Goal: Task Accomplishment & Management: Manage account settings

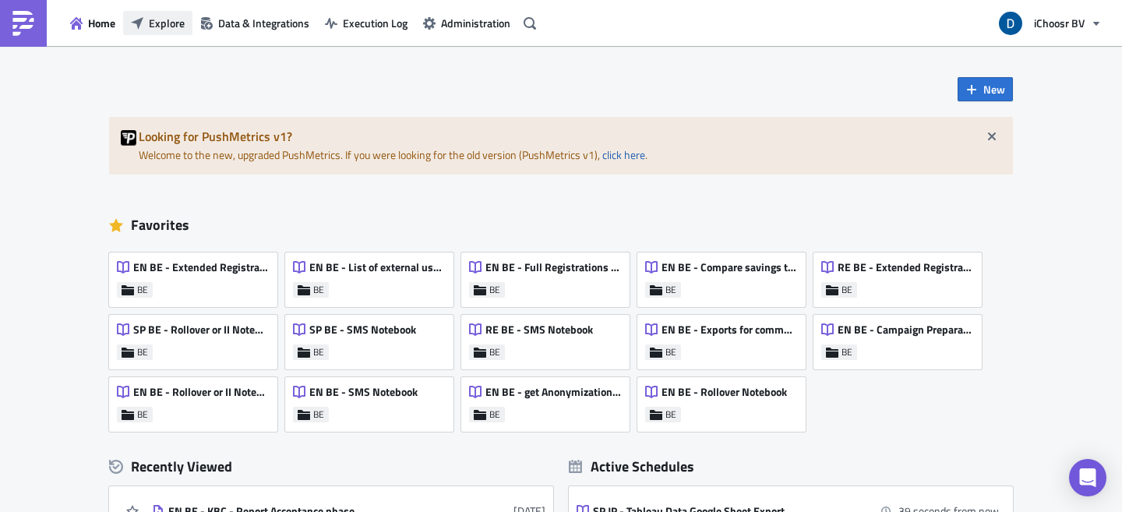
click at [171, 29] on span "Explore" at bounding box center [167, 23] width 36 height 16
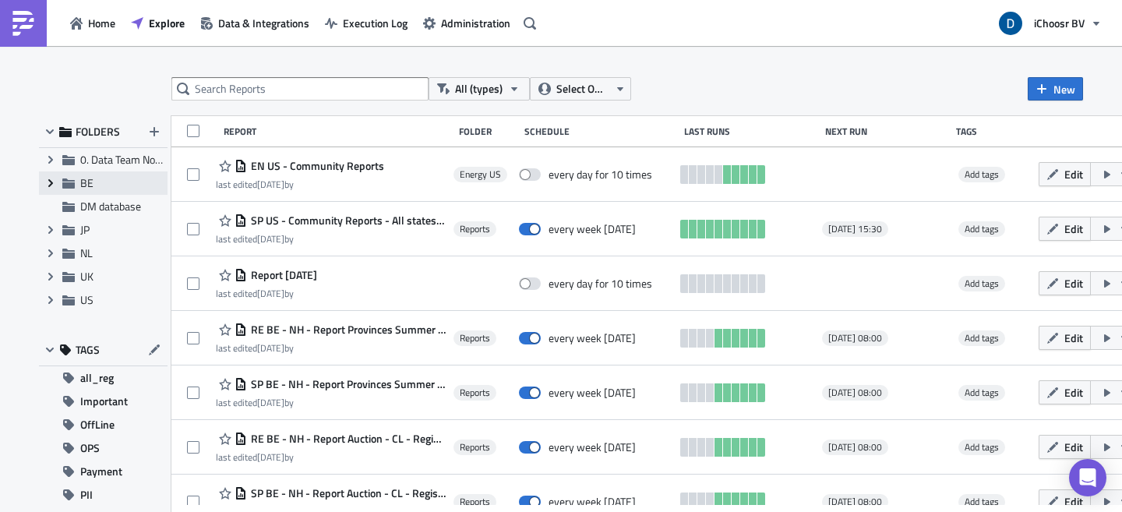
click at [42, 182] on span "Expand group" at bounding box center [50, 182] width 23 height 23
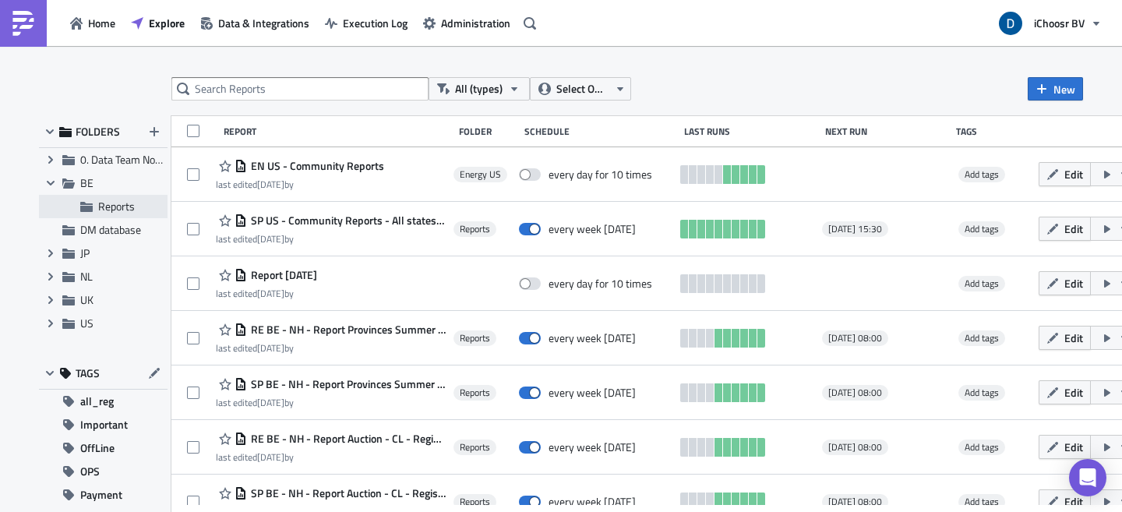
click at [108, 211] on span "Reports" at bounding box center [116, 206] width 37 height 16
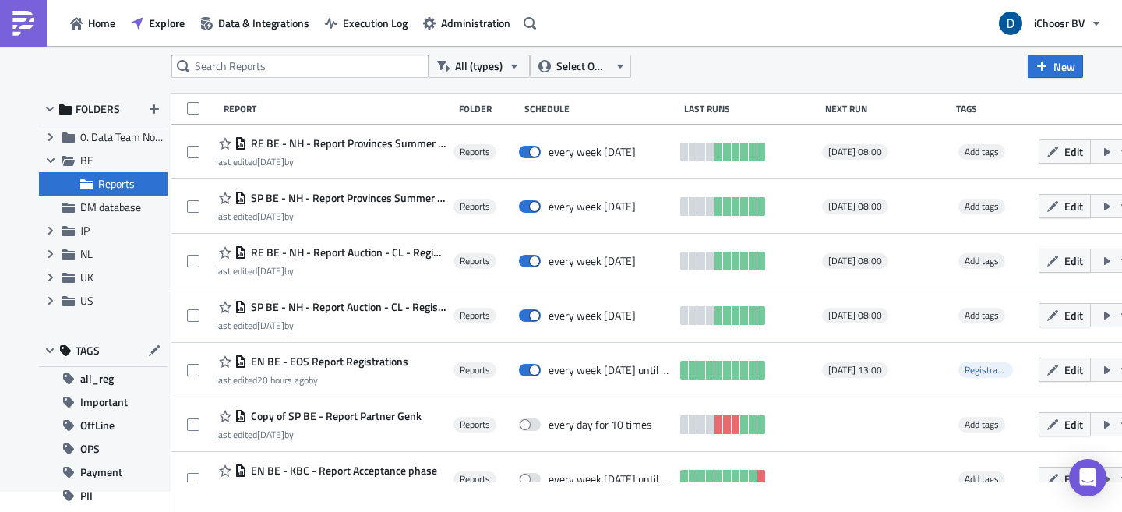
scroll to position [26, 0]
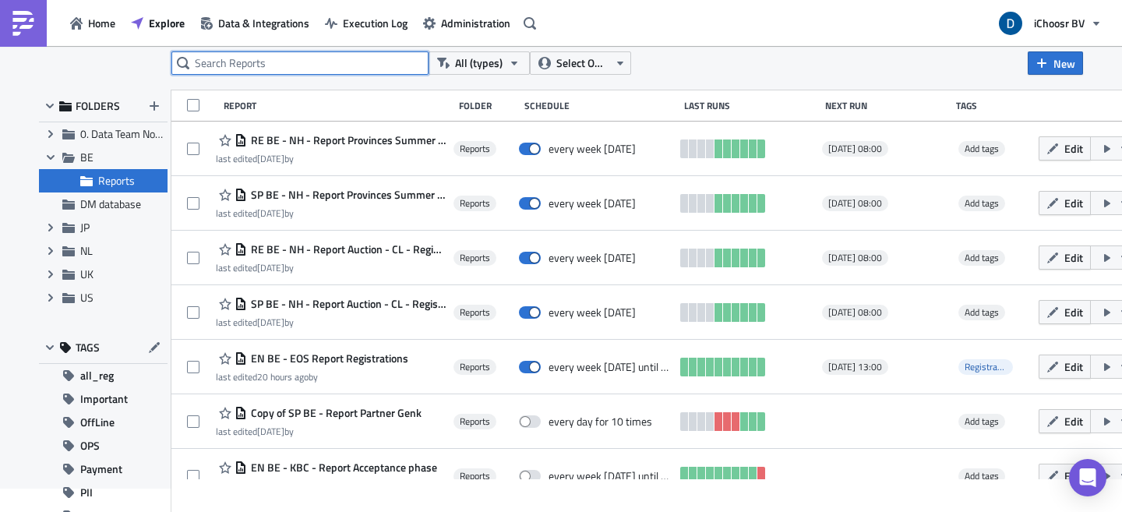
click at [326, 60] on input "text" at bounding box center [299, 62] width 257 height 23
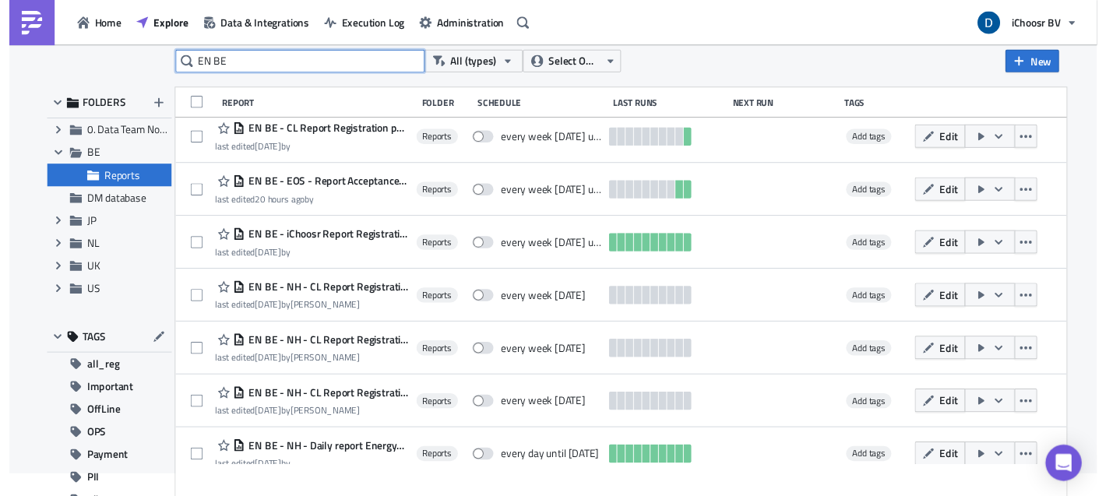
scroll to position [678, 0]
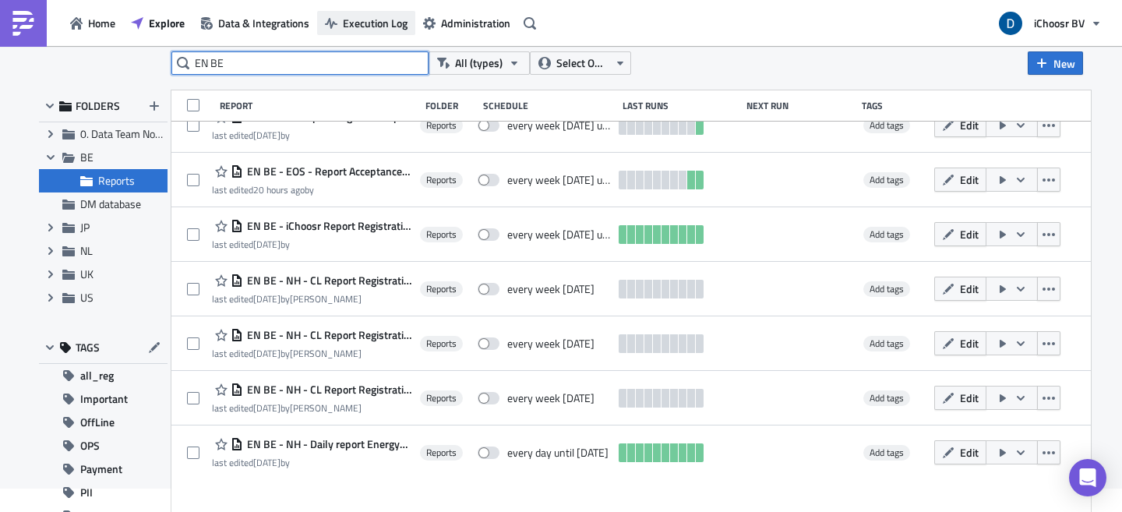
type input "EN BE"
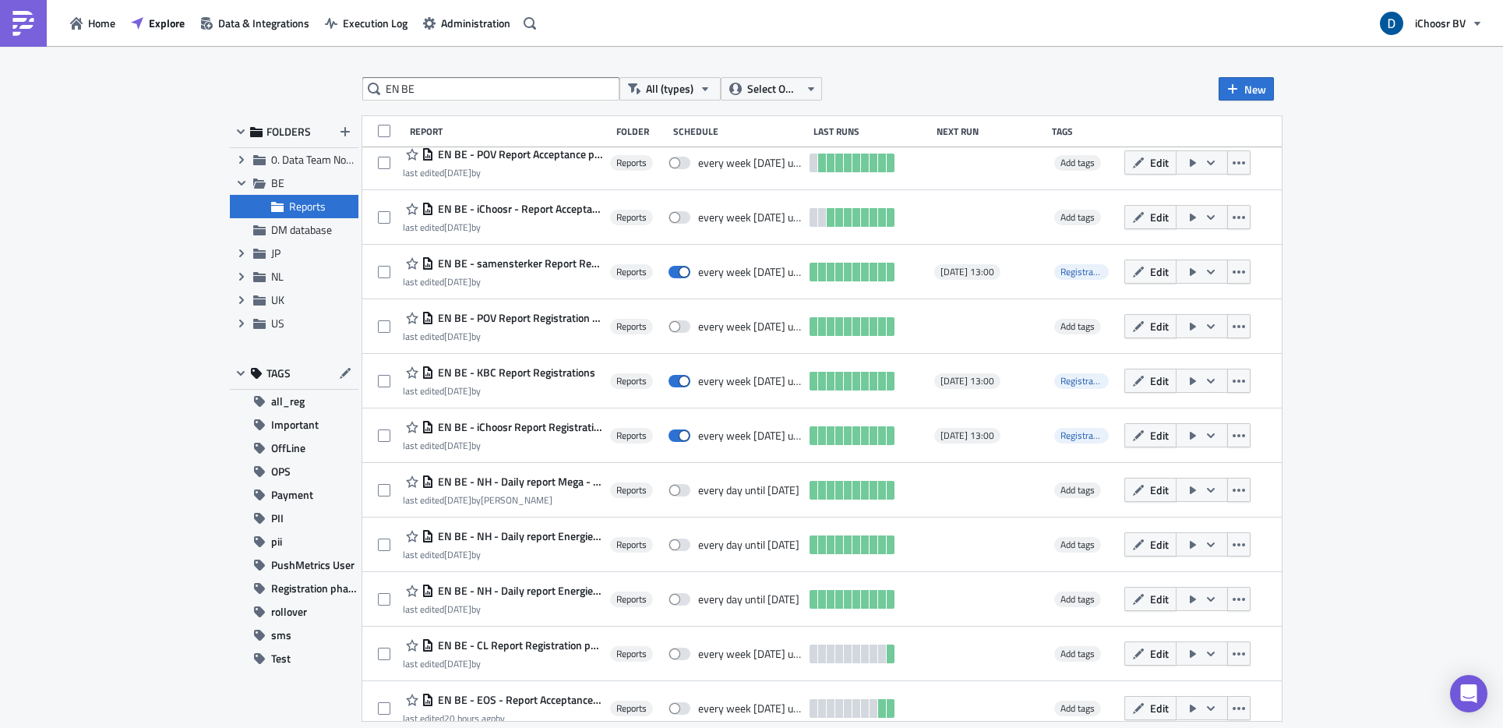
scroll to position [0, 0]
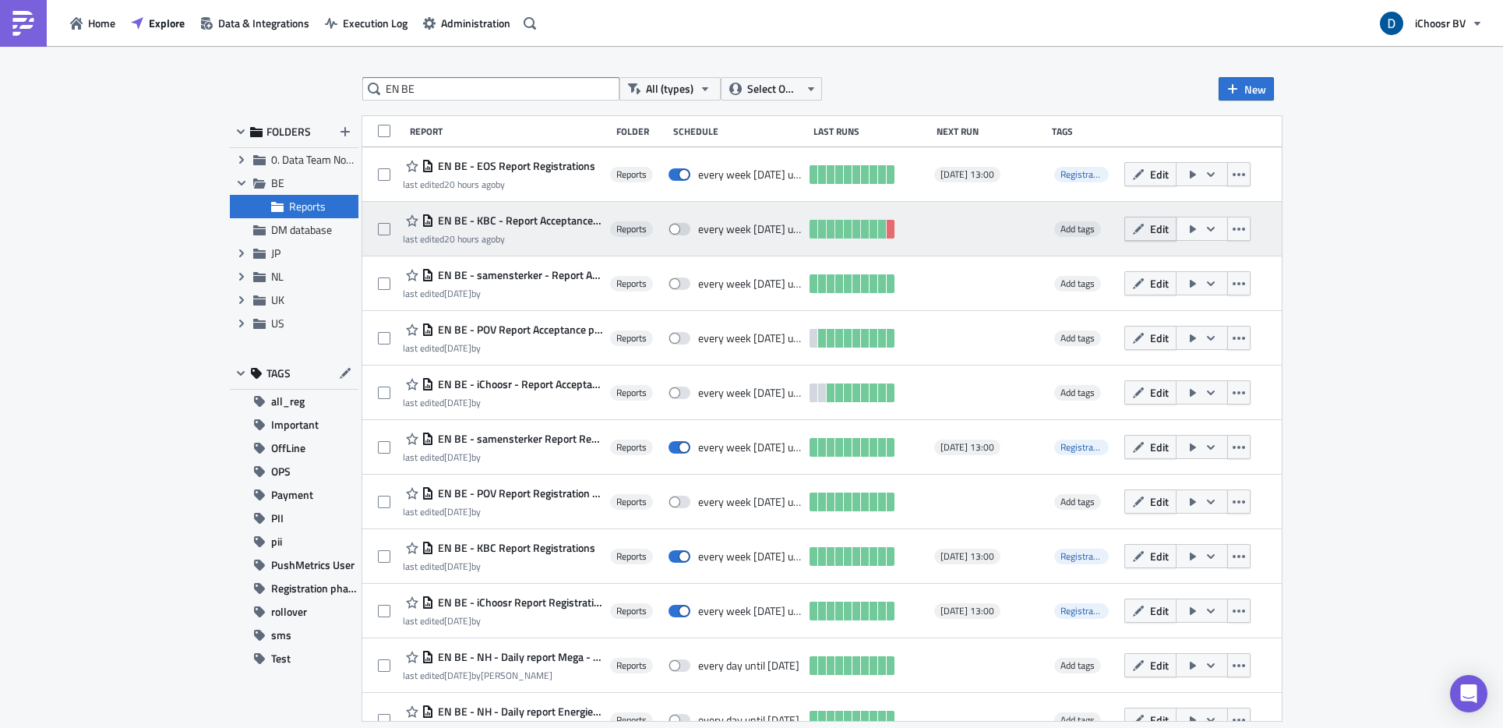
click at [1121, 227] on span "Edit" at bounding box center [1159, 228] width 19 height 16
click at [1121, 227] on div "EN BE All (types) Select Owner New FOLDERS Expand group 0. Data Team Notebooks …" at bounding box center [751, 388] width 1503 height 684
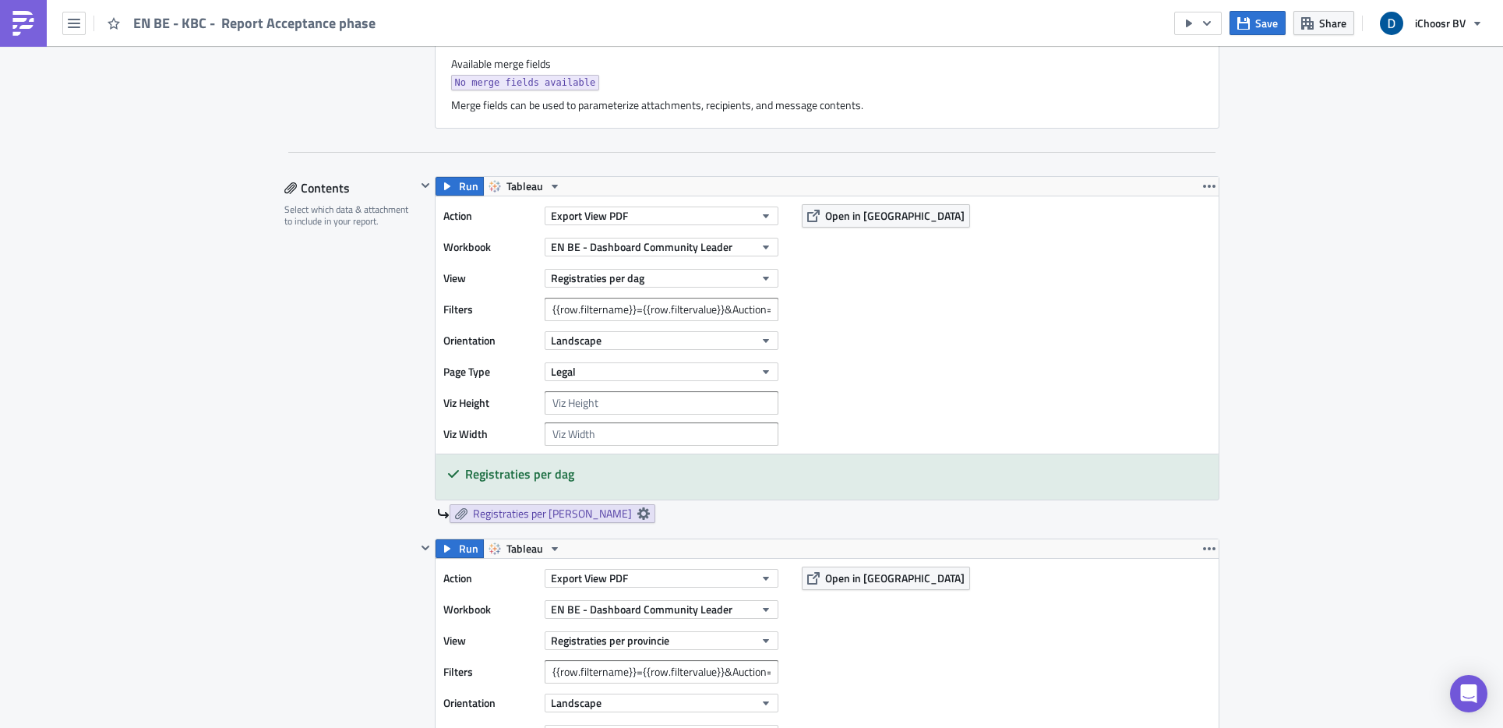
scroll to position [724, 0]
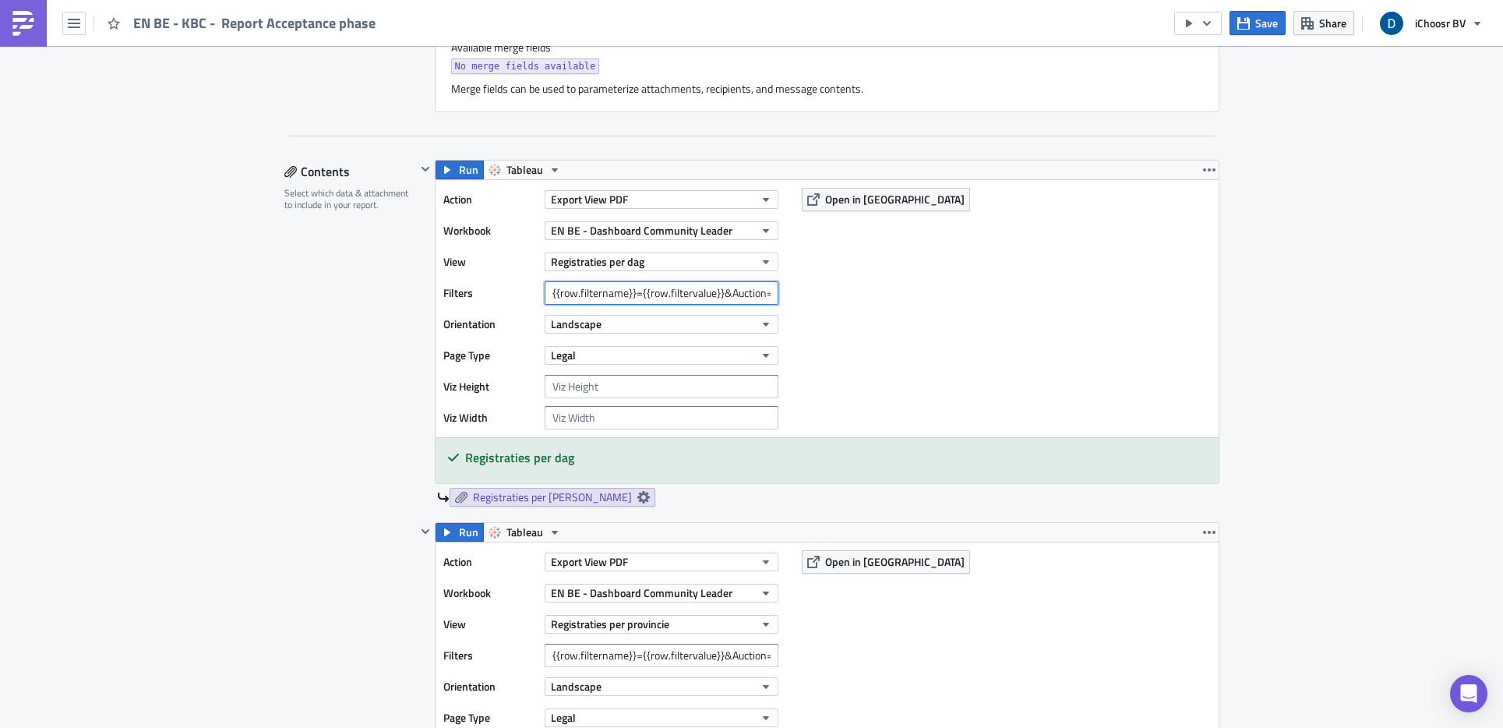
click at [692, 297] on input "{{row.filtername}}={{row.filtervalue}}&Auction=[DATE],[DATE]" at bounding box center [662, 292] width 234 height 23
click at [692, 296] on input "{{row.filtername}}={{row.filtervalue}}&Auction=[DATE],[DATE]" at bounding box center [662, 292] width 234 height 23
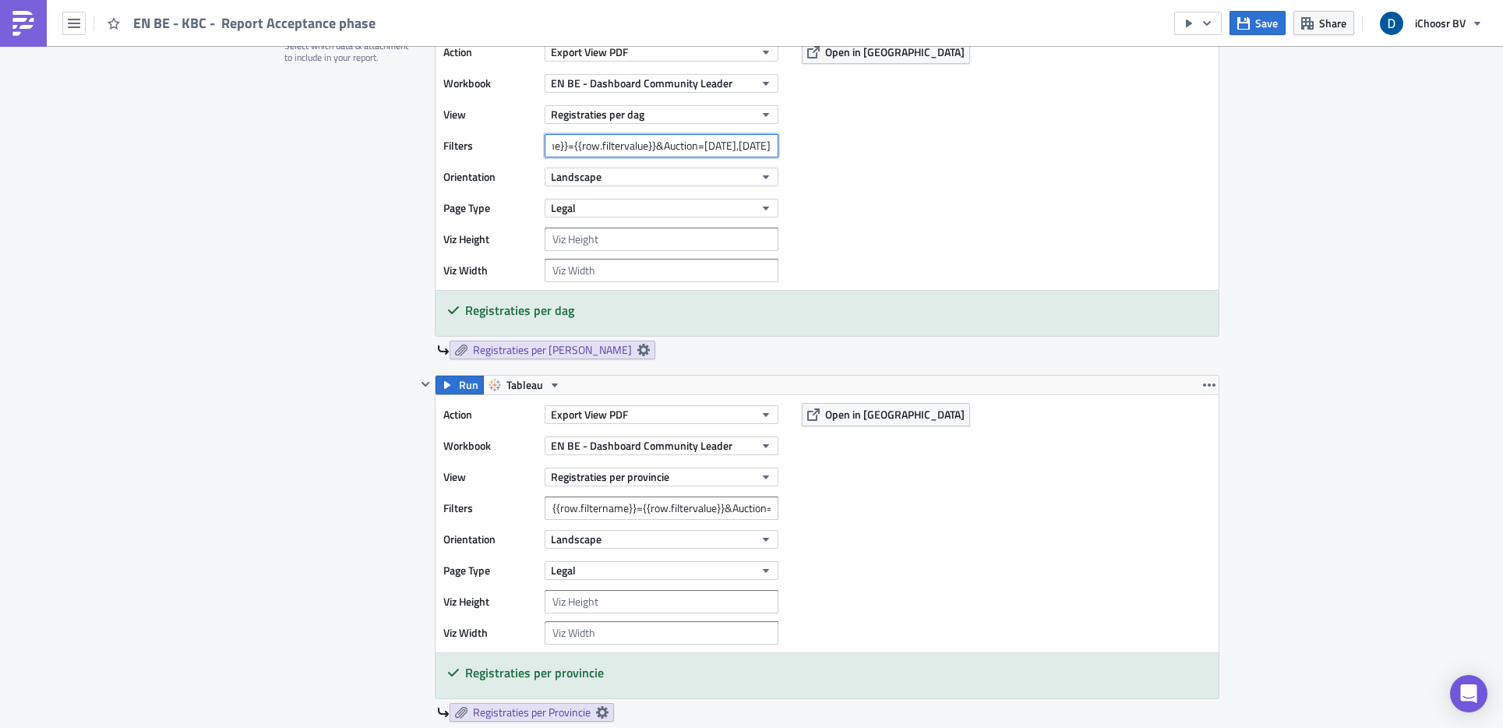
scroll to position [900, 0]
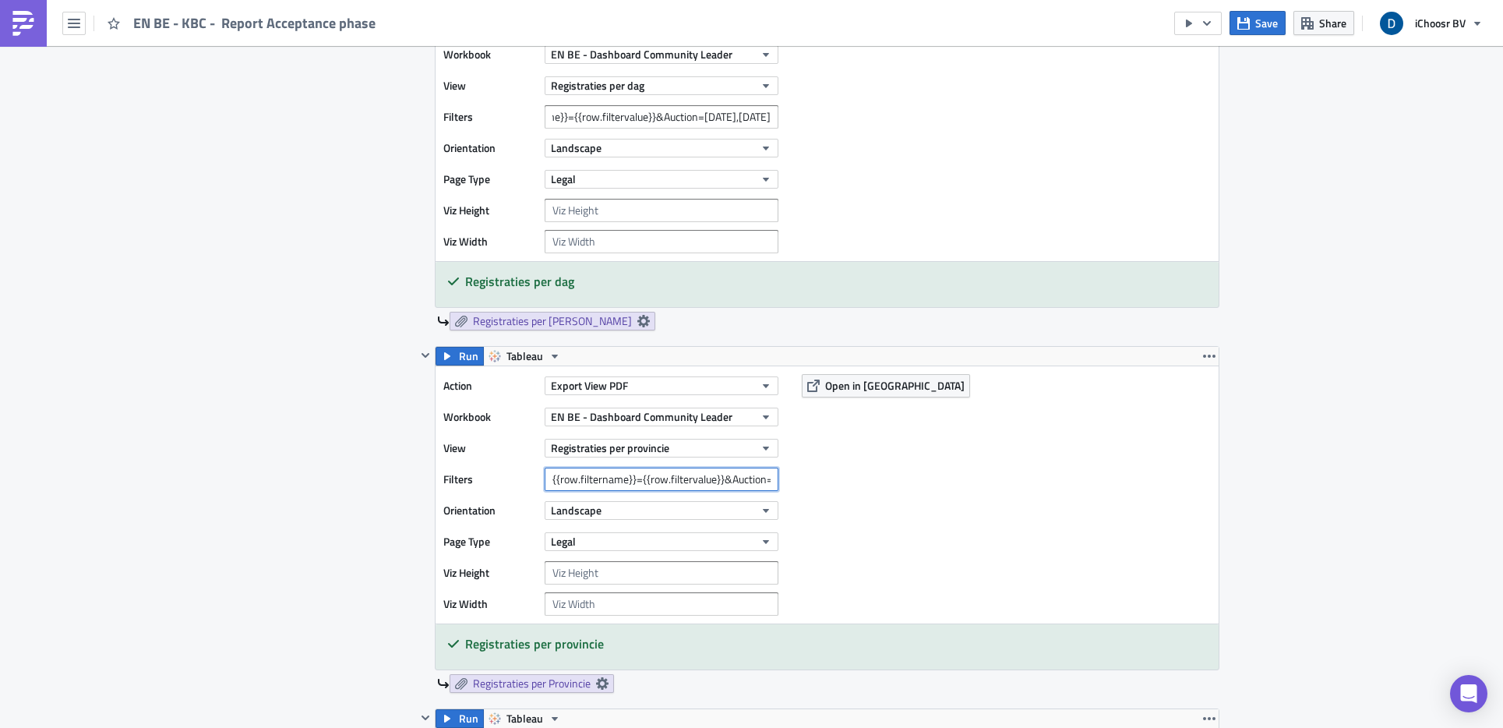
click at [729, 483] on input "{{row.filtername}}={{row.filtervalue}}&Auction=[DATE],[DATE]" at bounding box center [662, 478] width 234 height 23
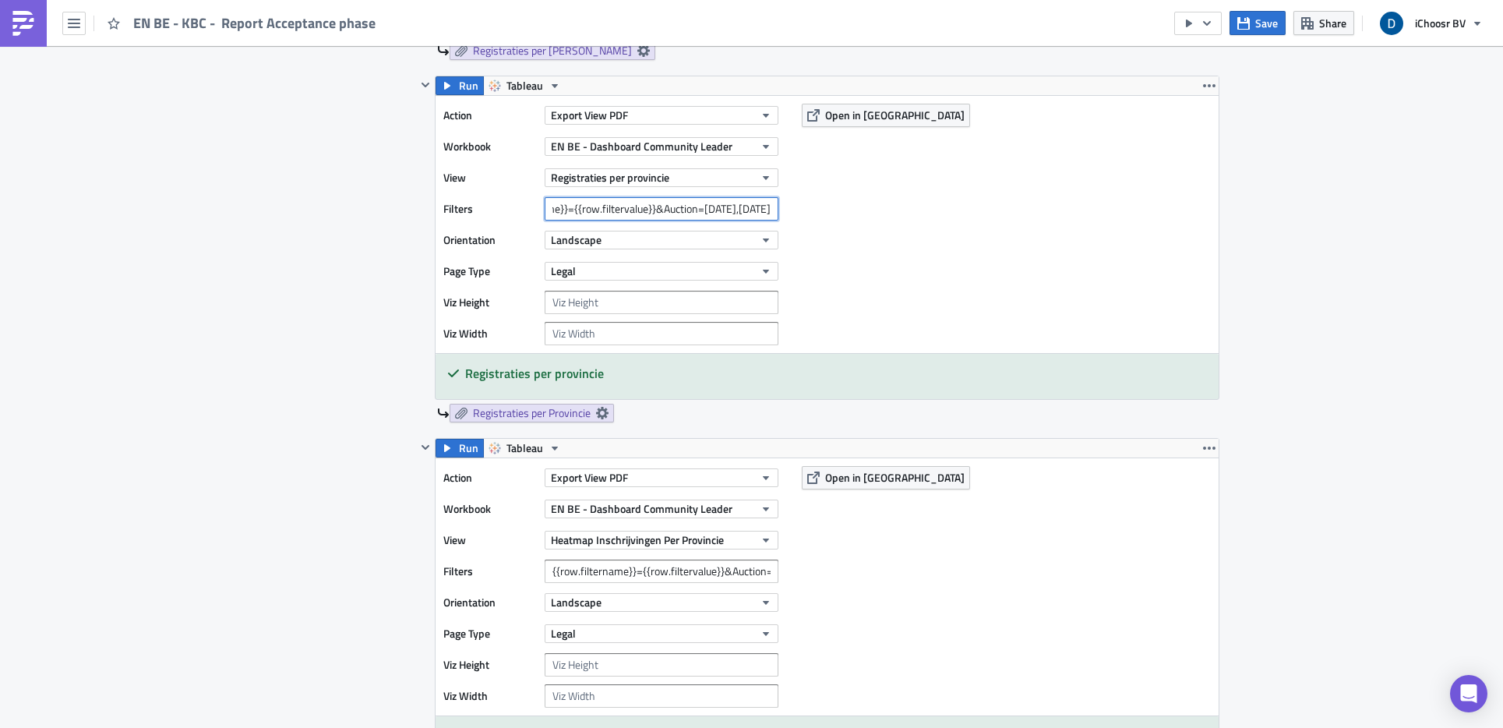
scroll to position [1202, 0]
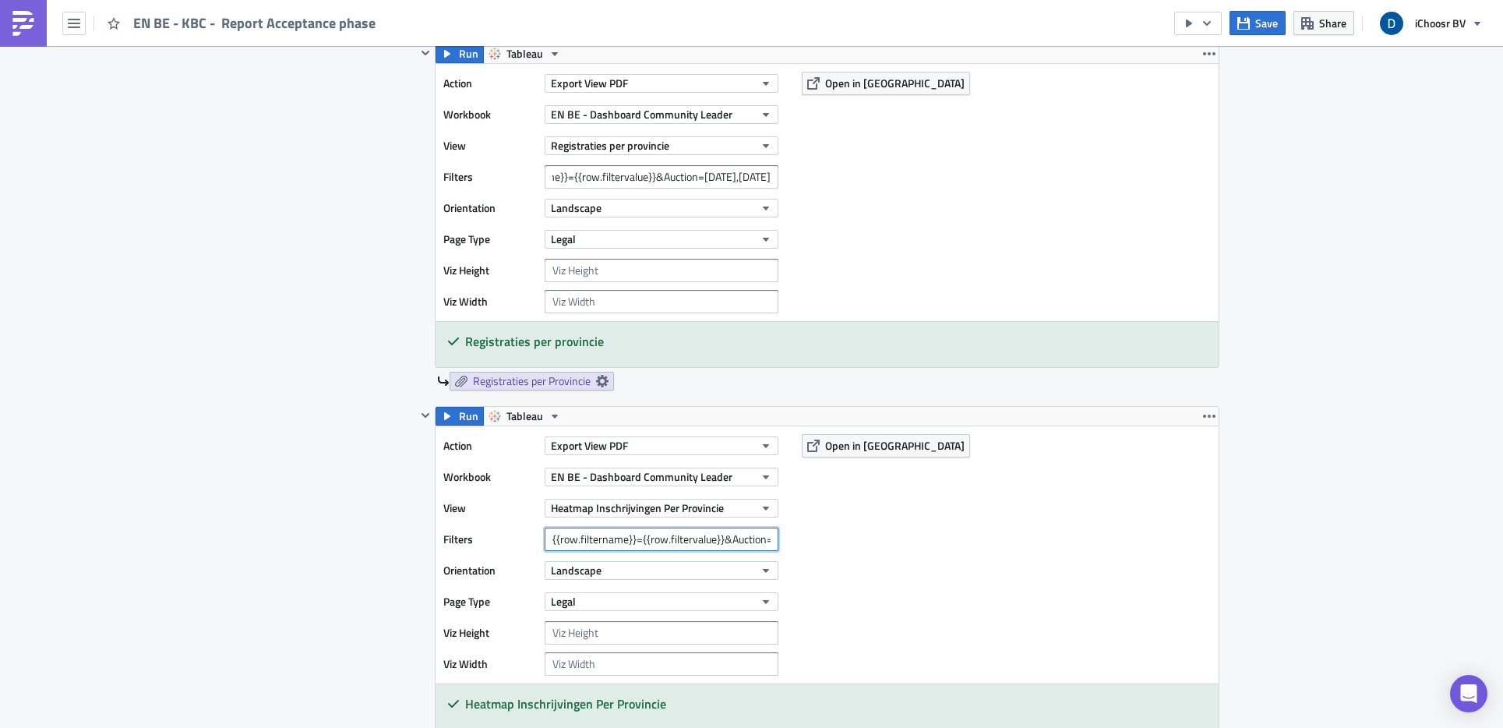
click at [668, 511] on input "{{row.filtername}}={{row.filtervalue}}&Auction=[DATE]" at bounding box center [662, 538] width 234 height 23
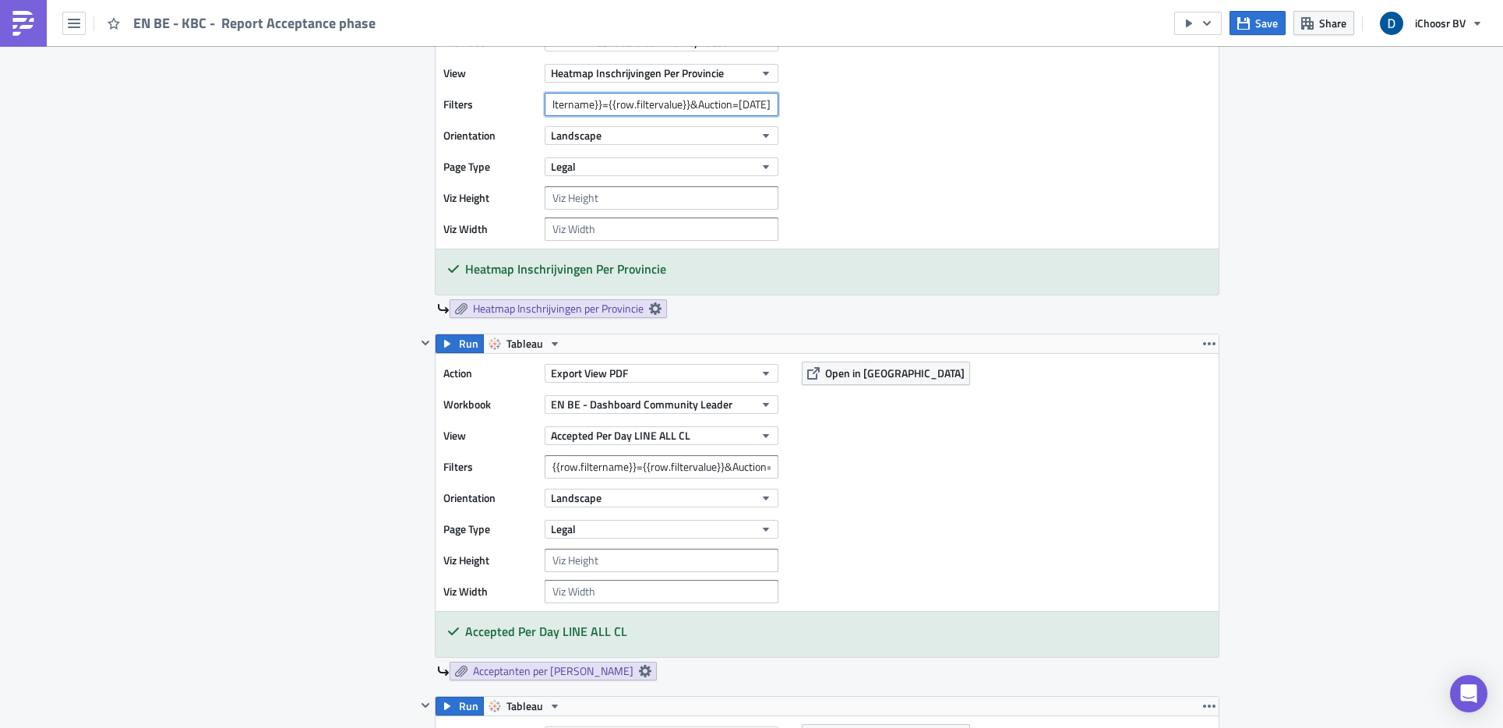
scroll to position [1665, 0]
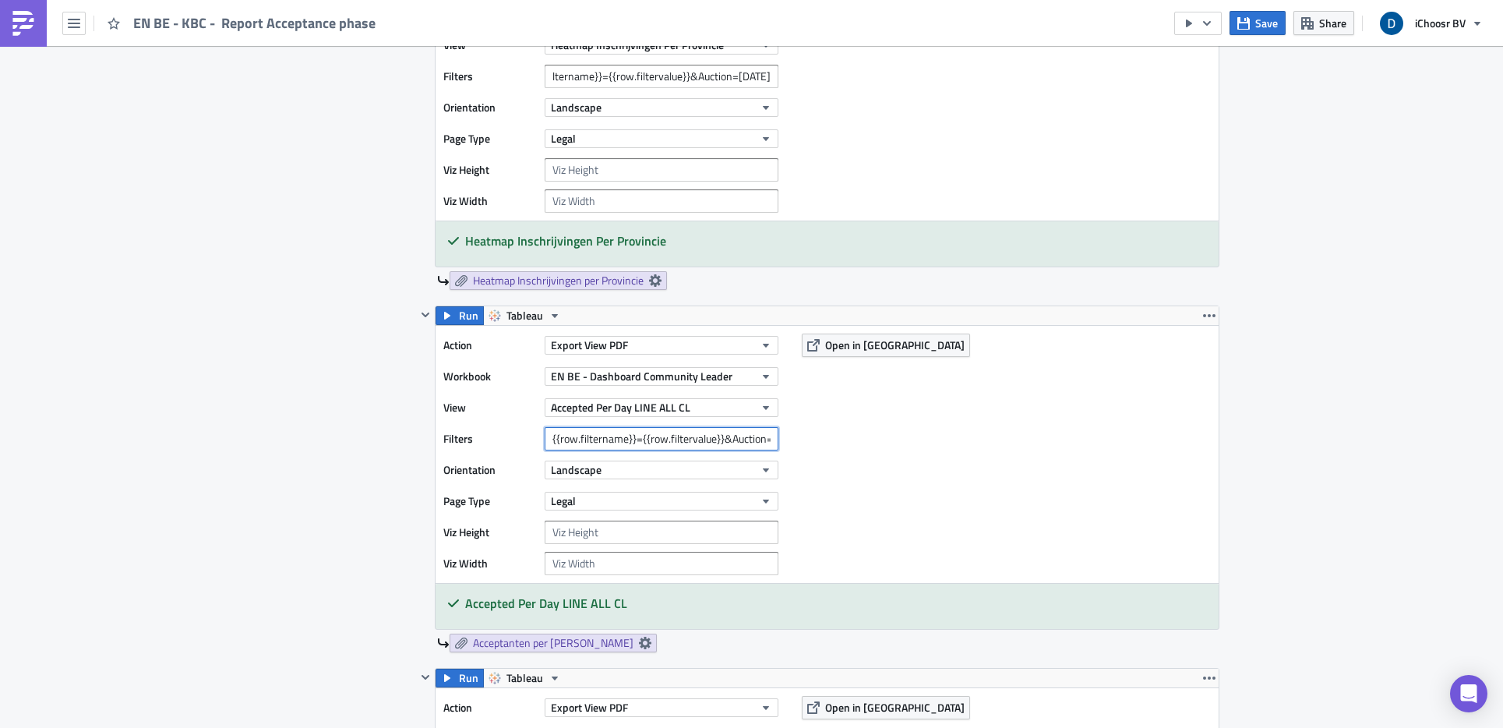
click at [710, 430] on input "{{row.filtername}}={{row.filtervalue}}&Auction=[DATE],[DATE]" at bounding box center [662, 438] width 234 height 23
click at [696, 443] on input "{{row.filtername}}={{row.filtervalue}}&Auction=[DATE],[DATE]" at bounding box center [662, 435] width 234 height 23
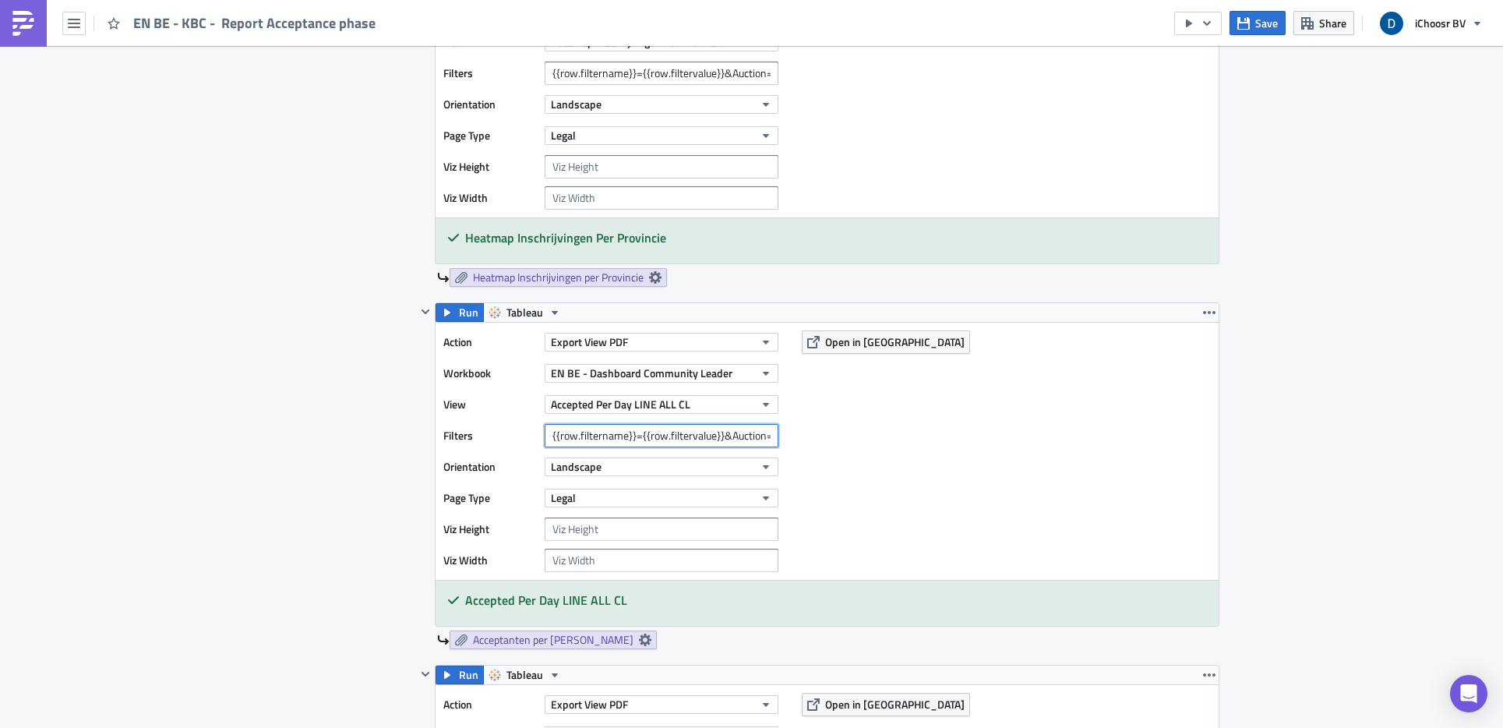
click at [696, 443] on input "{{row.filtername}}={{row.filtervalue}}&Auction=[DATE],[DATE]" at bounding box center [662, 435] width 234 height 23
click at [383, 399] on div "Contents Select which data & attachment to include in your report." at bounding box center [350, 579] width 132 height 2727
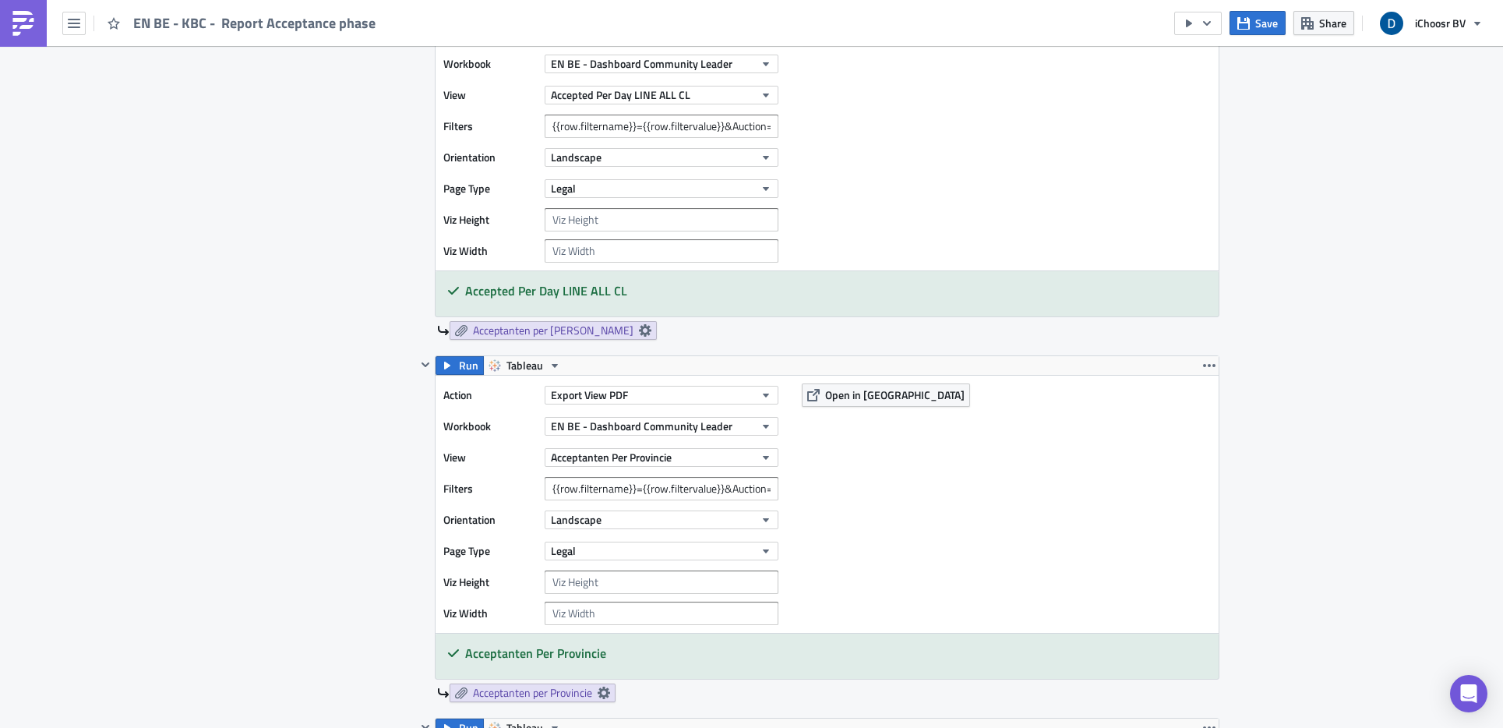
scroll to position [1980, 0]
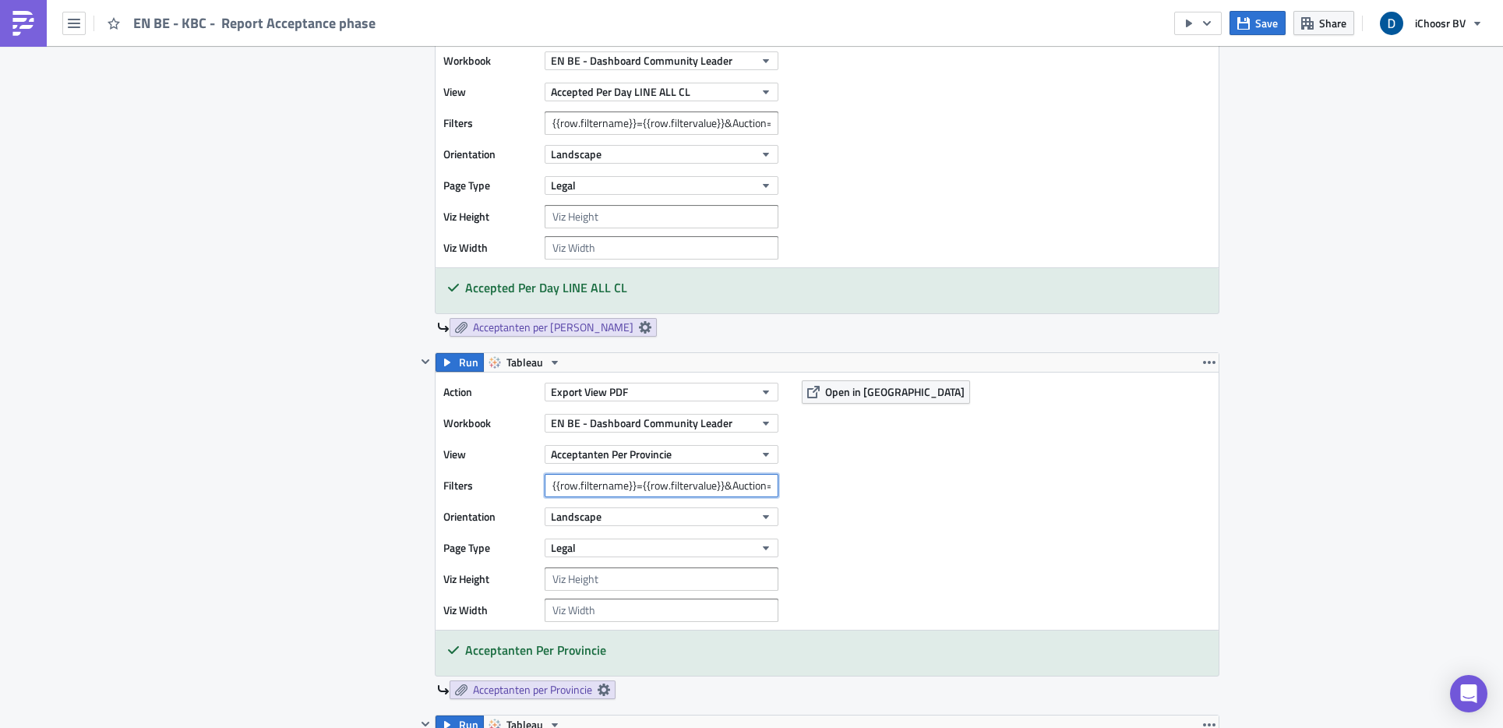
click at [644, 488] on input "{{row.filtername}}={{row.filtervalue}}&Auction=October 2024,October 2025," at bounding box center [662, 485] width 234 height 23
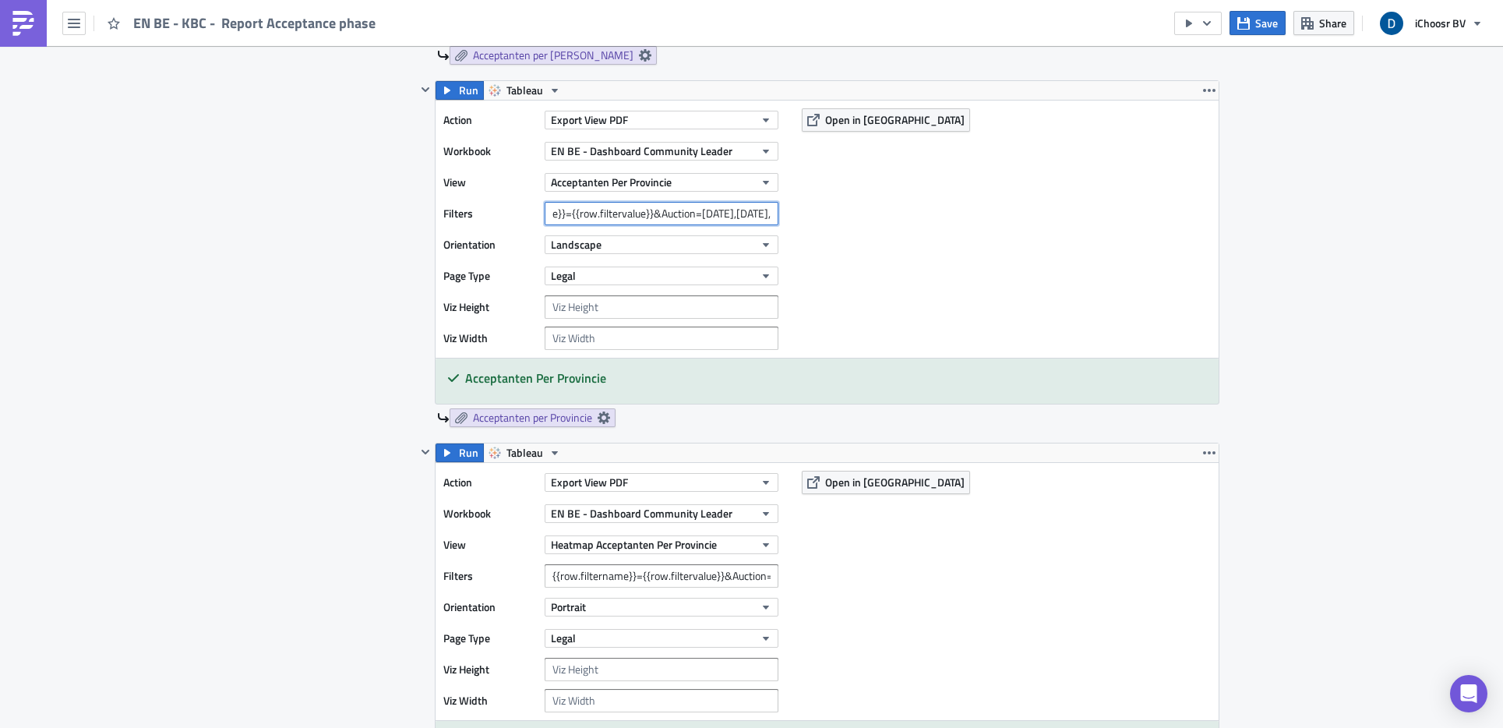
scroll to position [2283, 0]
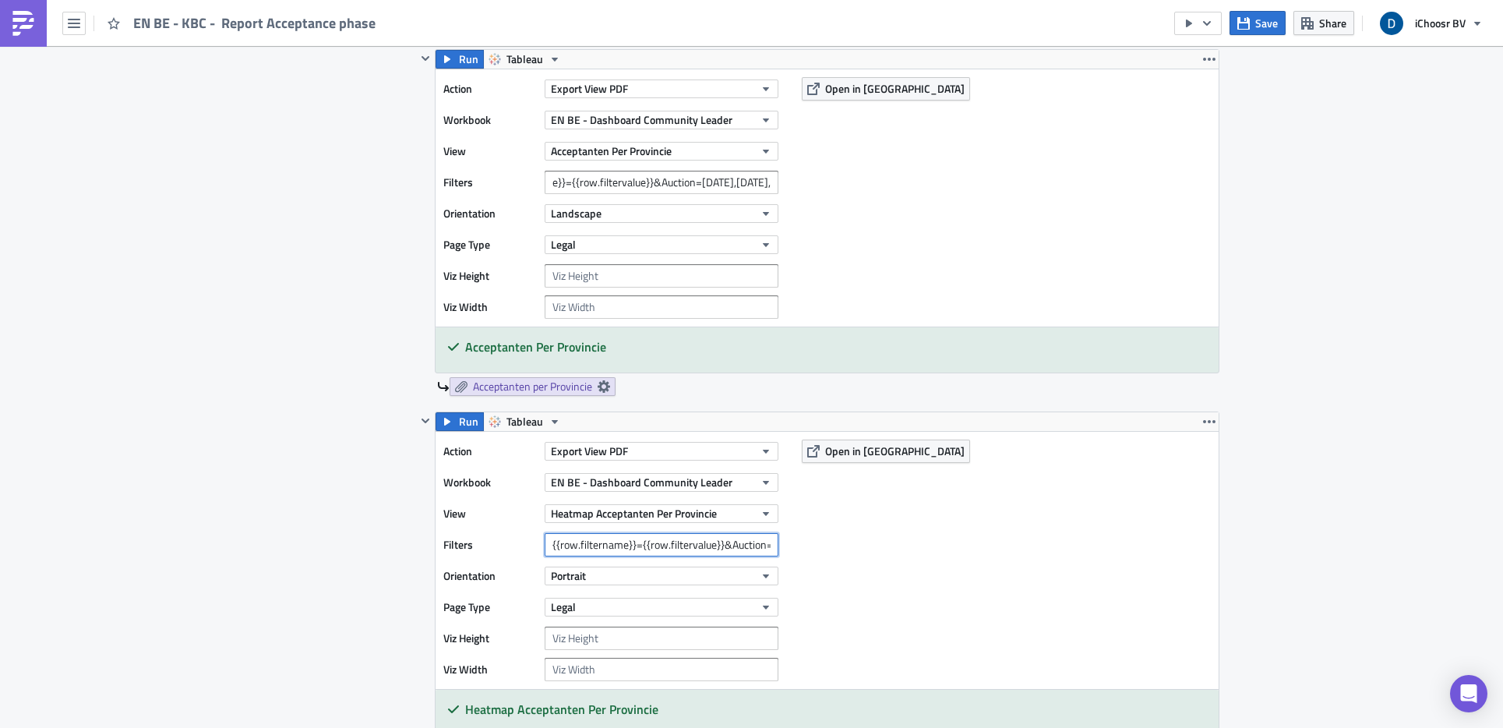
click at [680, 511] on input "{{row.filtername}}={{row.filtervalue}}&Auction=[DATE]" at bounding box center [662, 544] width 234 height 23
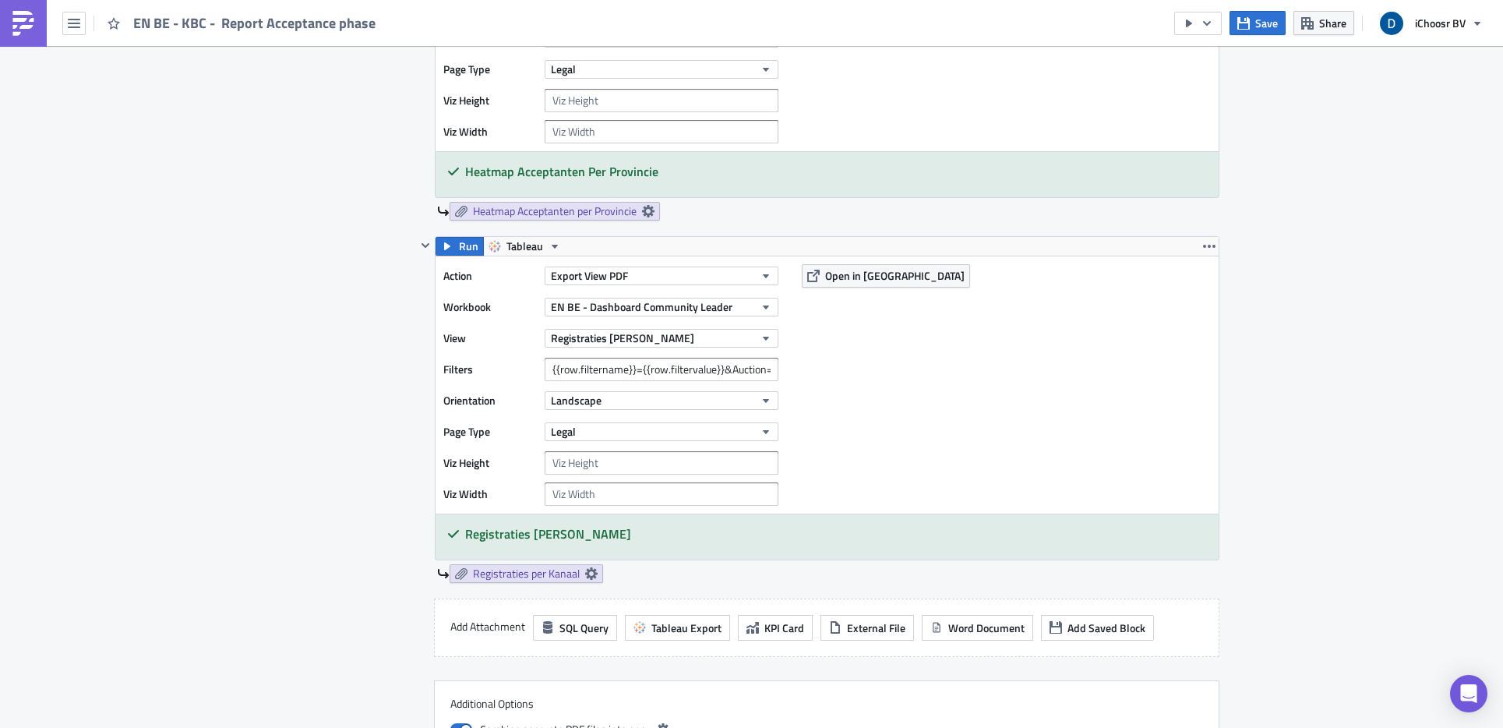
scroll to position [2851, 0]
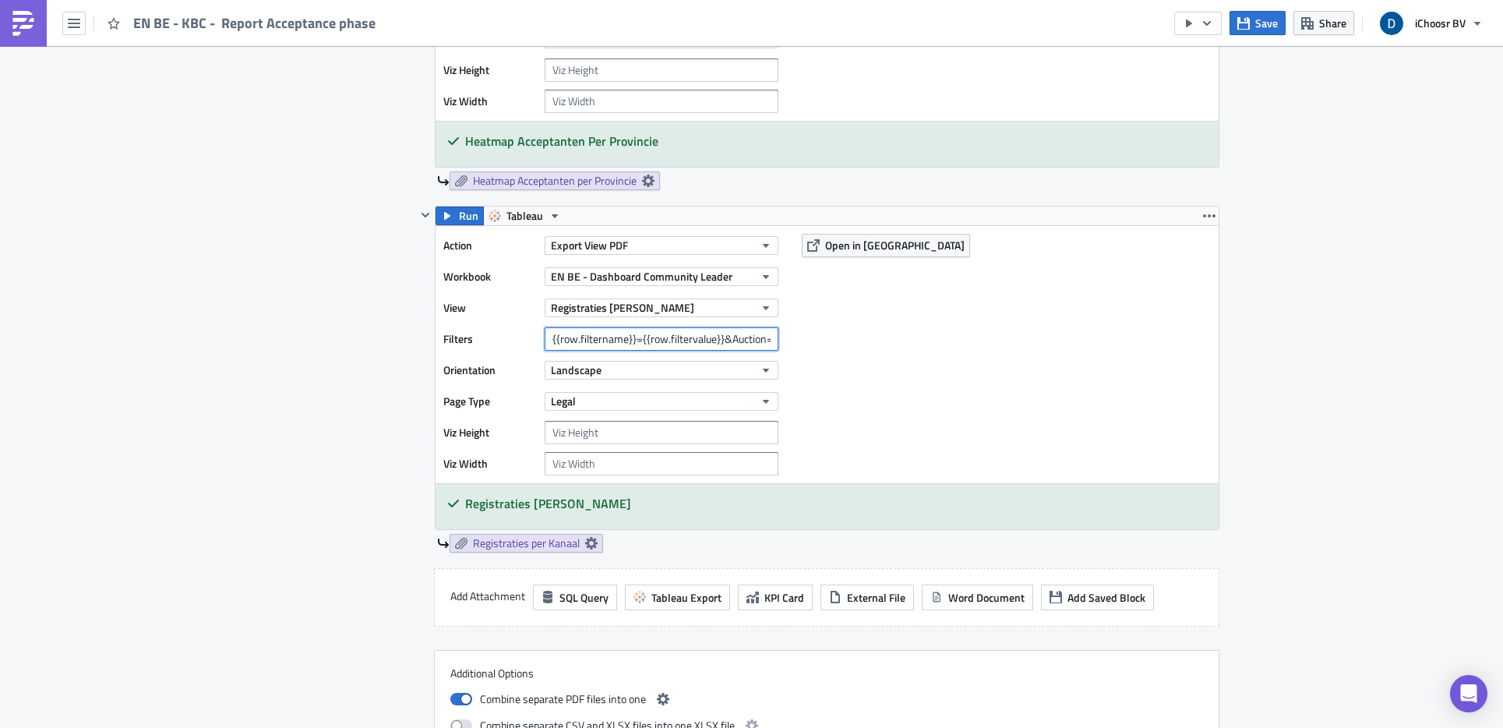
click at [675, 340] on input "{{row.filtername}}={{row.filtervalue}}&Auction=[DATE]" at bounding box center [662, 338] width 234 height 23
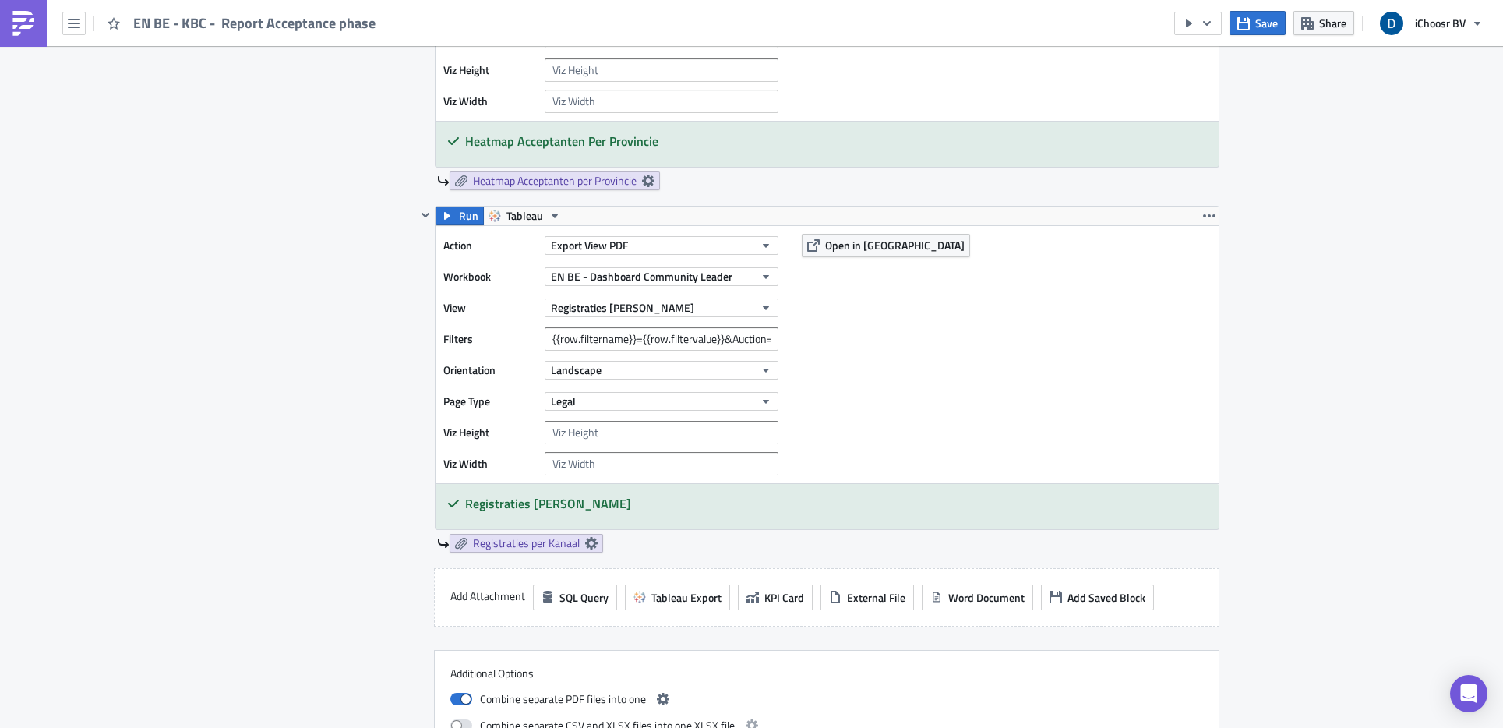
scroll to position [2848, 0]
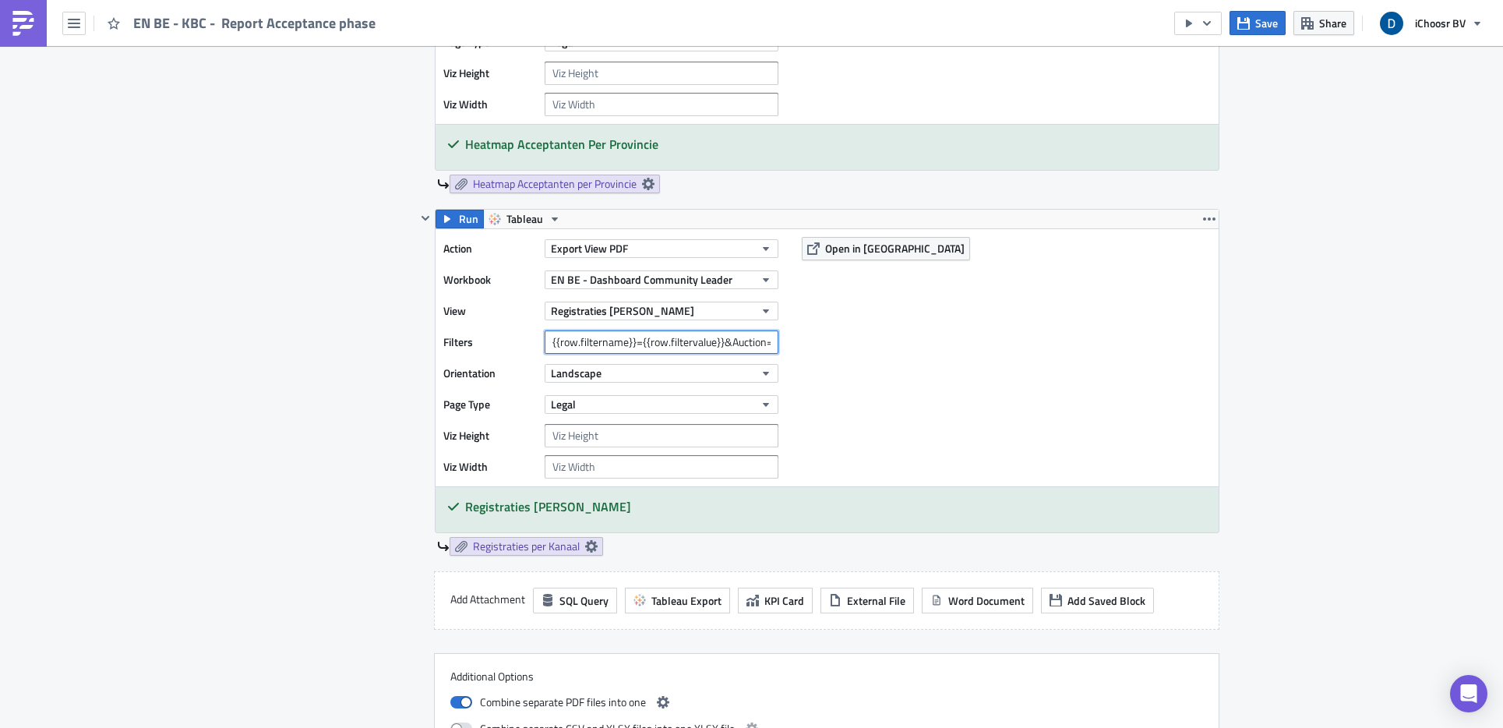
click at [710, 347] on input "{{row.filtername}}={{row.filtervalue}}&Auction=[DATE]" at bounding box center [662, 341] width 234 height 23
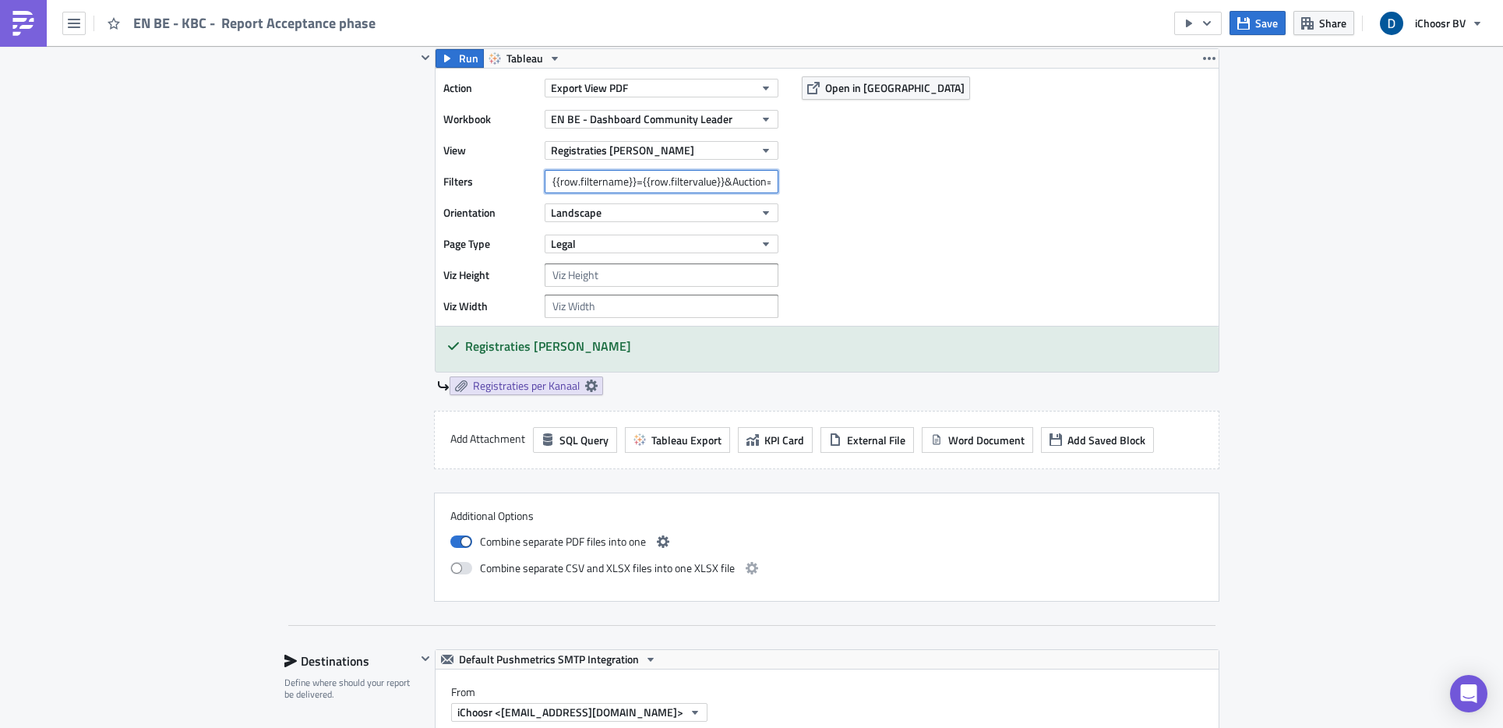
scroll to position [3902, 0]
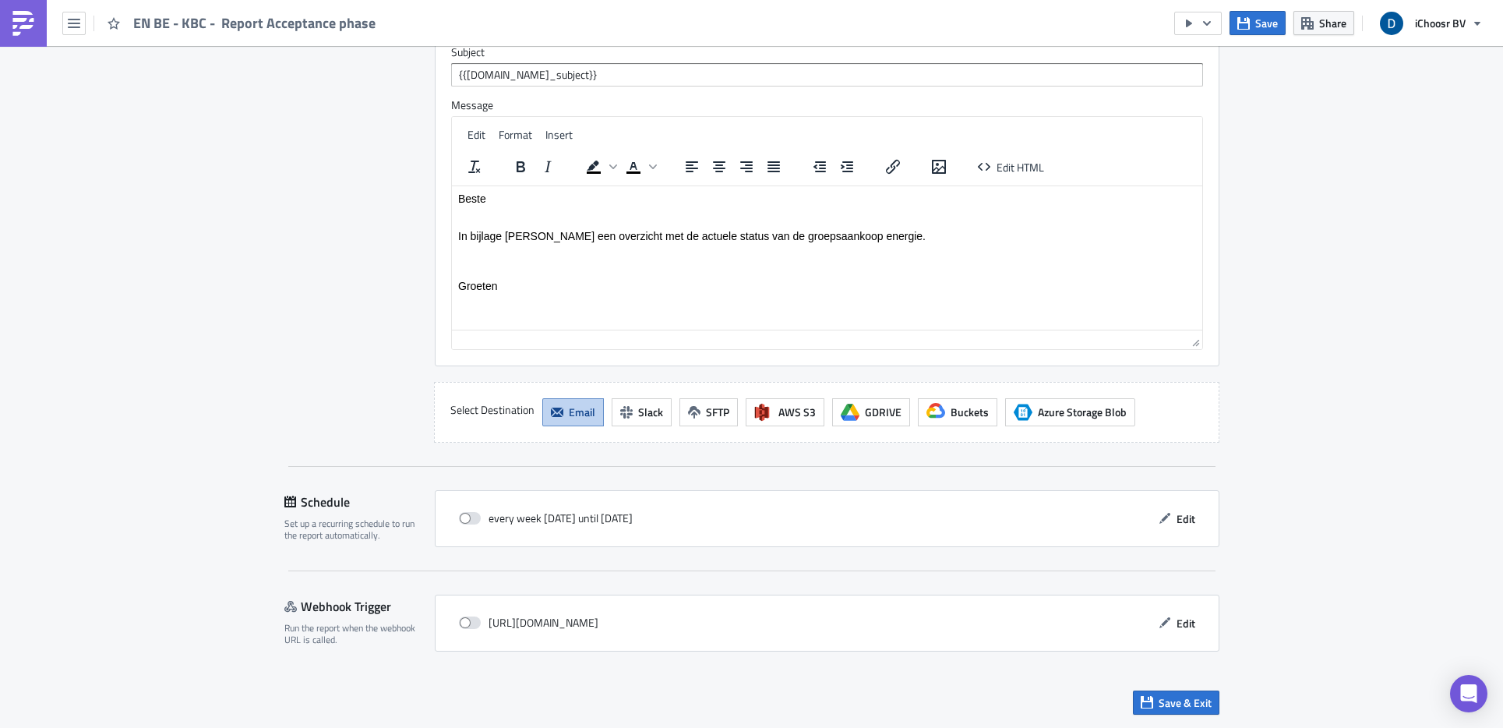
scroll to position [3902, 0]
click at [1121, 511] on button "Edit" at bounding box center [1177, 518] width 52 height 24
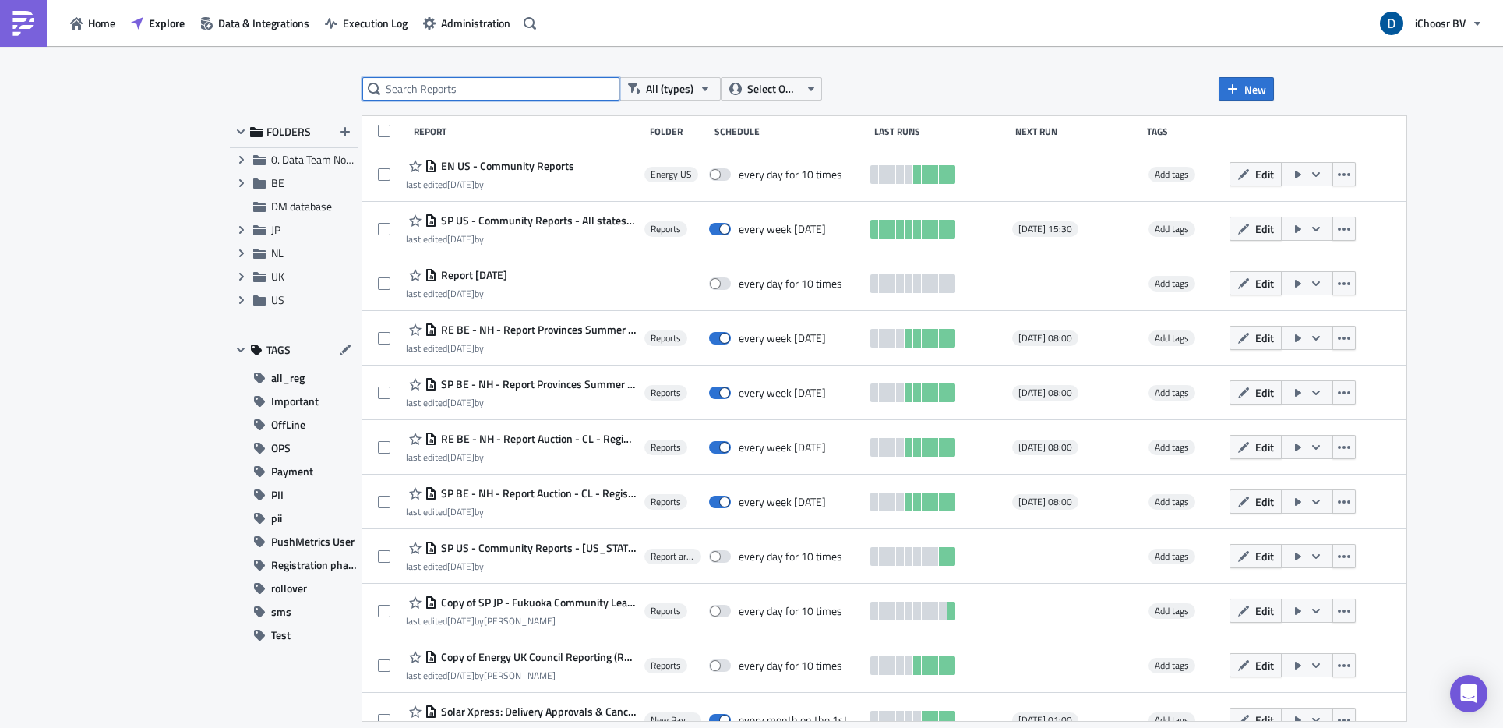
click at [425, 92] on input "text" at bounding box center [490, 88] width 257 height 23
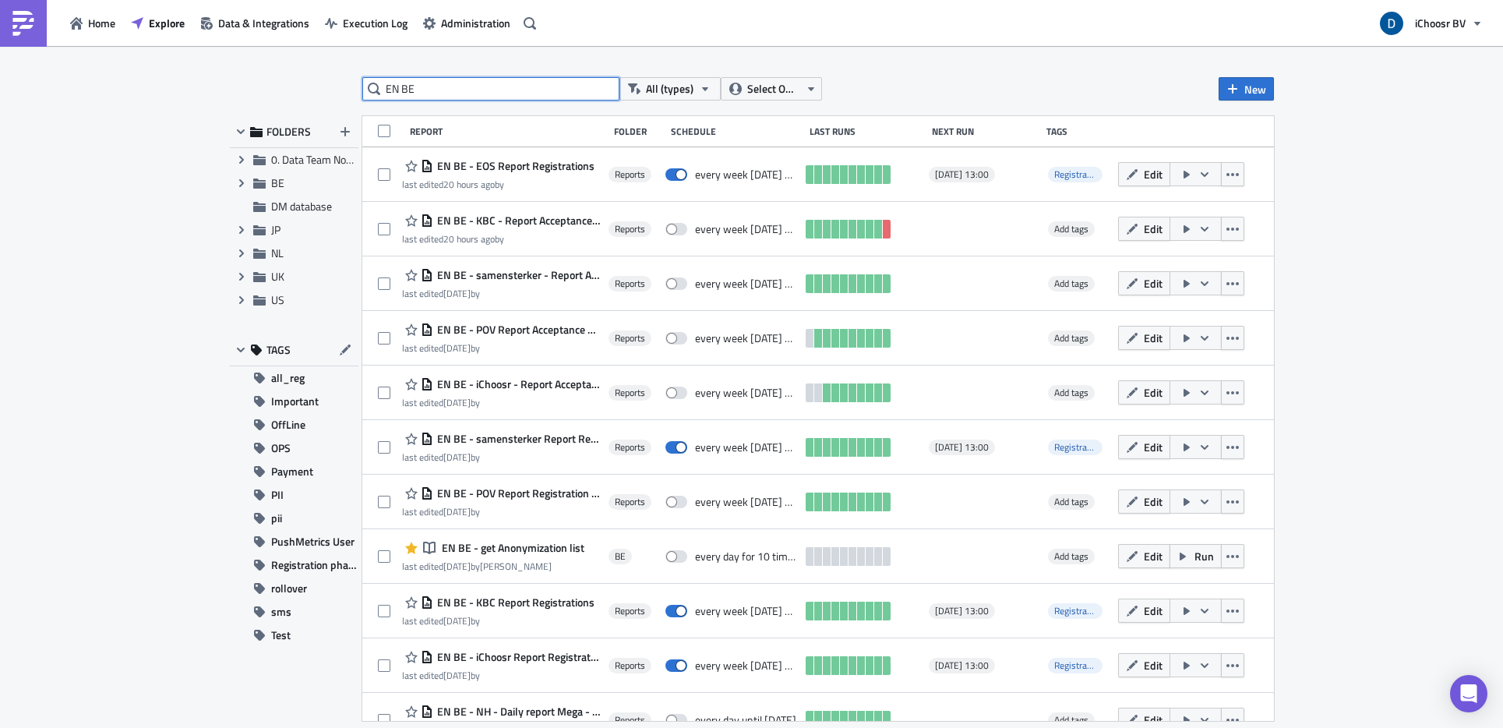
type input "EN BE"
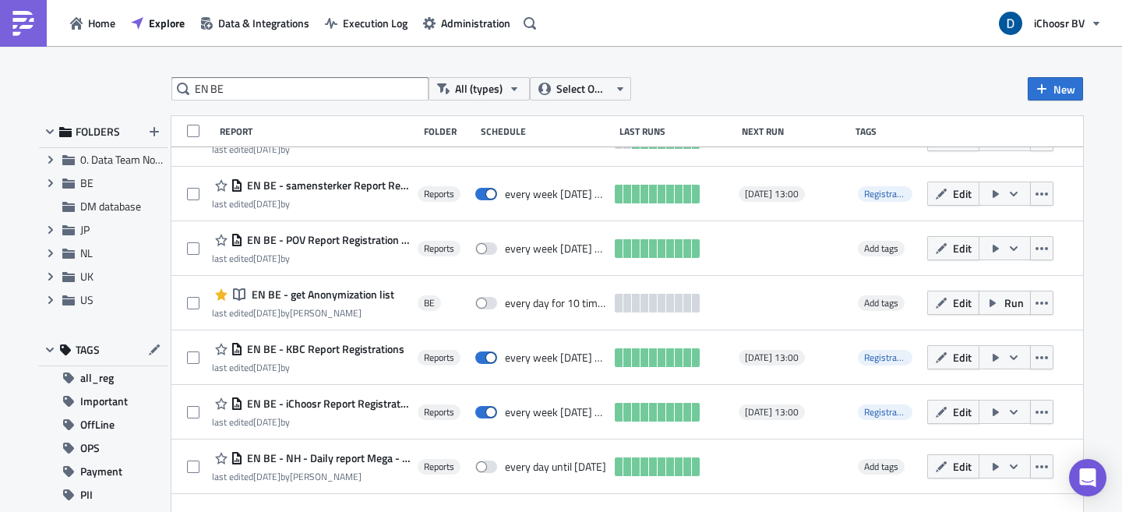
scroll to position [257, 0]
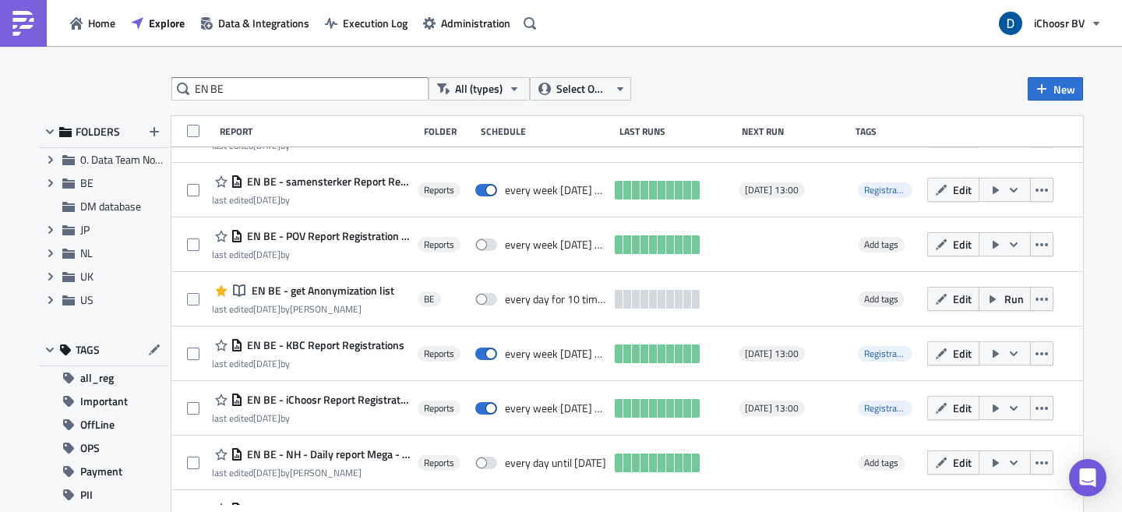
click at [971, 351] on span "Edit" at bounding box center [962, 353] width 19 height 16
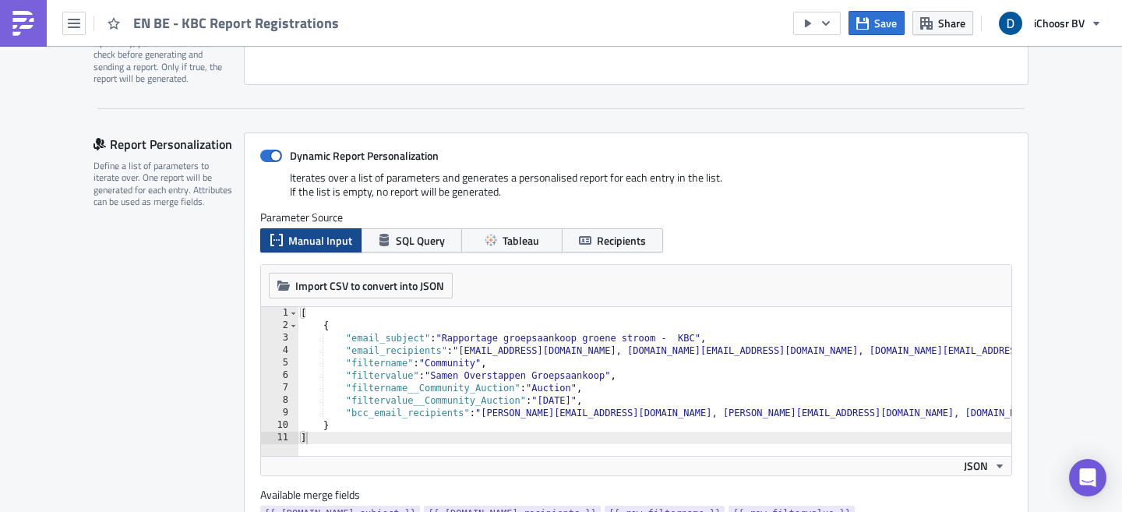
scroll to position [314, 0]
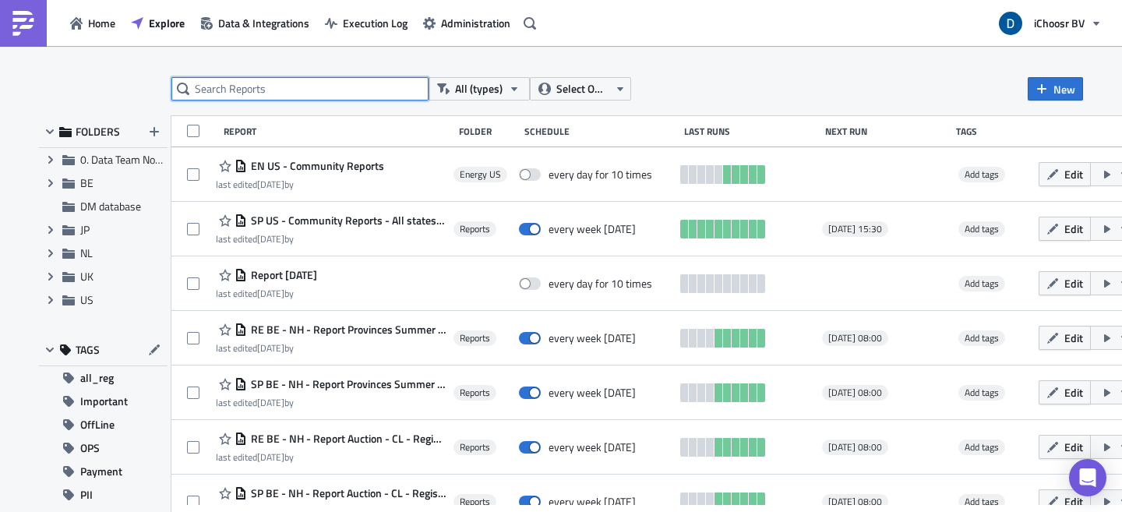
click at [248, 82] on input "text" at bounding box center [299, 88] width 257 height 23
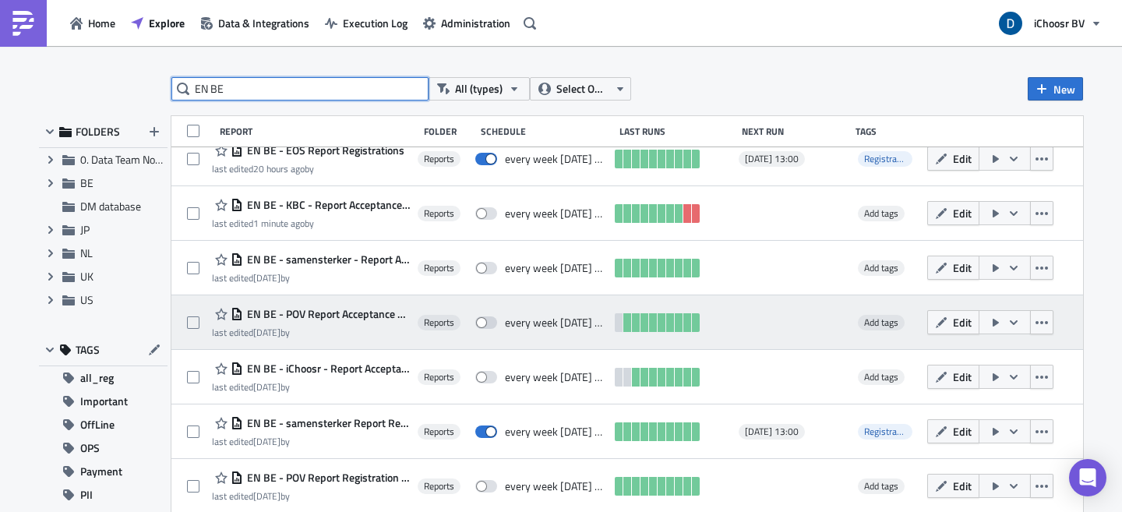
scroll to position [46, 0]
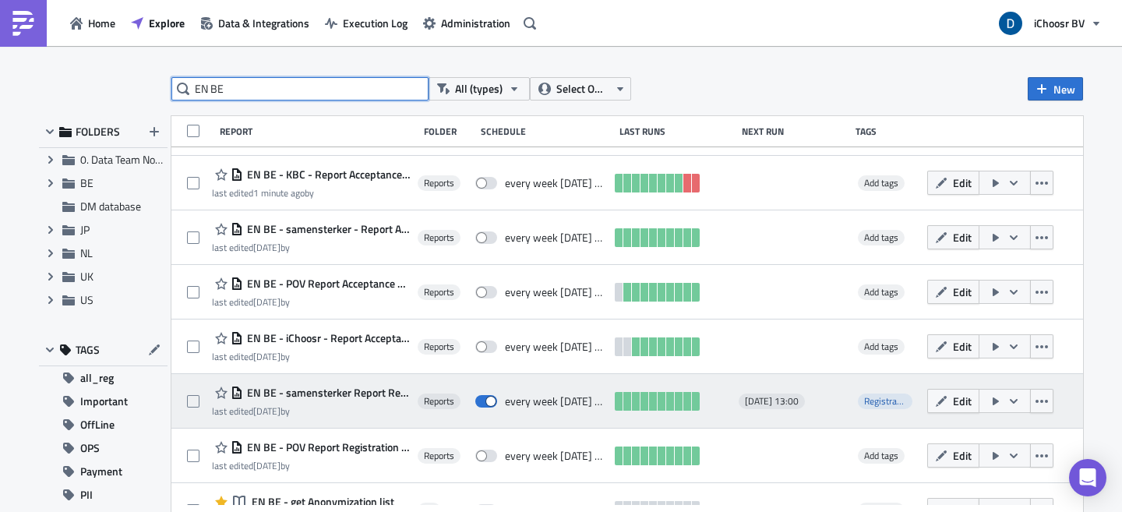
type input "EN BE"
click at [392, 394] on span "EN BE - samensterker Report Registrations" at bounding box center [326, 393] width 167 height 14
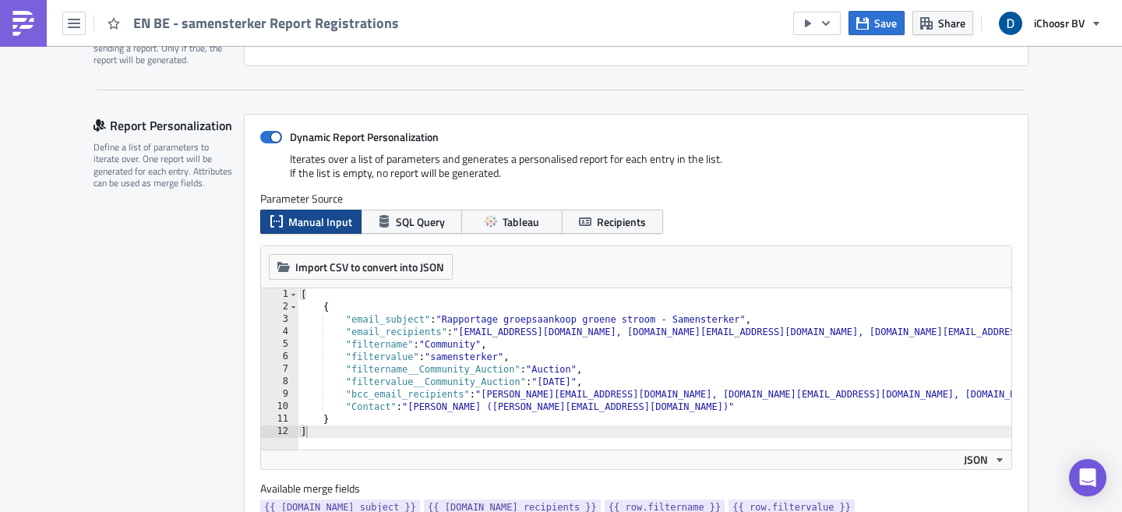
scroll to position [341, 0]
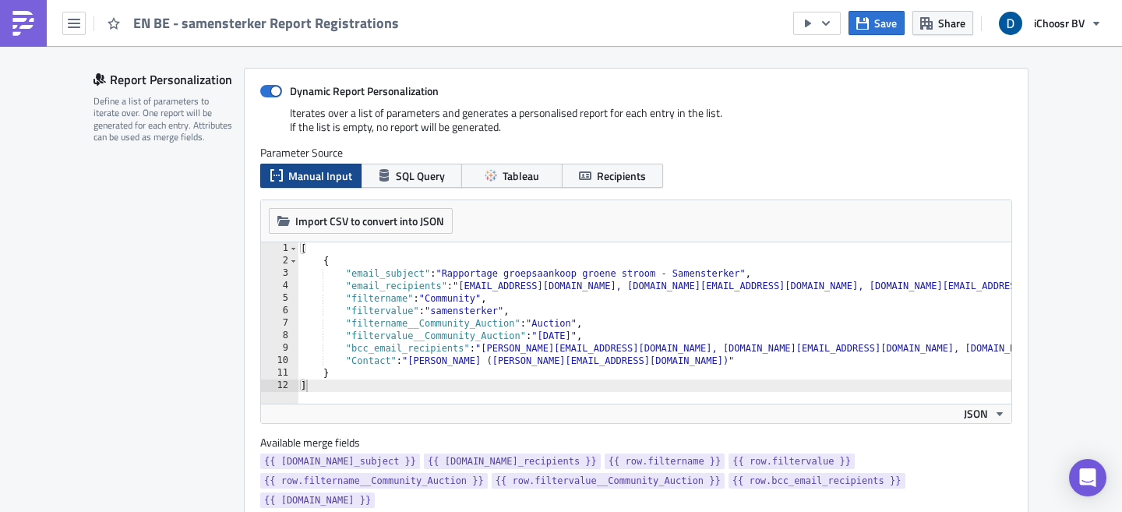
type textarea ""bcc_email_recipients": "dominique.schoen@ichoosr.com, frederic.dumalin@ichoosr…"
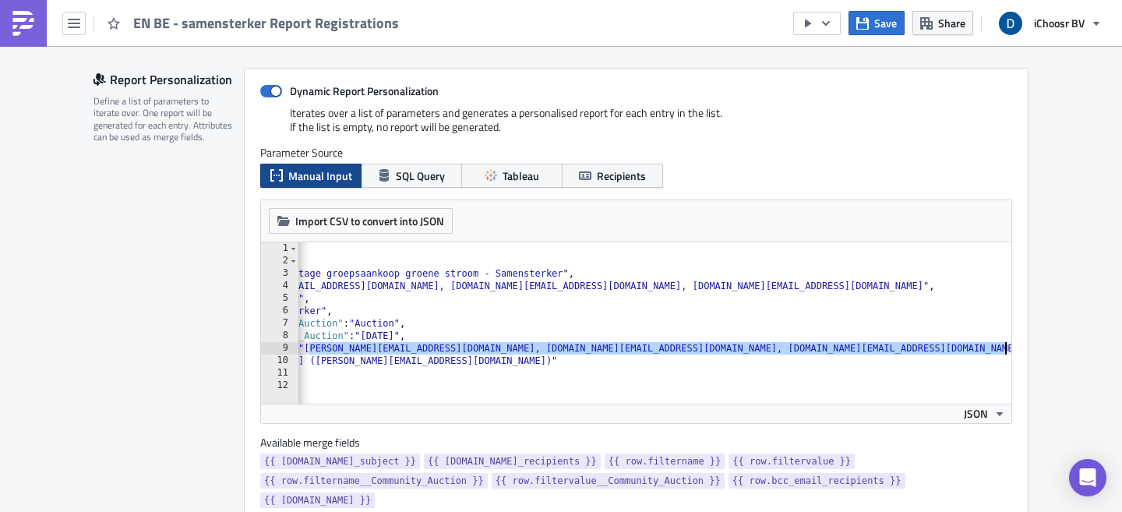
scroll to position [0, 303]
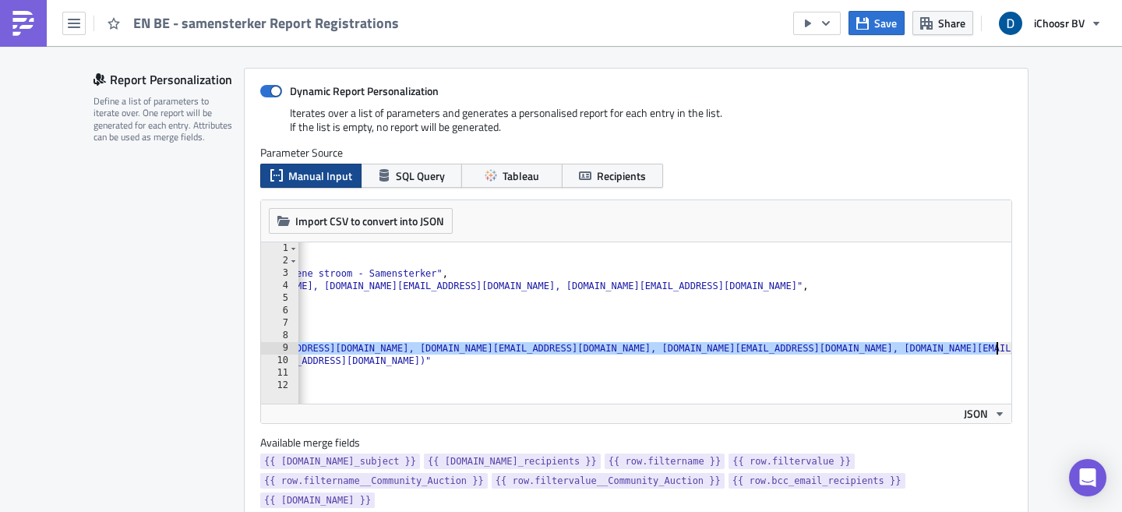
drag, startPoint x: 482, startPoint y: 348, endPoint x: 990, endPoint y: 348, distance: 507.9
click at [990, 348] on div "[ { "email_subject" : "Rapportage groepsaankoop groene stroom - Samensterker" ,…" at bounding box center [503, 329] width 1017 height 175
click at [528, 348] on div "[ { "email_subject" : "Rapportage groepsaankoop groene stroom - Samensterker" ,…" at bounding box center [503, 329] width 1017 height 175
drag, startPoint x: 513, startPoint y: 348, endPoint x: 990, endPoint y: 346, distance: 476.8
click at [990, 346] on div "[ { "email_subject" : "Rapportage groepsaankoop groene stroom - Samensterker" ,…" at bounding box center [503, 329] width 1017 height 175
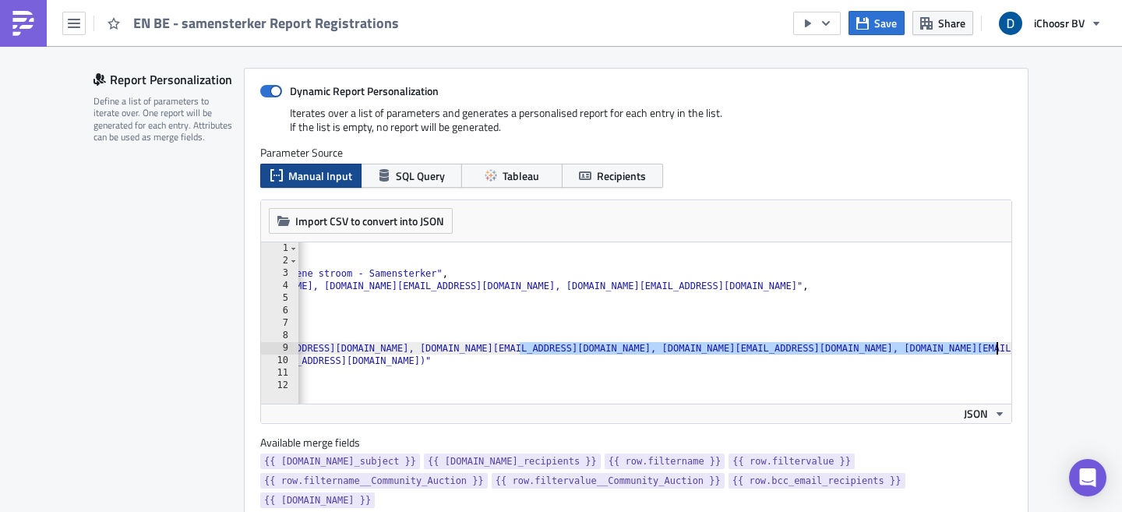
click at [830, 348] on div "[ { "email_subject" : "Rapportage groepsaankoop groene stroom - Samensterker" ,…" at bounding box center [503, 329] width 1017 height 175
drag, startPoint x: 813, startPoint y: 348, endPoint x: 512, endPoint y: 349, distance: 300.7
click at [512, 349] on div "[ { "email_subject" : "Rapportage groepsaankoop groene stroom - Samensterker" ,…" at bounding box center [503, 329] width 1017 height 175
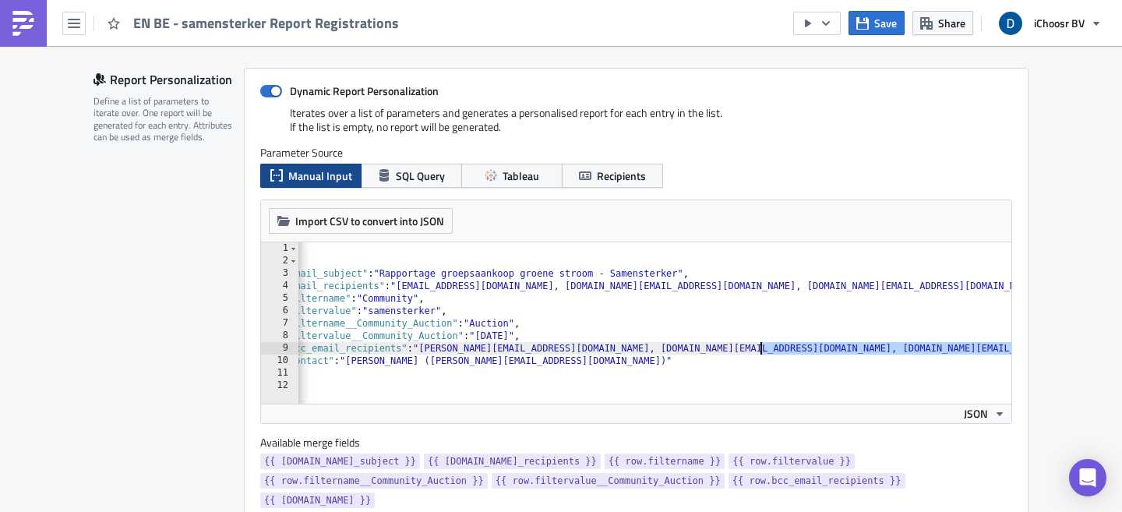
scroll to position [0, 0]
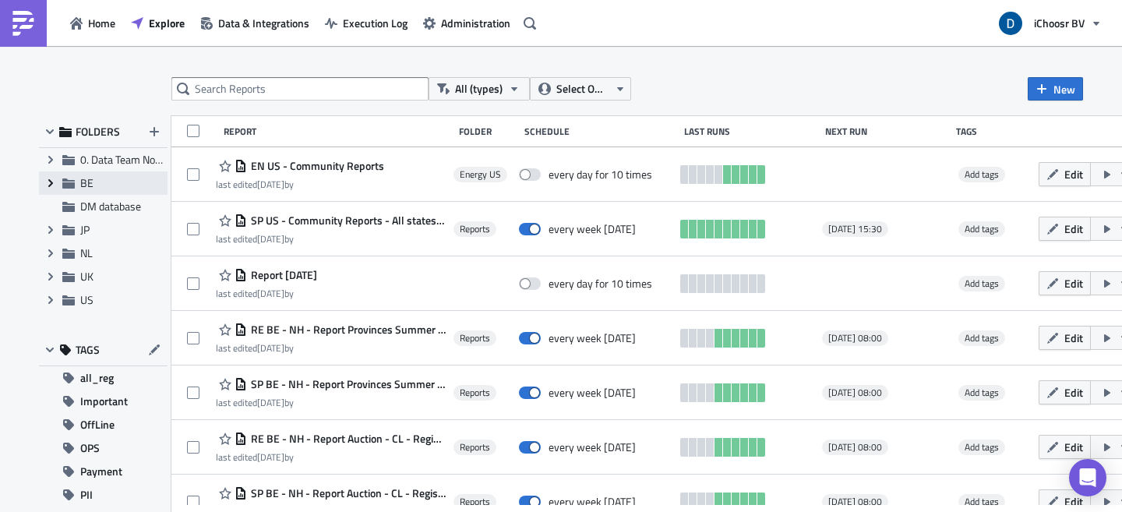
click at [51, 181] on icon "Expand group" at bounding box center [50, 183] width 12 height 12
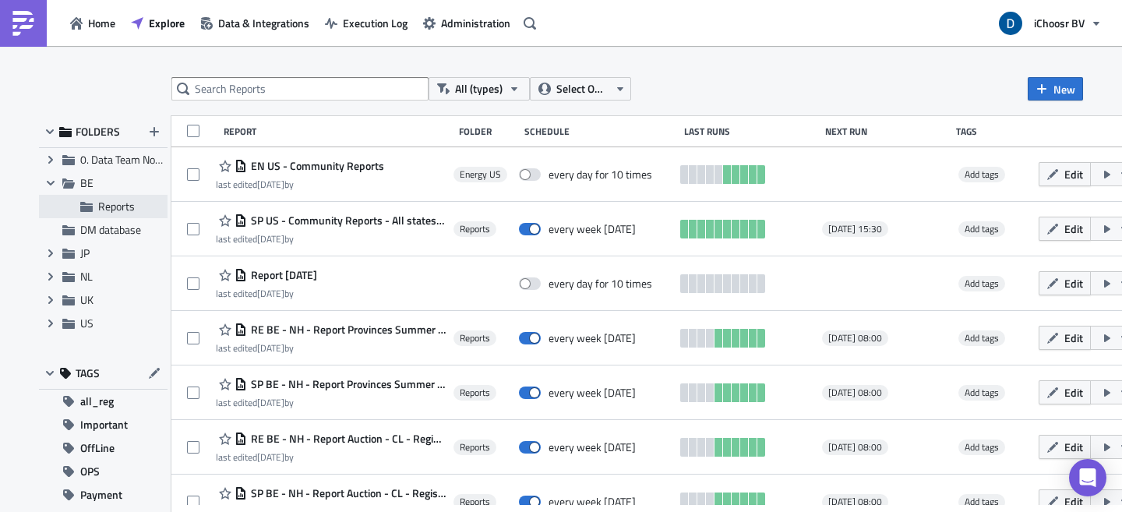
click at [111, 206] on span "Reports" at bounding box center [116, 206] width 37 height 16
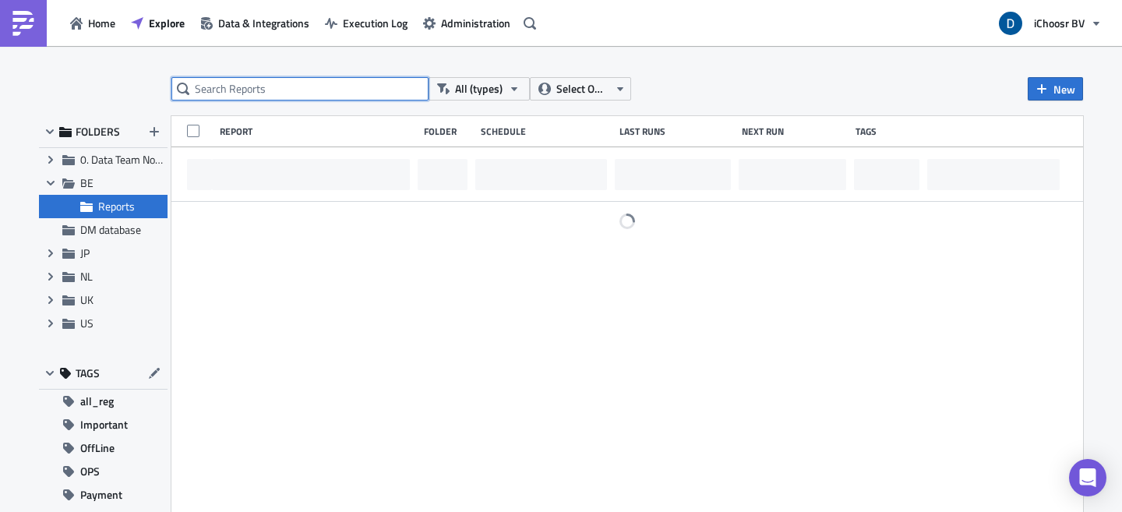
click at [241, 85] on input "text" at bounding box center [299, 88] width 257 height 23
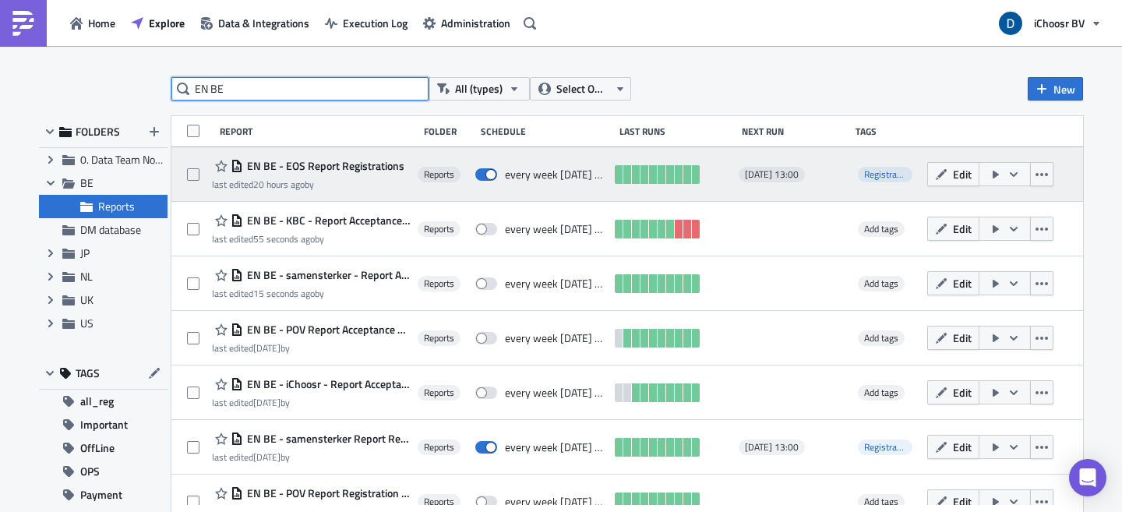
type input "EN BE"
click at [333, 164] on span "EN BE - EOS Report Registrations" at bounding box center [323, 166] width 161 height 14
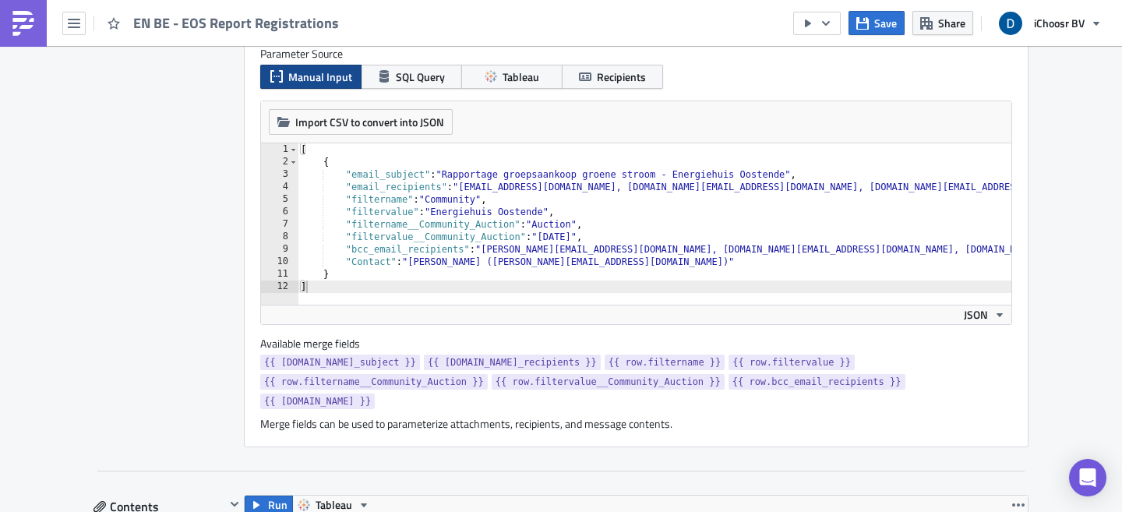
scroll to position [411, 0]
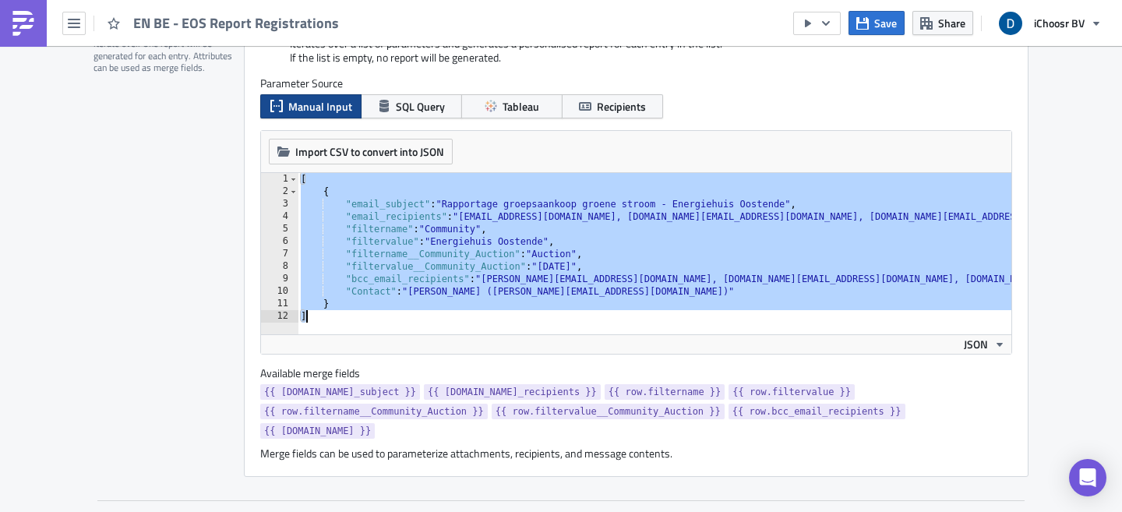
drag, startPoint x: 294, startPoint y: 178, endPoint x: 376, endPoint y: 323, distance: 166.8
click at [366, 328] on div "[ 1 2 3 4 5 6 7 8 9 10 11 12 [ { "email_subject" : "Rapportage groepsaankoop gr…" at bounding box center [636, 253] width 750 height 161
type textarea "} ]"
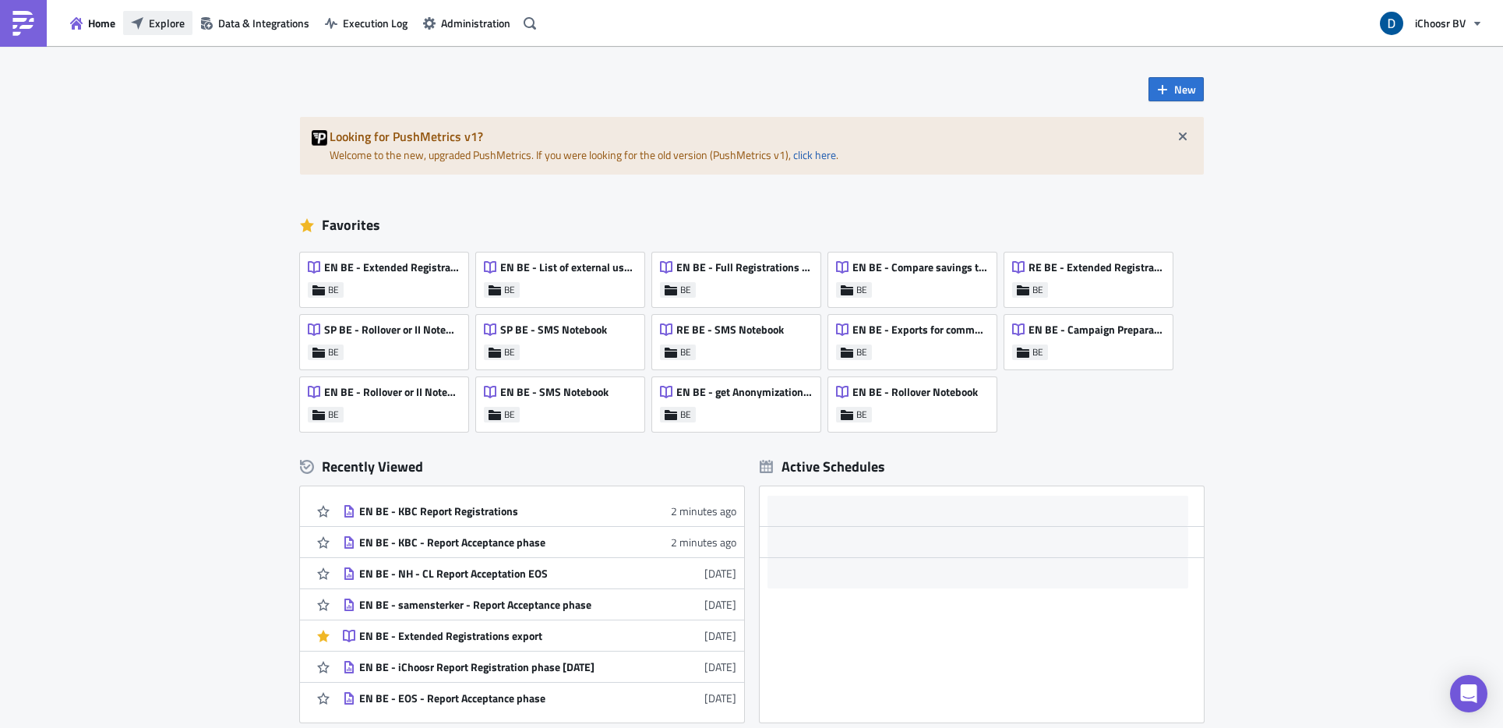
click at [155, 15] on span "Explore" at bounding box center [167, 23] width 36 height 16
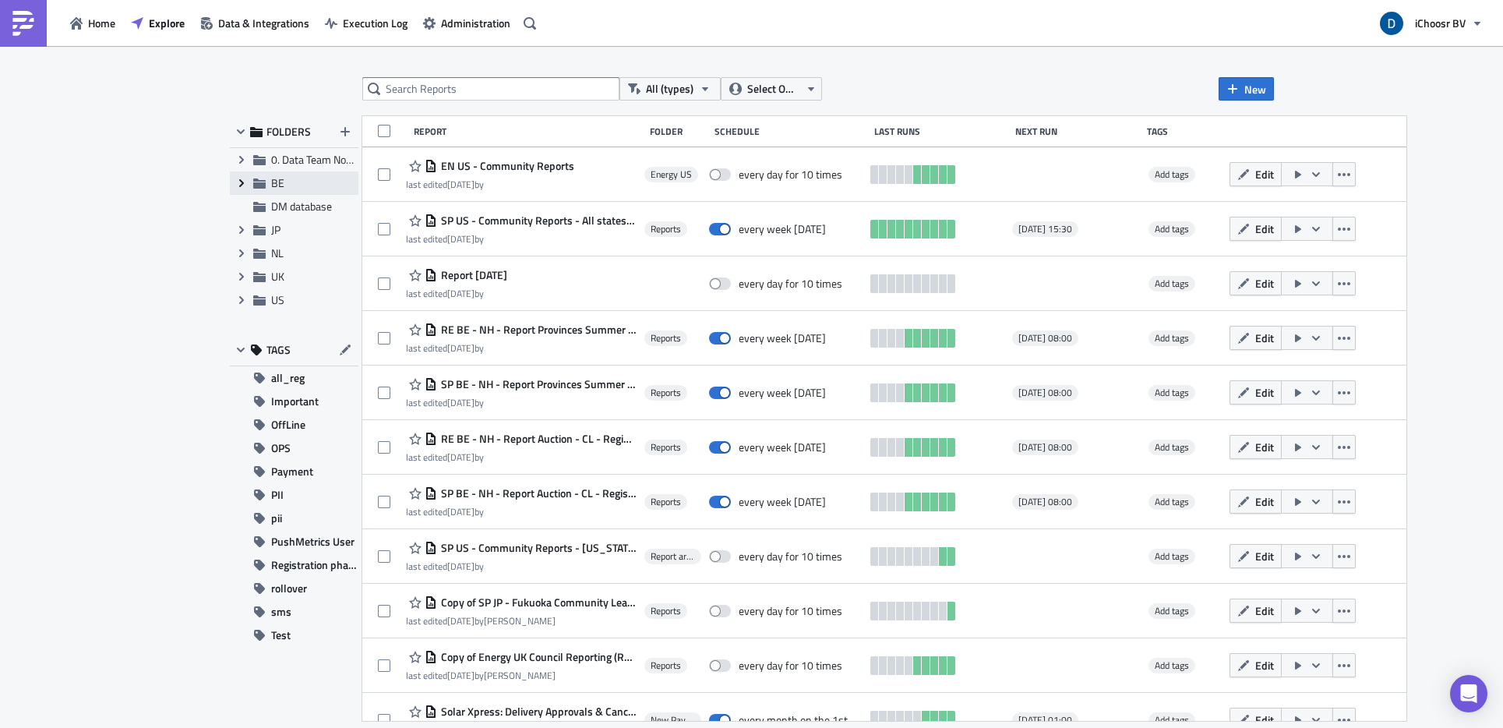
click at [244, 182] on icon "Expand group" at bounding box center [241, 183] width 12 height 12
click at [307, 207] on span "Reports" at bounding box center [307, 206] width 37 height 16
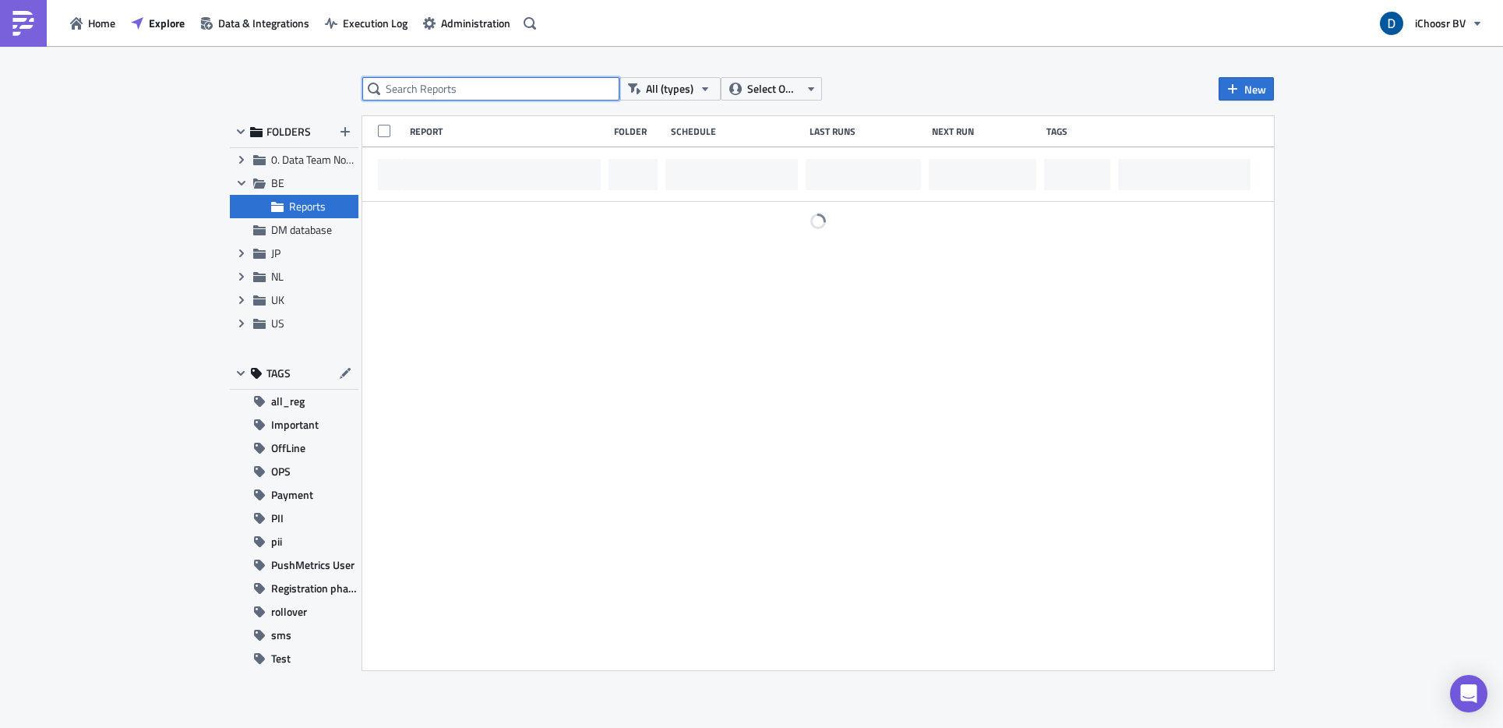
click at [427, 96] on input "text" at bounding box center [490, 88] width 257 height 23
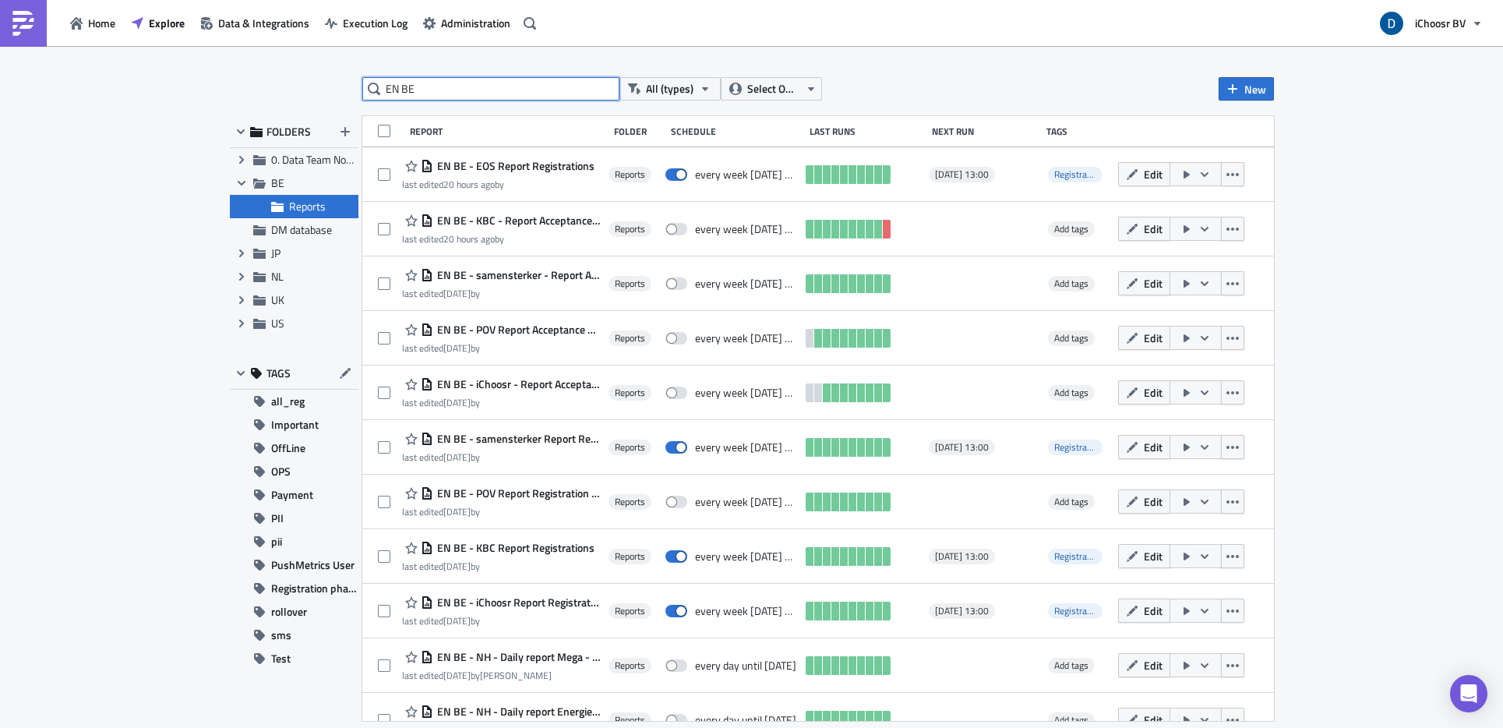
type input "EN BE"
click at [112, 266] on div "EN BE All (types) Select Owner New FOLDERS Expand group 0. Data Team Notebooks …" at bounding box center [751, 388] width 1503 height 684
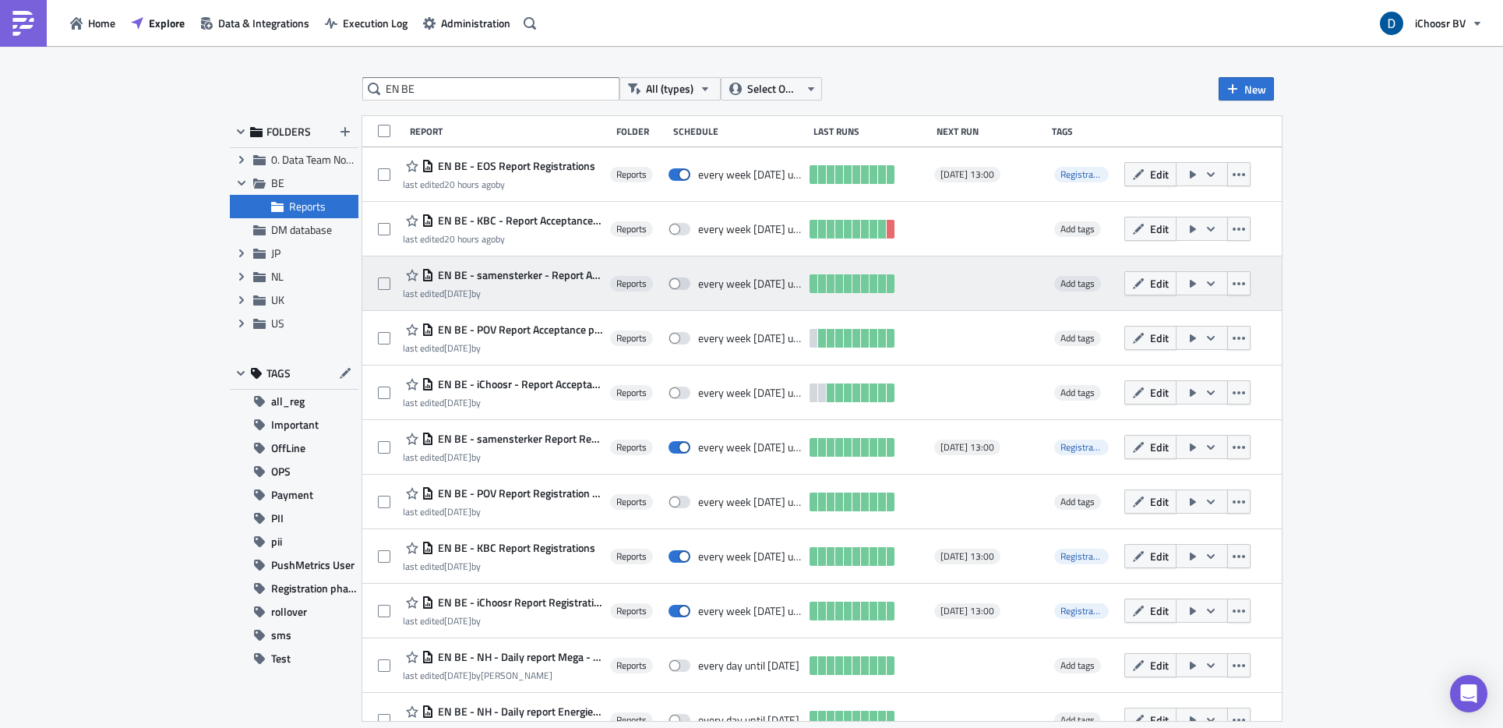
click at [567, 277] on span "EN BE - samensterker - Report Acceptance phase" at bounding box center [518, 275] width 169 height 14
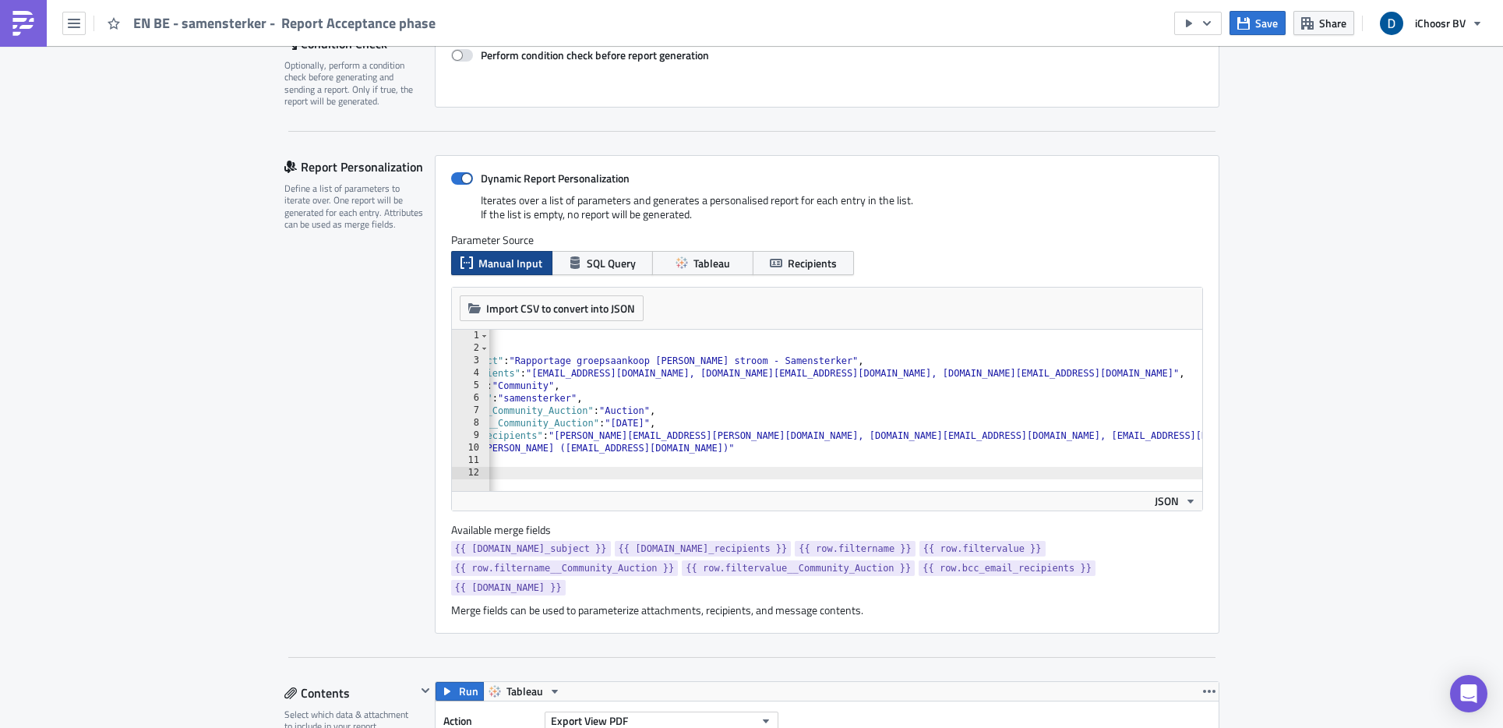
scroll to position [0, 118]
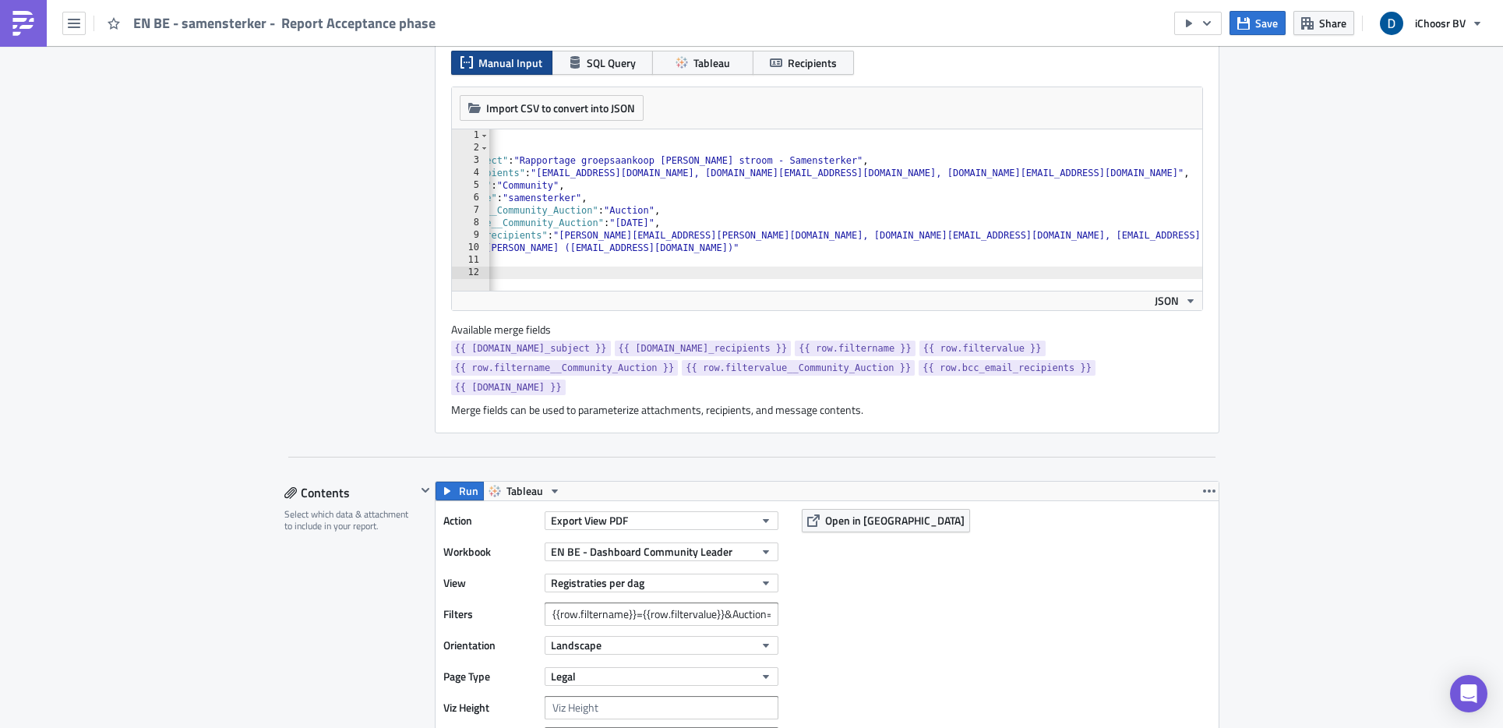
scroll to position [0, 118]
click at [1180, 234] on div "[ { "email_subject" : "Rapportage groepsaankoop groene stroom - Samensterker" ,…" at bounding box center [786, 216] width 831 height 175
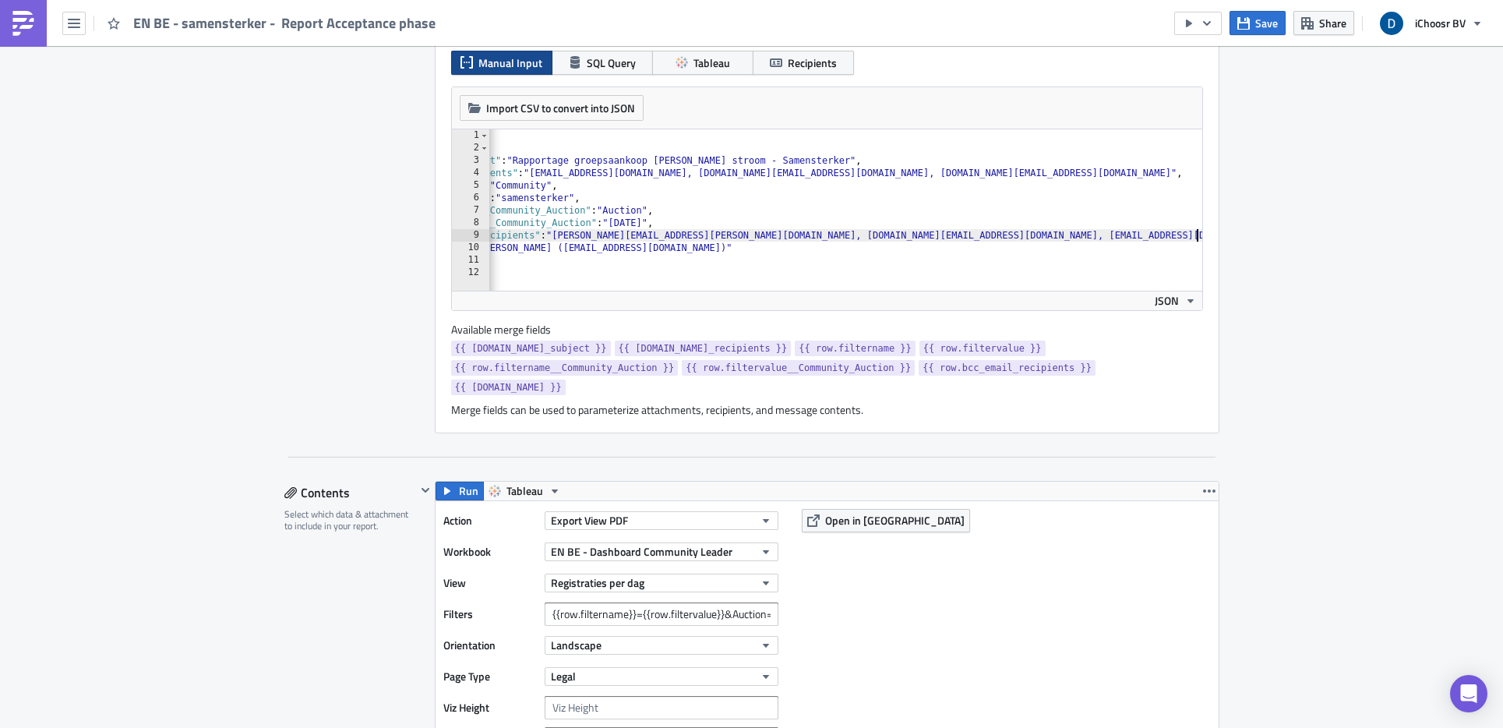
scroll to position [0, 69]
paste textarea "nicolas.leclef@ichoosr.com, abdoulie.jeng@ichoosr.com"
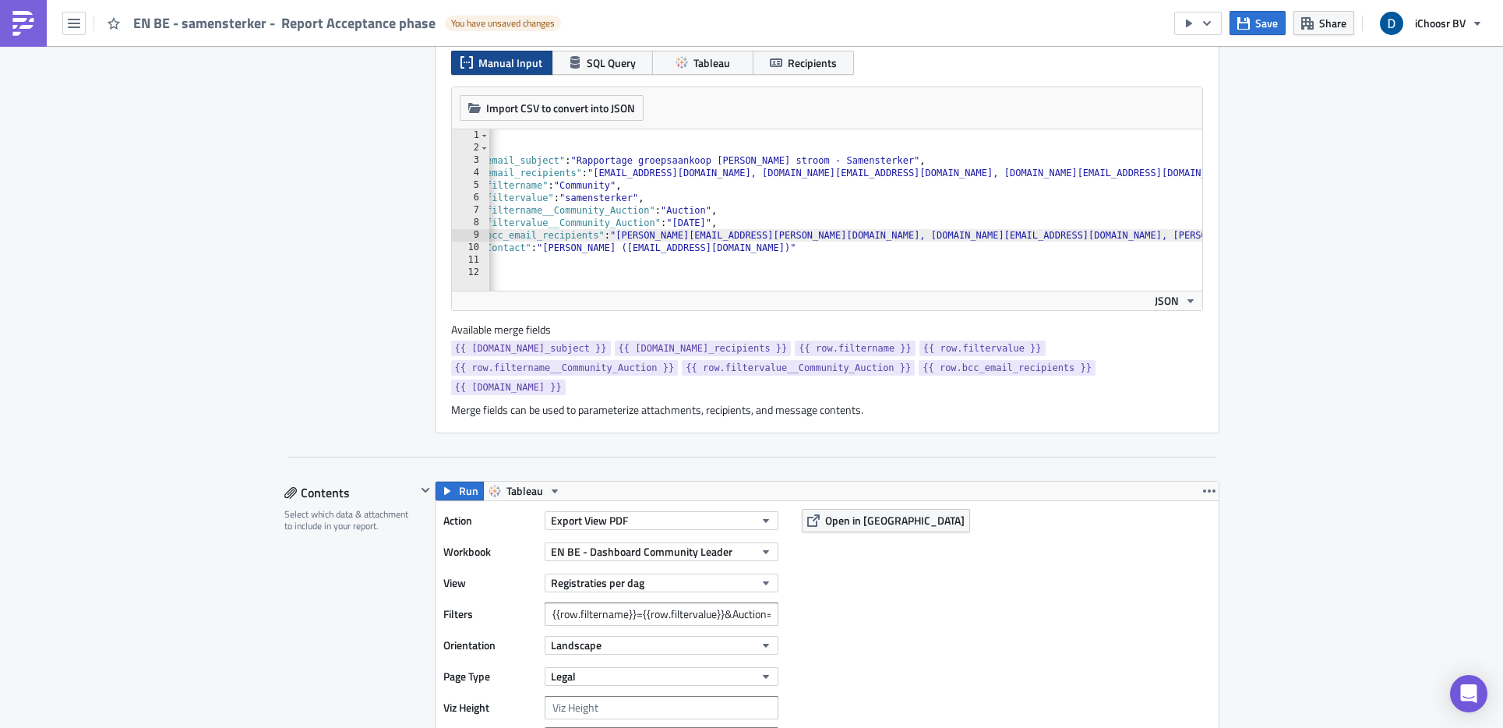
scroll to position [0, 0]
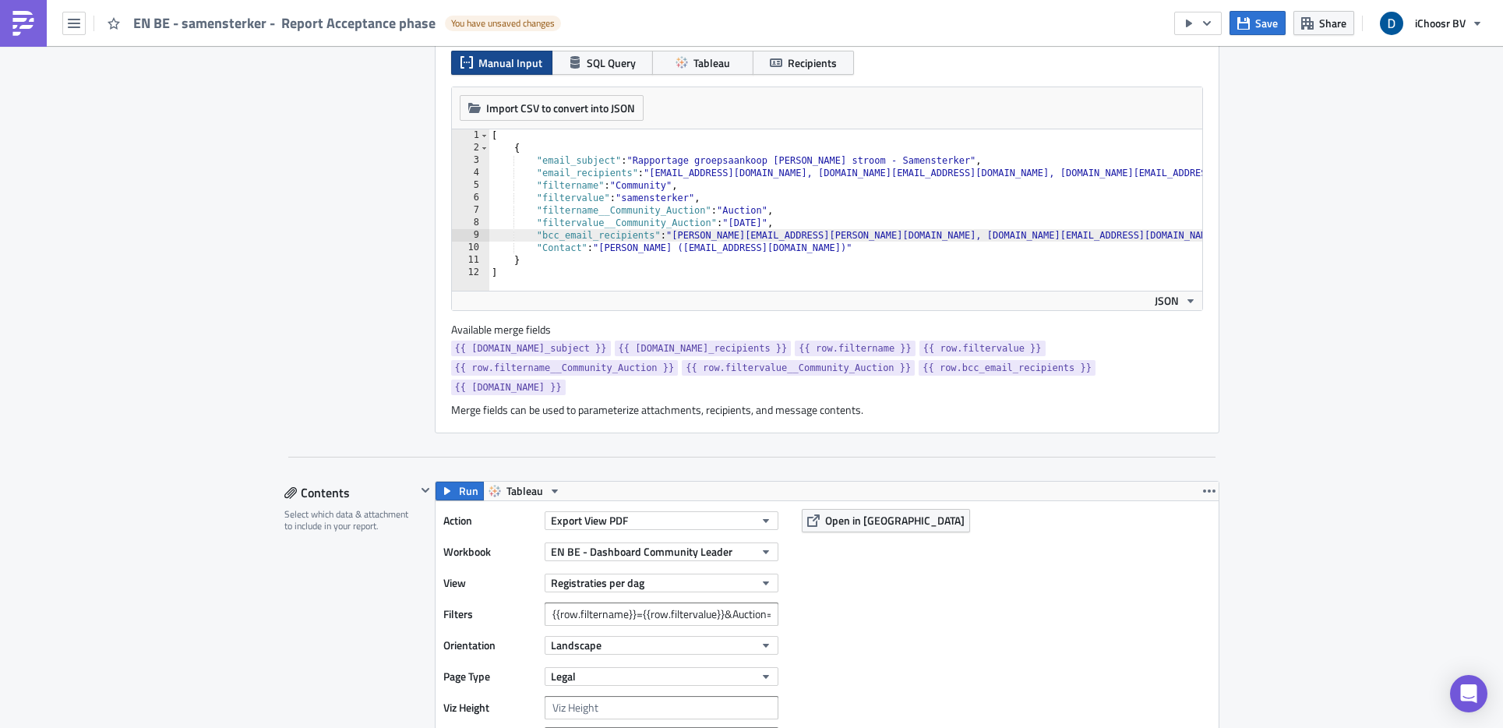
type textarea ""bcc_email_recipients": "dominique.schoen@ichoosr.com, frederic.dumalin@ichoosr…"
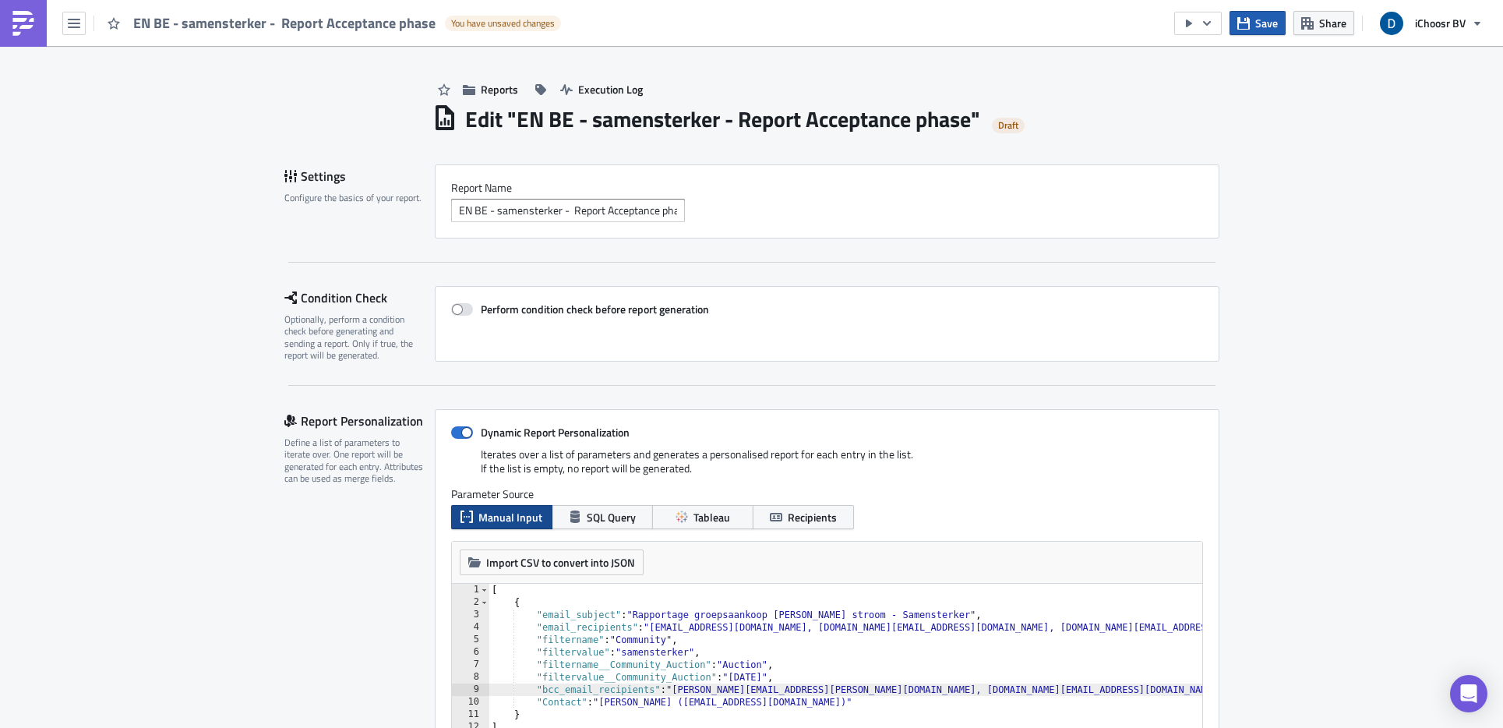
click at [1265, 20] on span "Save" at bounding box center [1266, 23] width 23 height 16
click at [1266, 22] on span "Save" at bounding box center [1266, 23] width 23 height 16
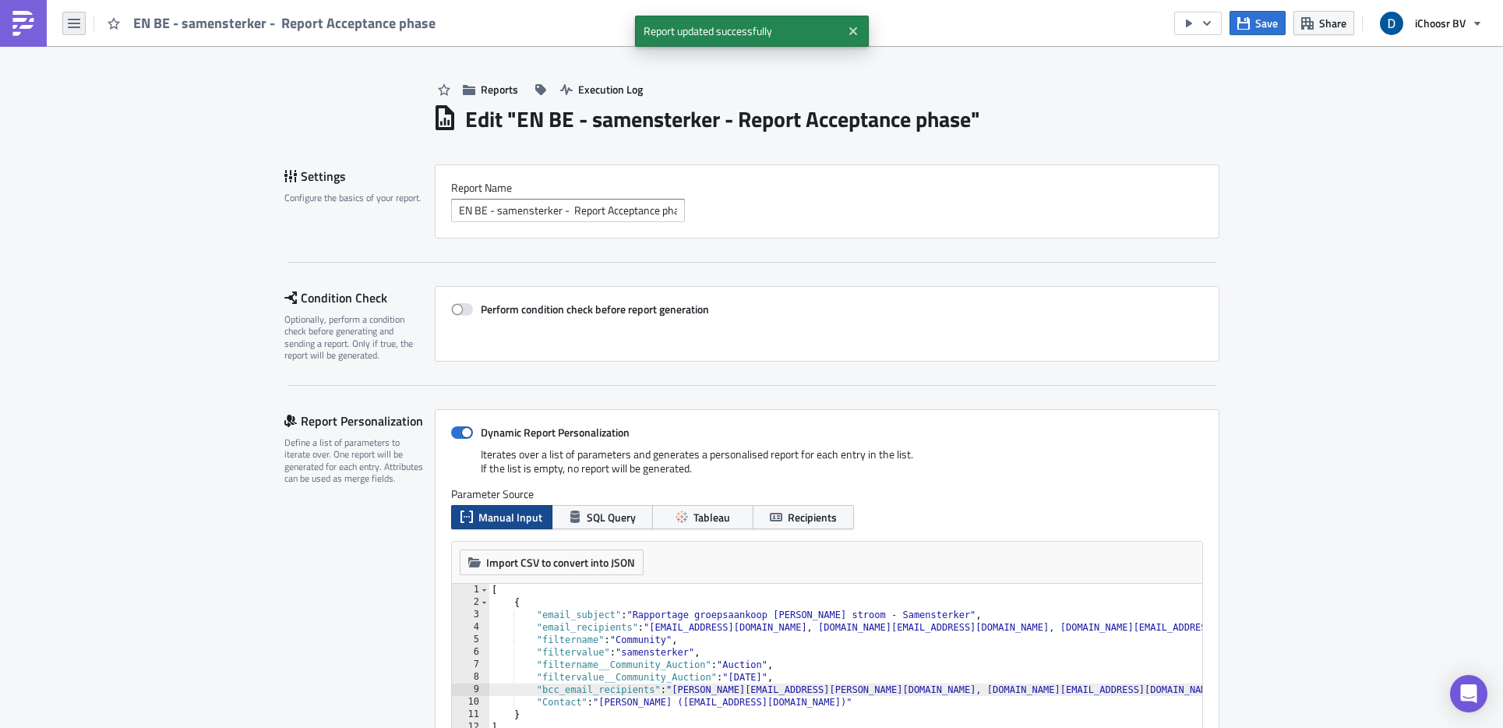
click at [77, 22] on icon "button" at bounding box center [74, 23] width 12 height 9
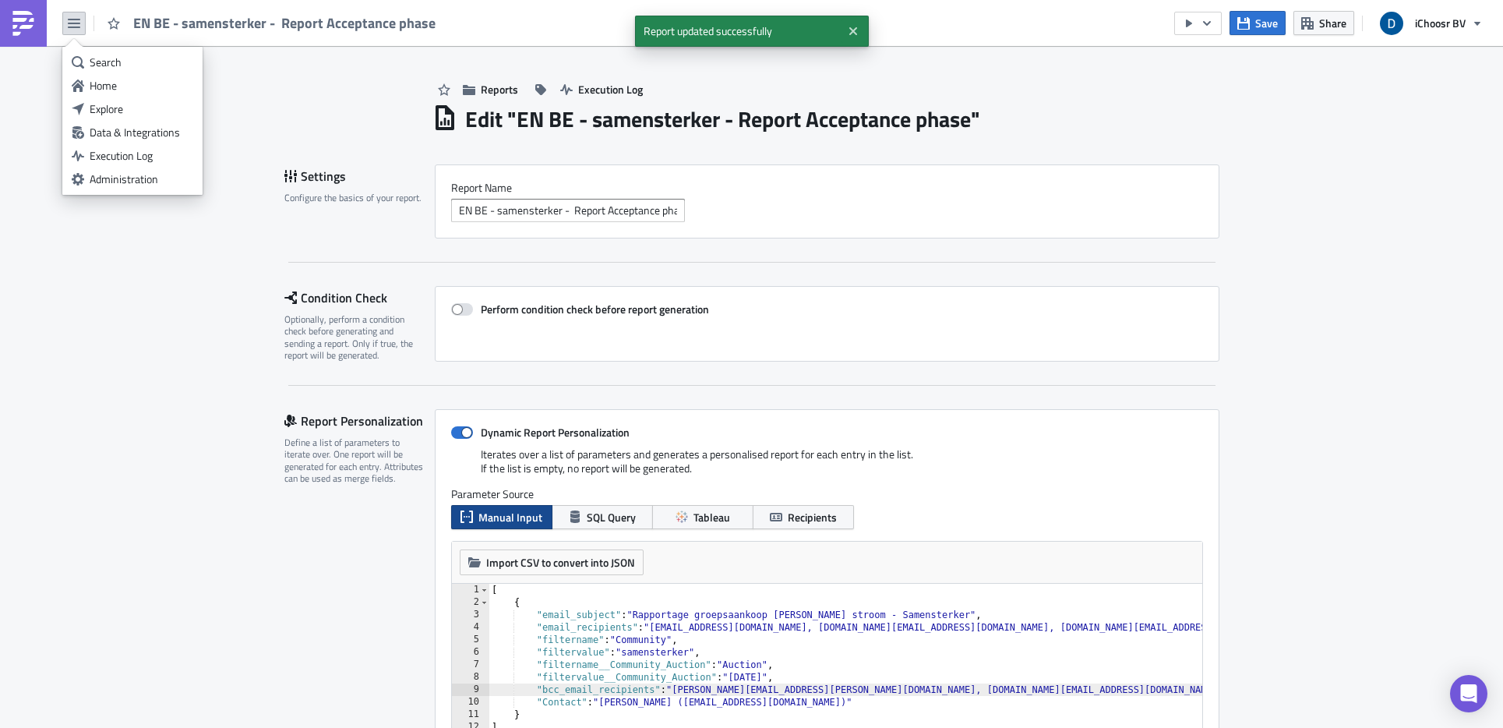
click at [143, 112] on div "Explore" at bounding box center [142, 109] width 104 height 16
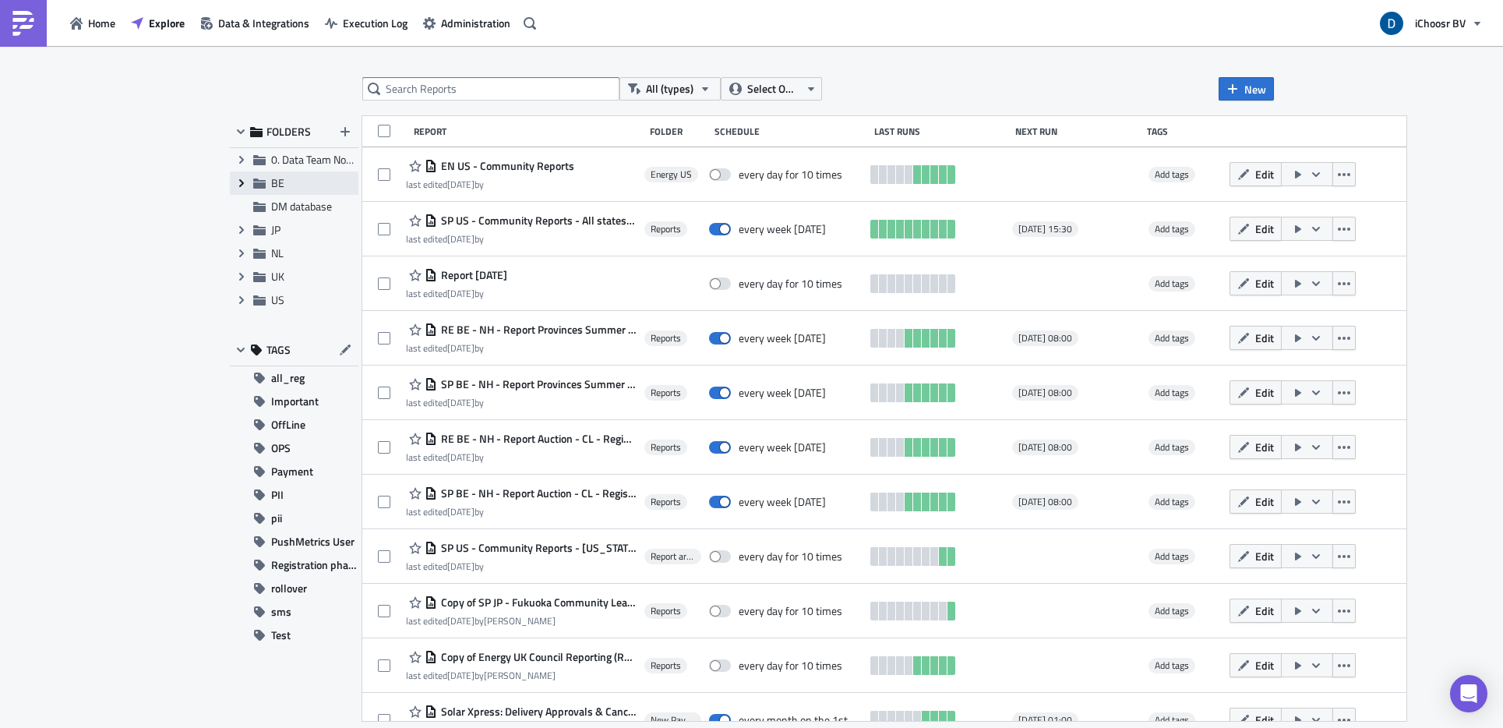
click at [238, 185] on icon "Expand group" at bounding box center [241, 183] width 12 height 12
click at [298, 214] on div "Reports" at bounding box center [294, 206] width 129 height 23
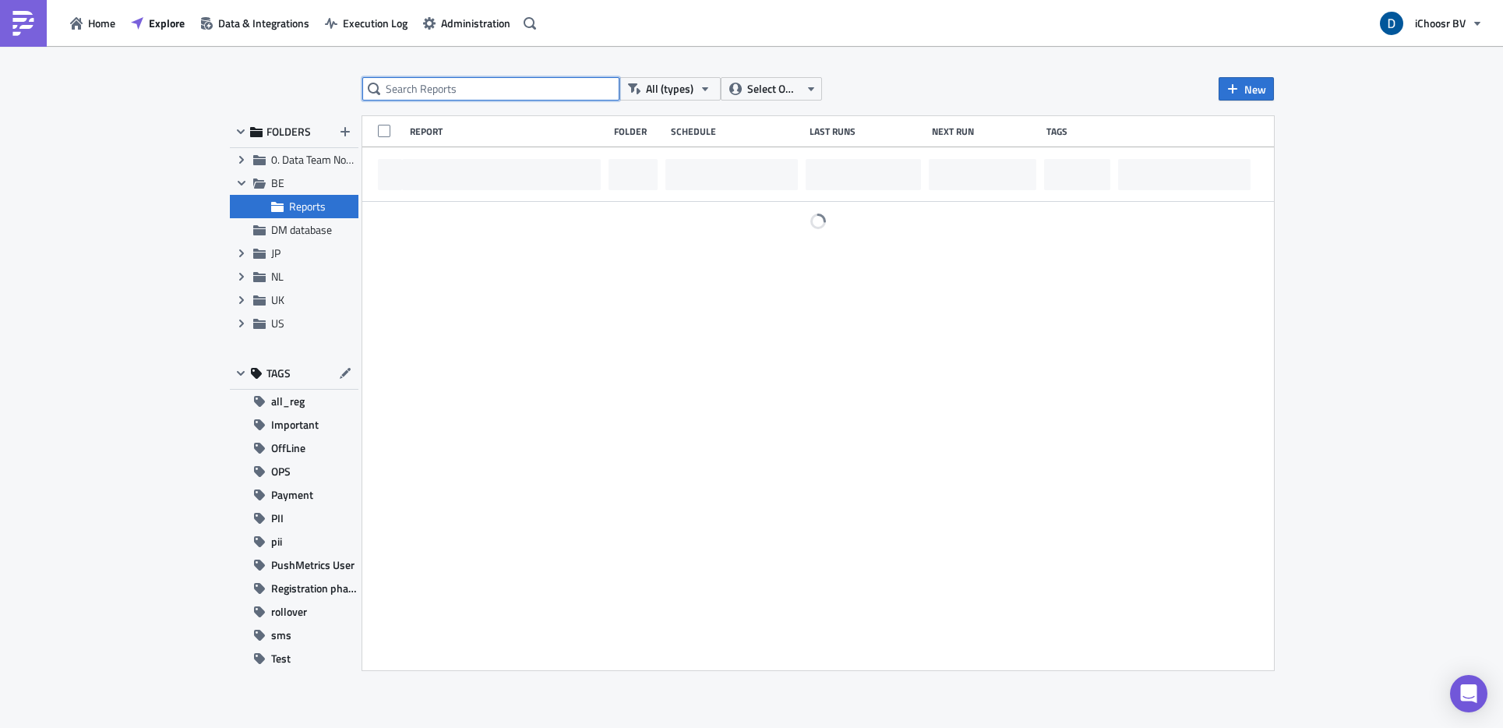
click at [425, 89] on input "text" at bounding box center [490, 88] width 257 height 23
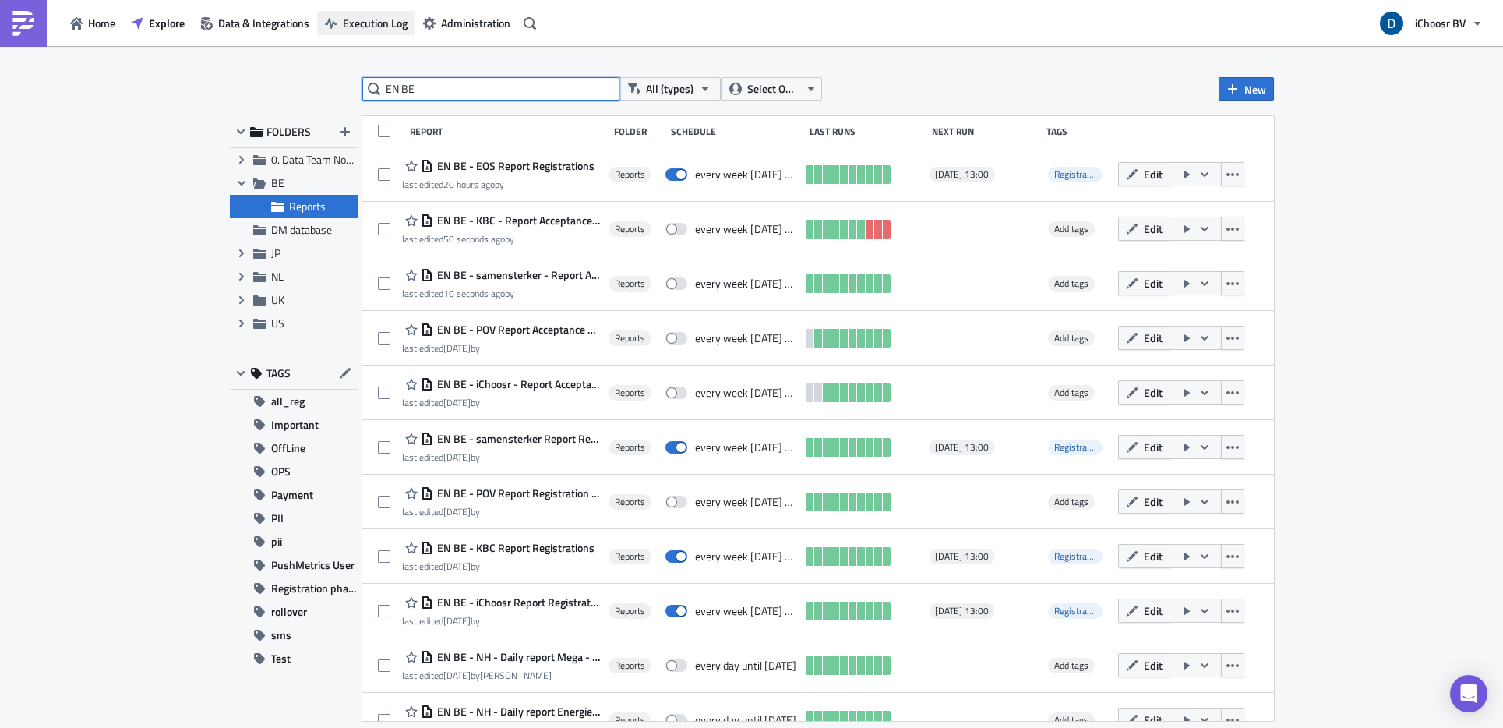
type input "EN BE"
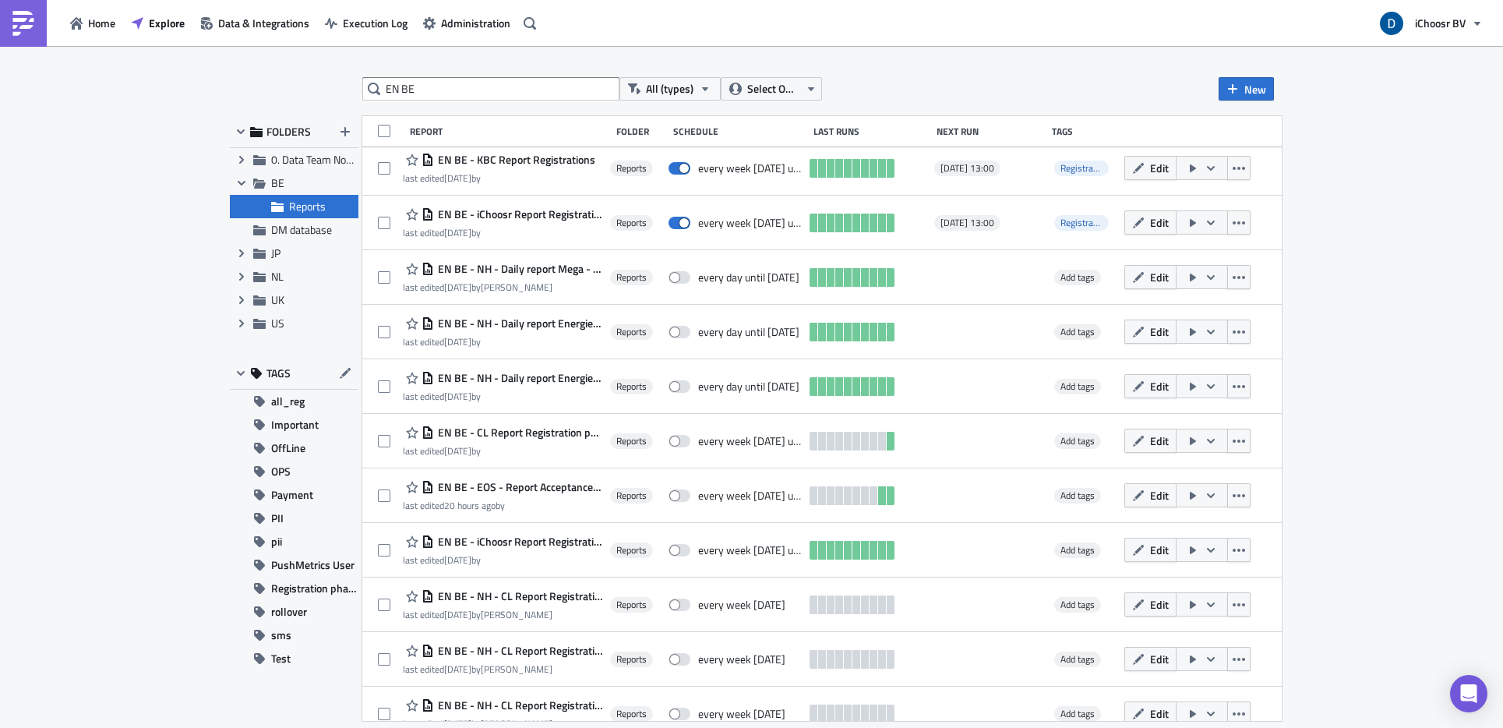
scroll to position [403, 0]
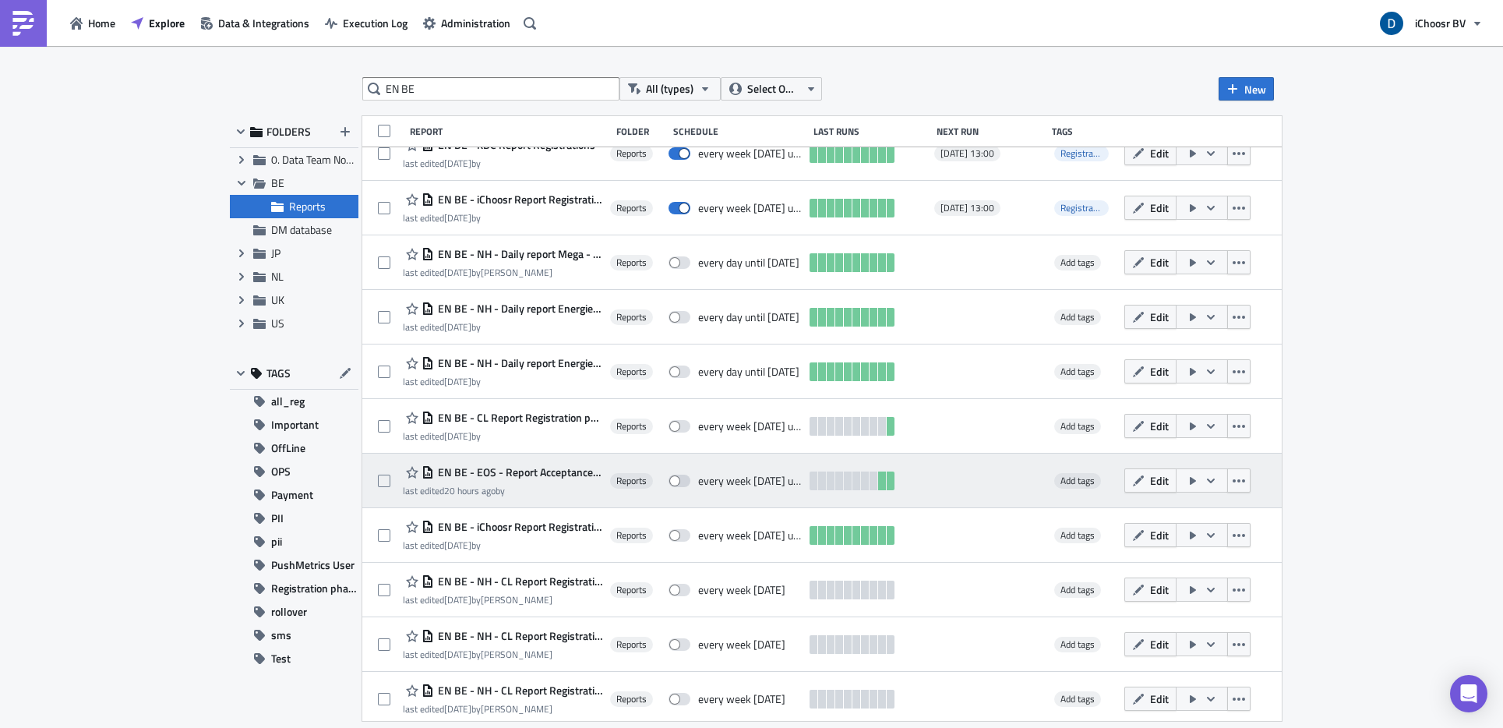
click at [564, 472] on span "EN BE - EOS - Report Acceptance phase" at bounding box center [518, 472] width 169 height 14
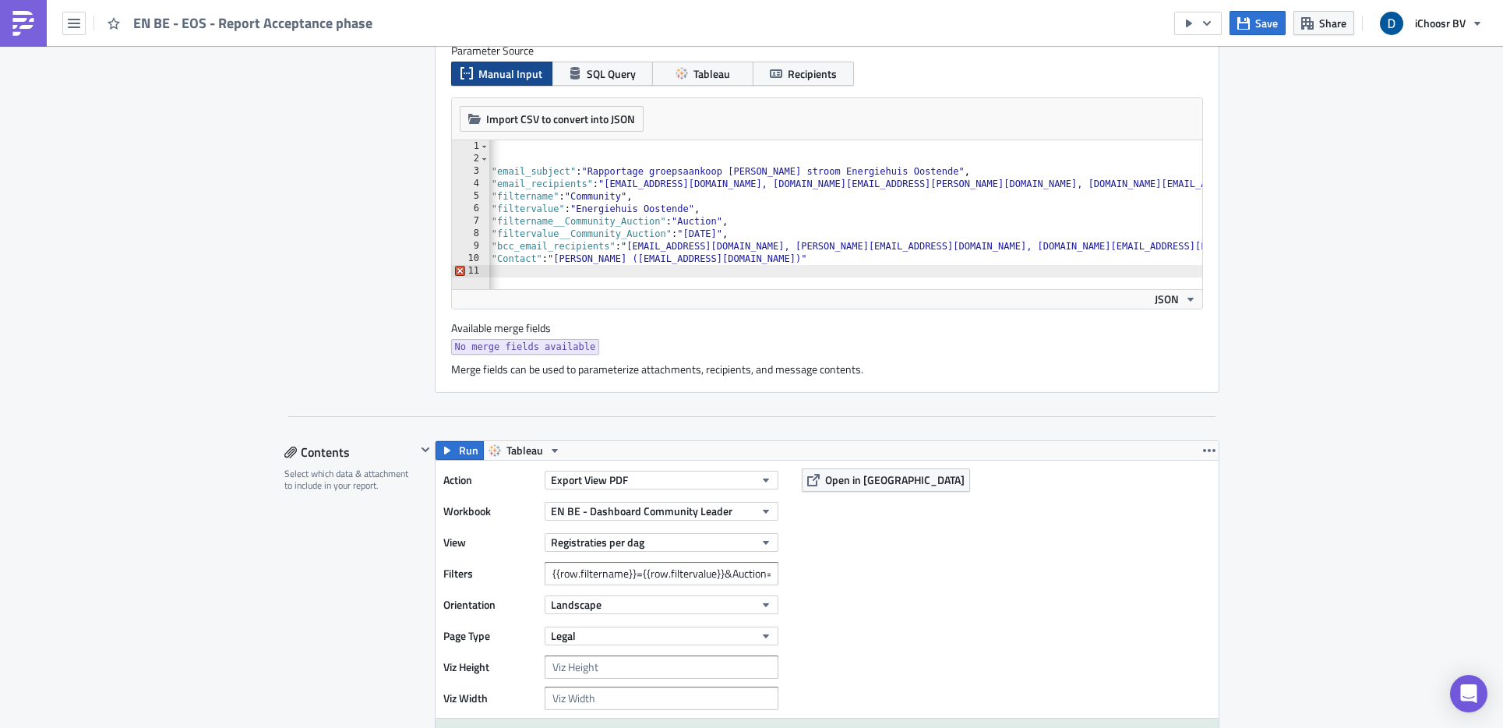
scroll to position [441, 0]
click at [565, 276] on div at bounding box center [878, 284] width 870 height 16
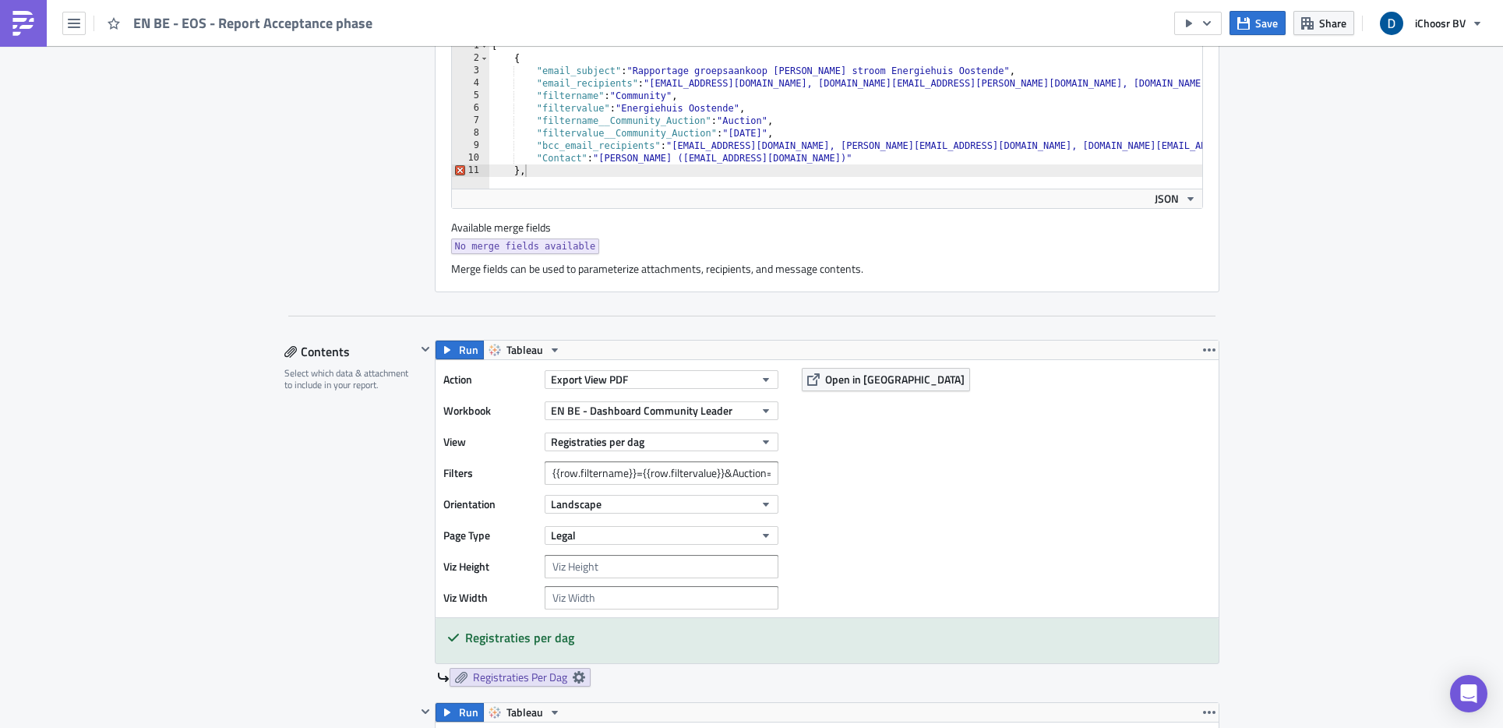
scroll to position [562, 0]
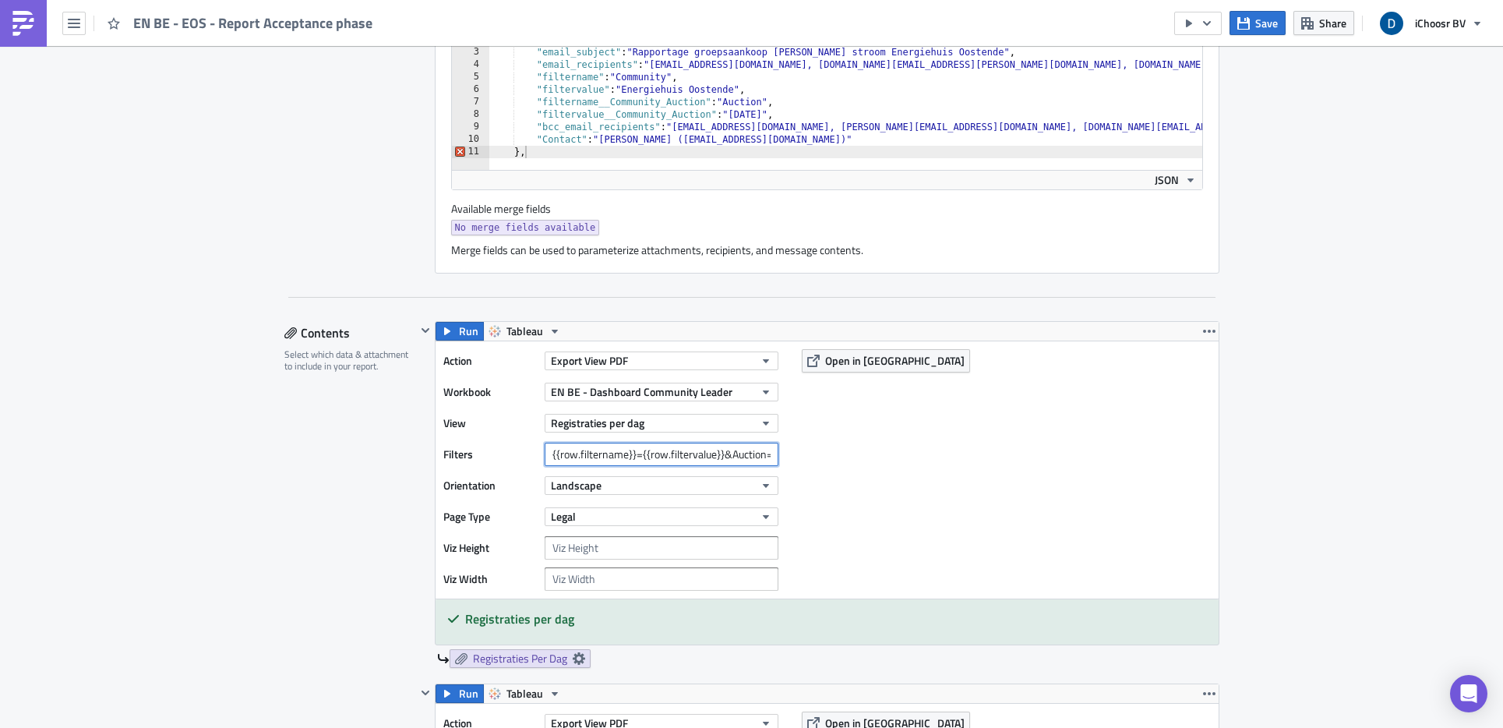
click at [658, 448] on input "{{row.filtername}}={{row.filtervalue}}&Auction=October 2024, October 2025" at bounding box center [662, 453] width 234 height 23
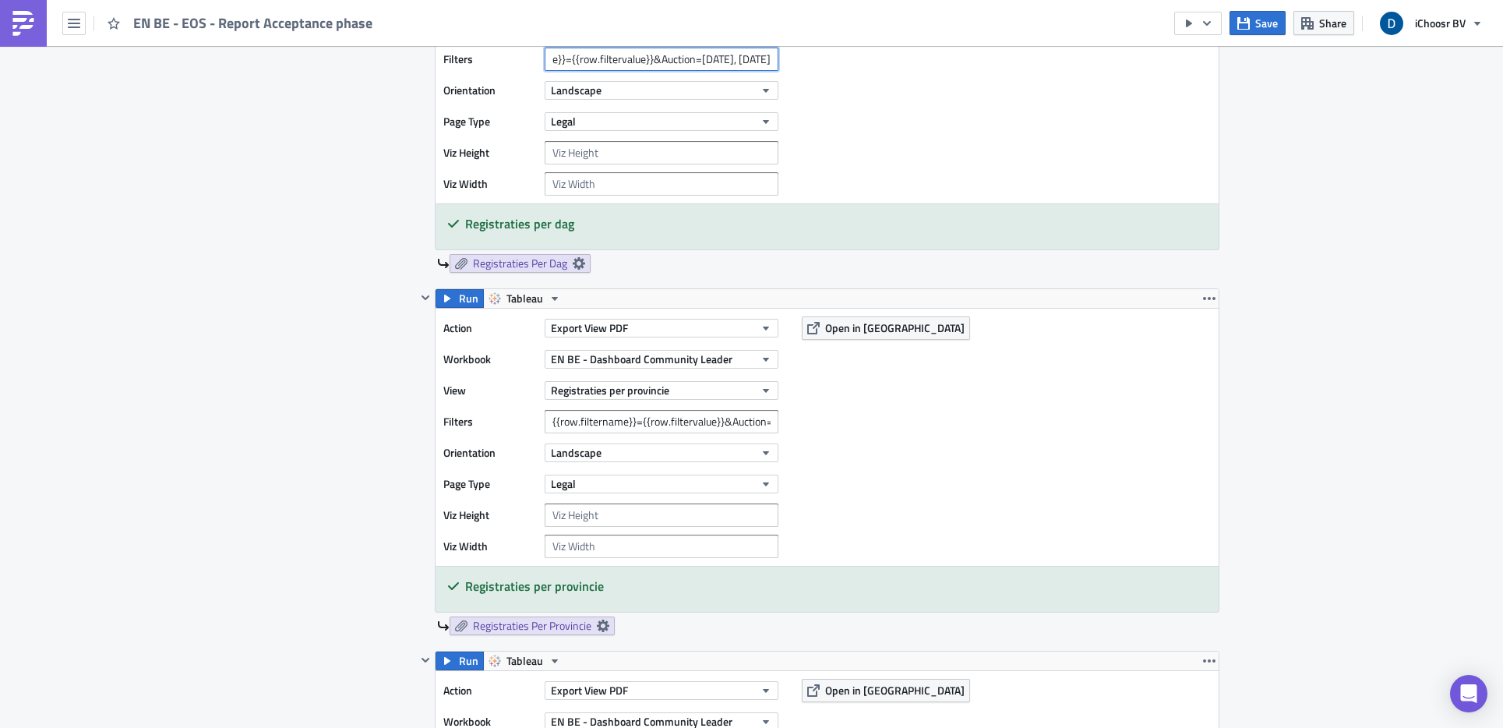
scroll to position [964, 0]
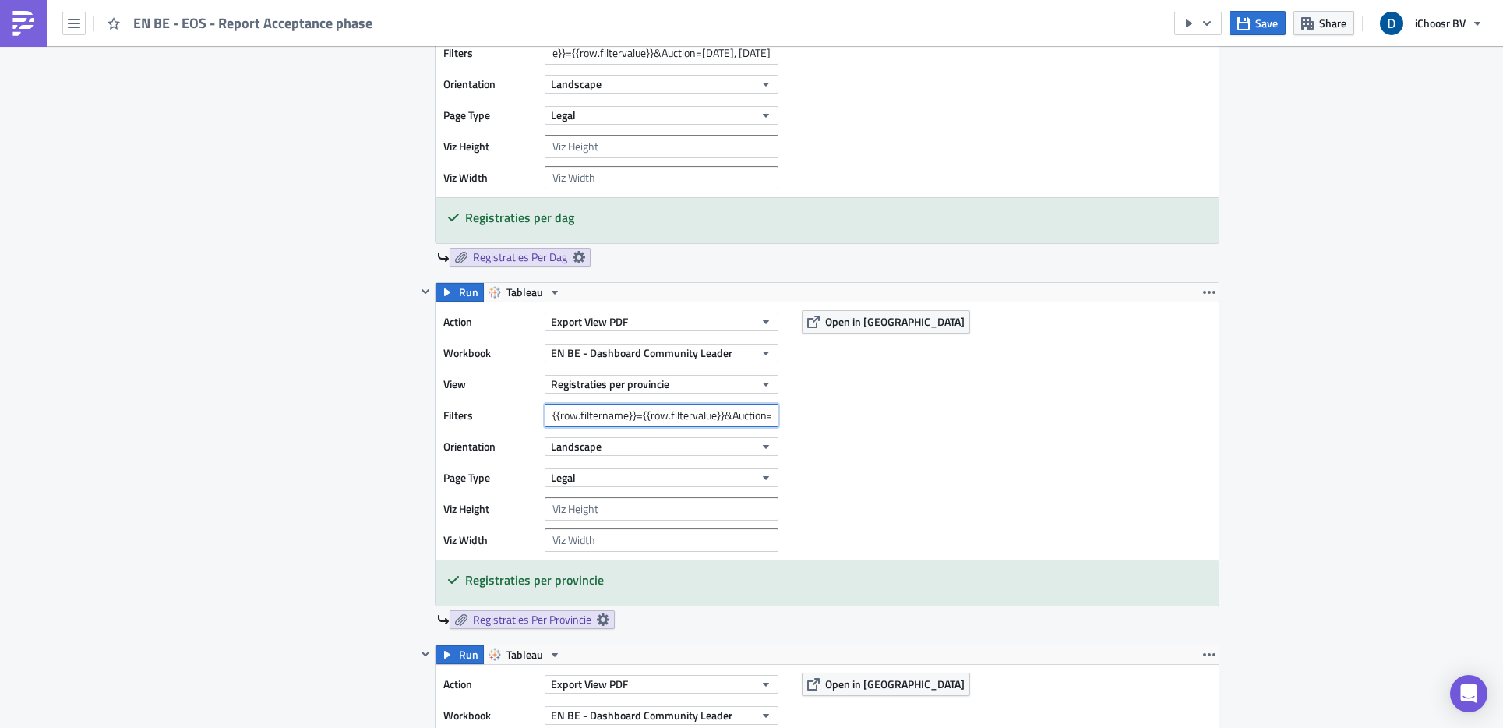
click at [692, 415] on input "{{row.filtername}}={{row.filtervalue}}&Auction=October 2024, October 2025" at bounding box center [662, 415] width 234 height 23
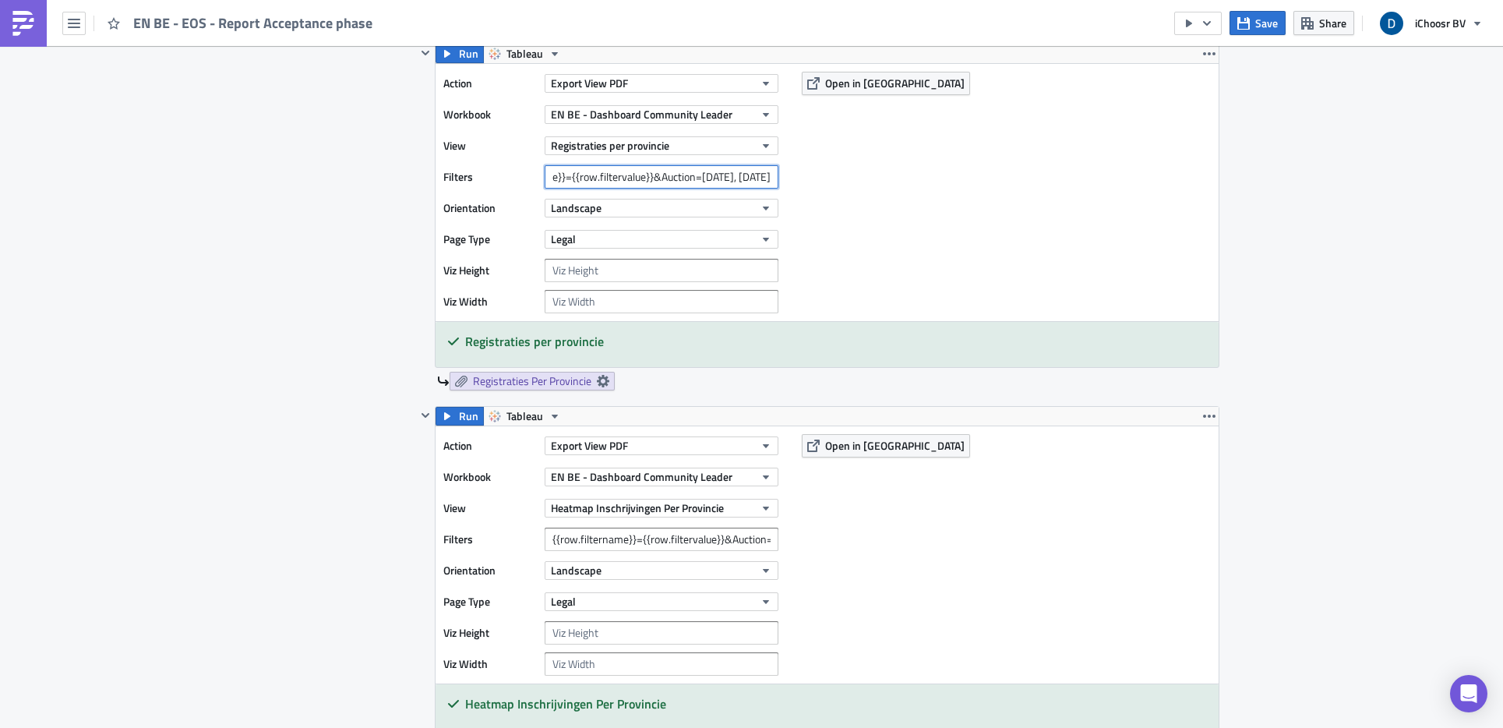
scroll to position [1237, 0]
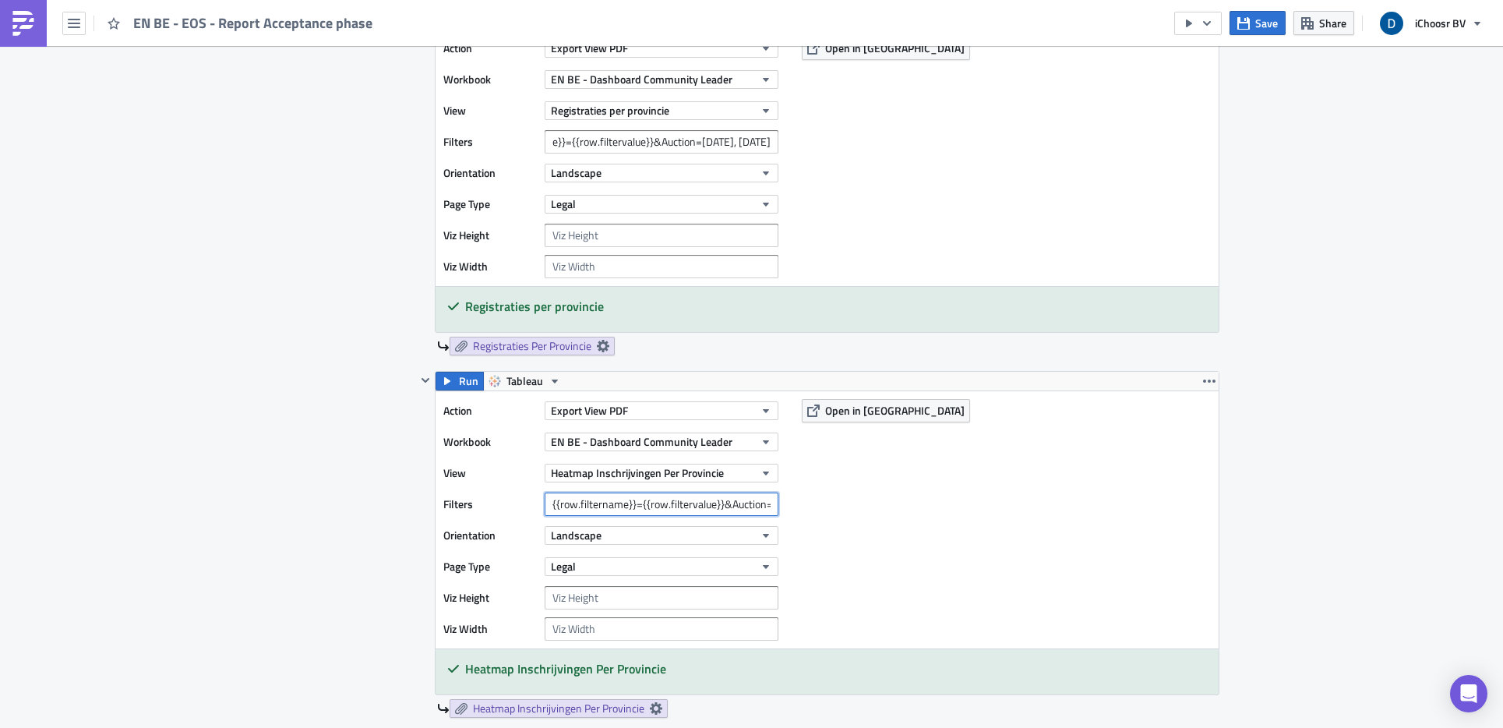
click at [740, 500] on input "{{row.filtername}}={{row.filtervalue}}&Auction=[DATE]" at bounding box center [662, 503] width 234 height 23
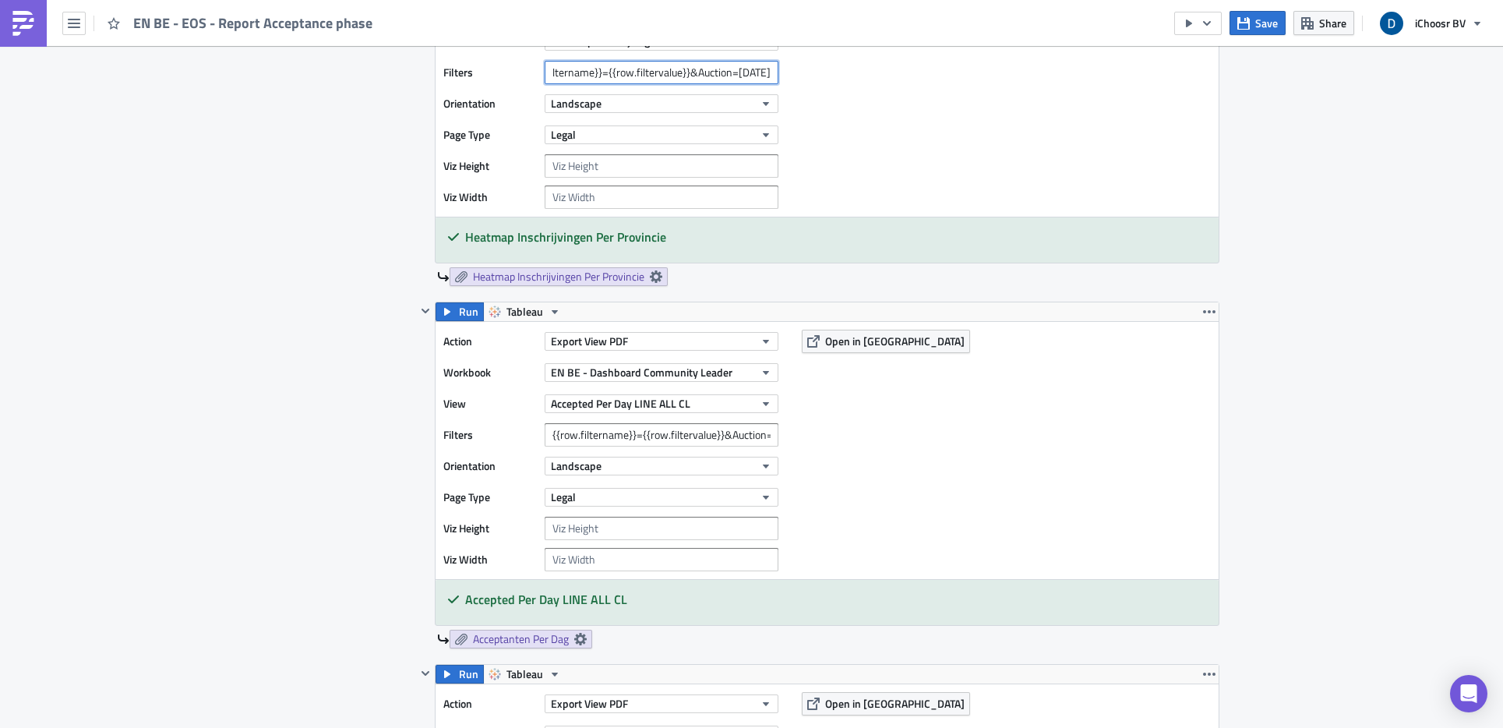
scroll to position [1726, 0]
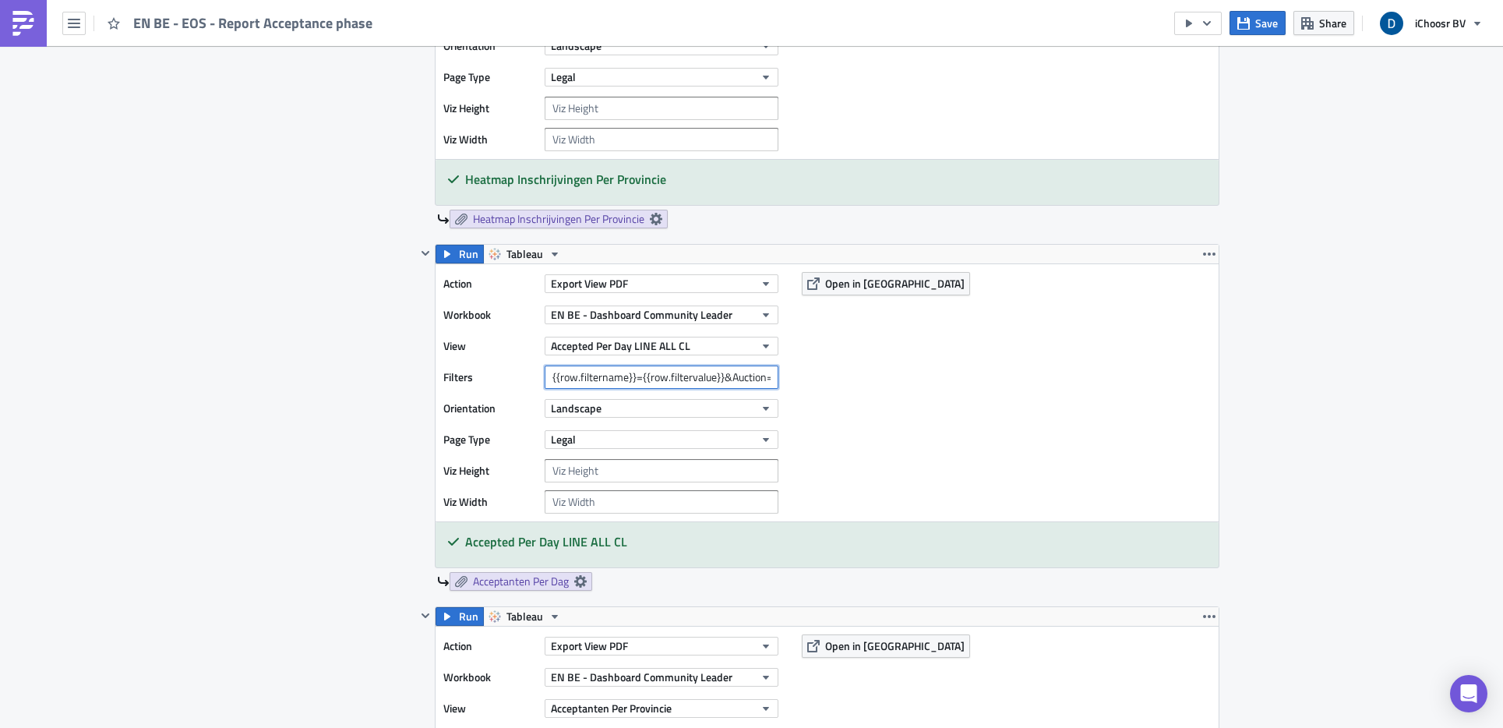
click at [703, 379] on input "{{row.filtername}}={{row.filtervalue}}&Auction=October 2024, October 2025" at bounding box center [662, 376] width 234 height 23
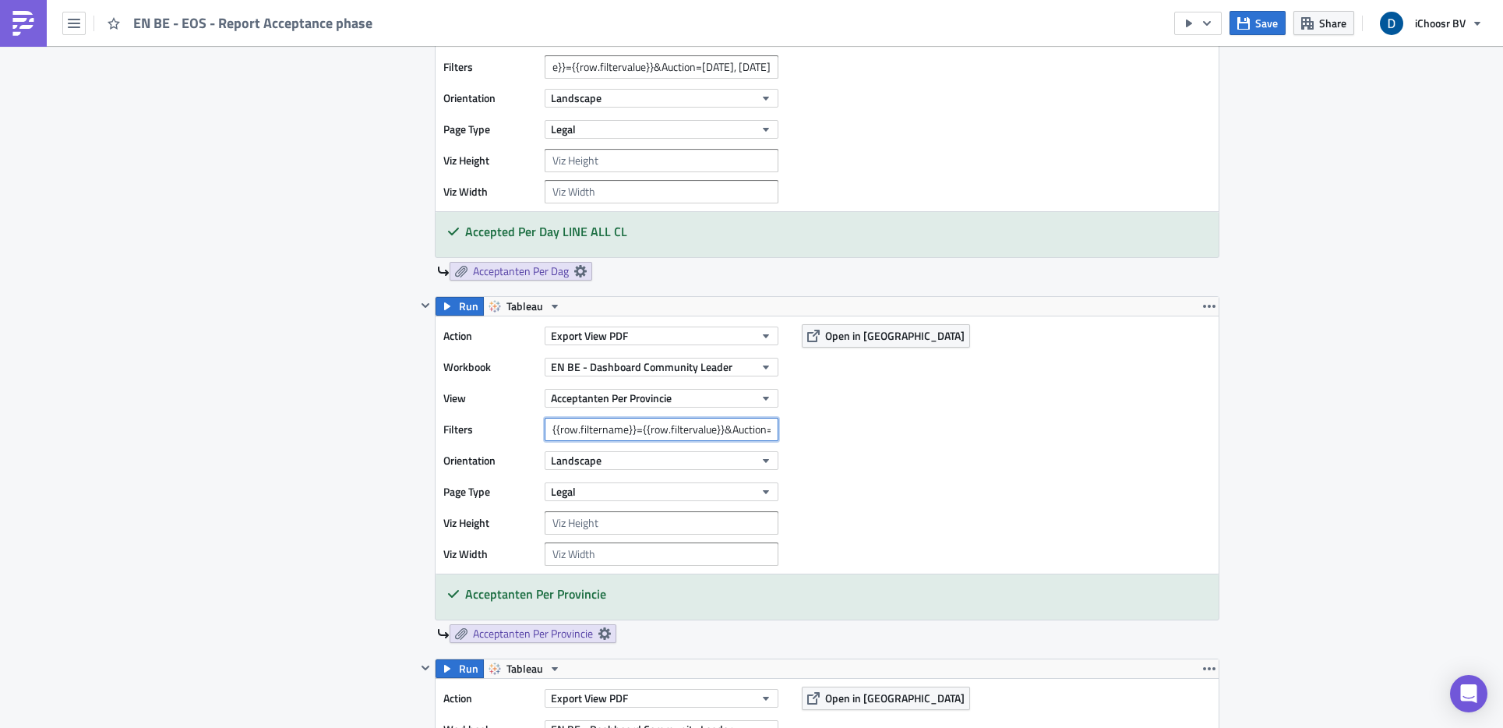
click at [665, 428] on input "{{row.filtername}}={{row.filtervalue}}&Auction=October 2024, October 2025" at bounding box center [662, 429] width 234 height 23
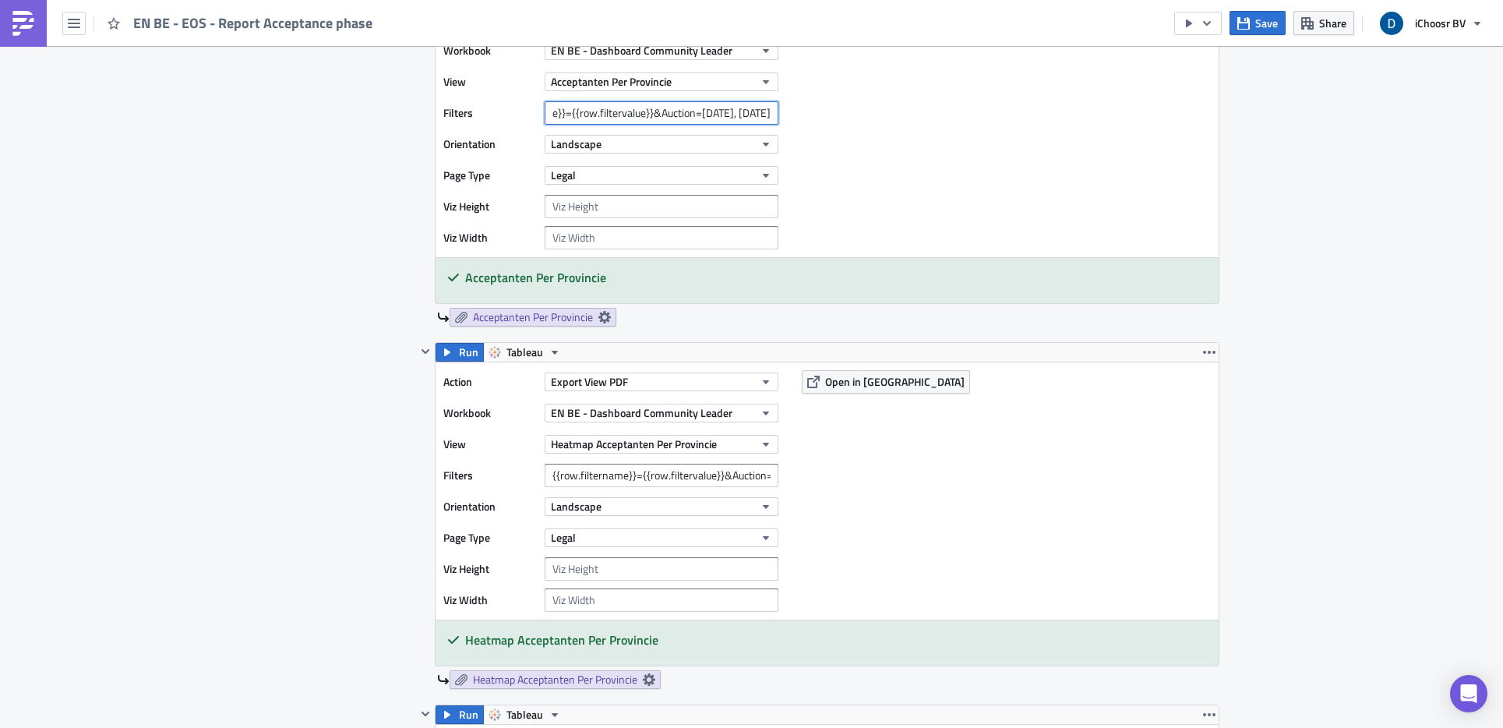
scroll to position [2371, 0]
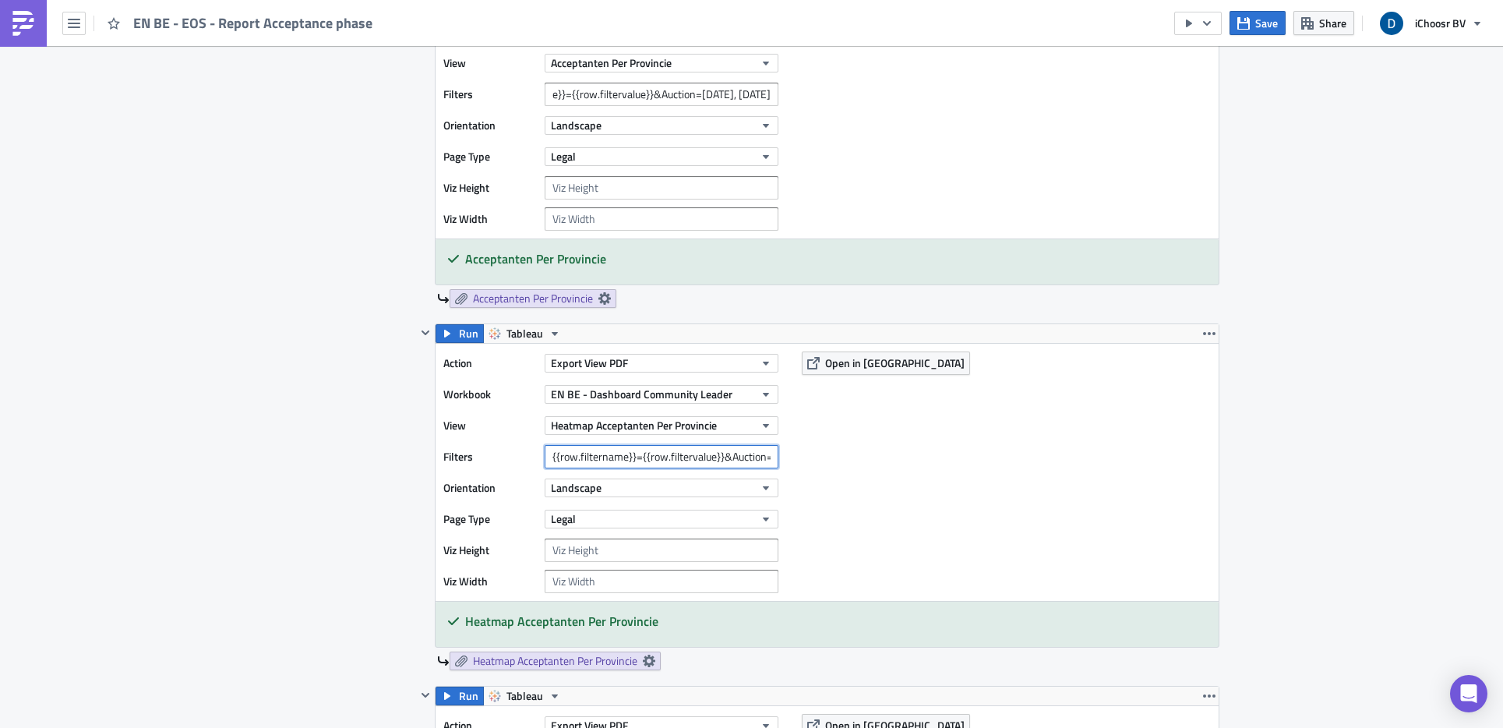
click at [712, 450] on input "{{row.filtername}}={{row.filtervalue}}&Auction=[DATE]" at bounding box center [662, 456] width 234 height 23
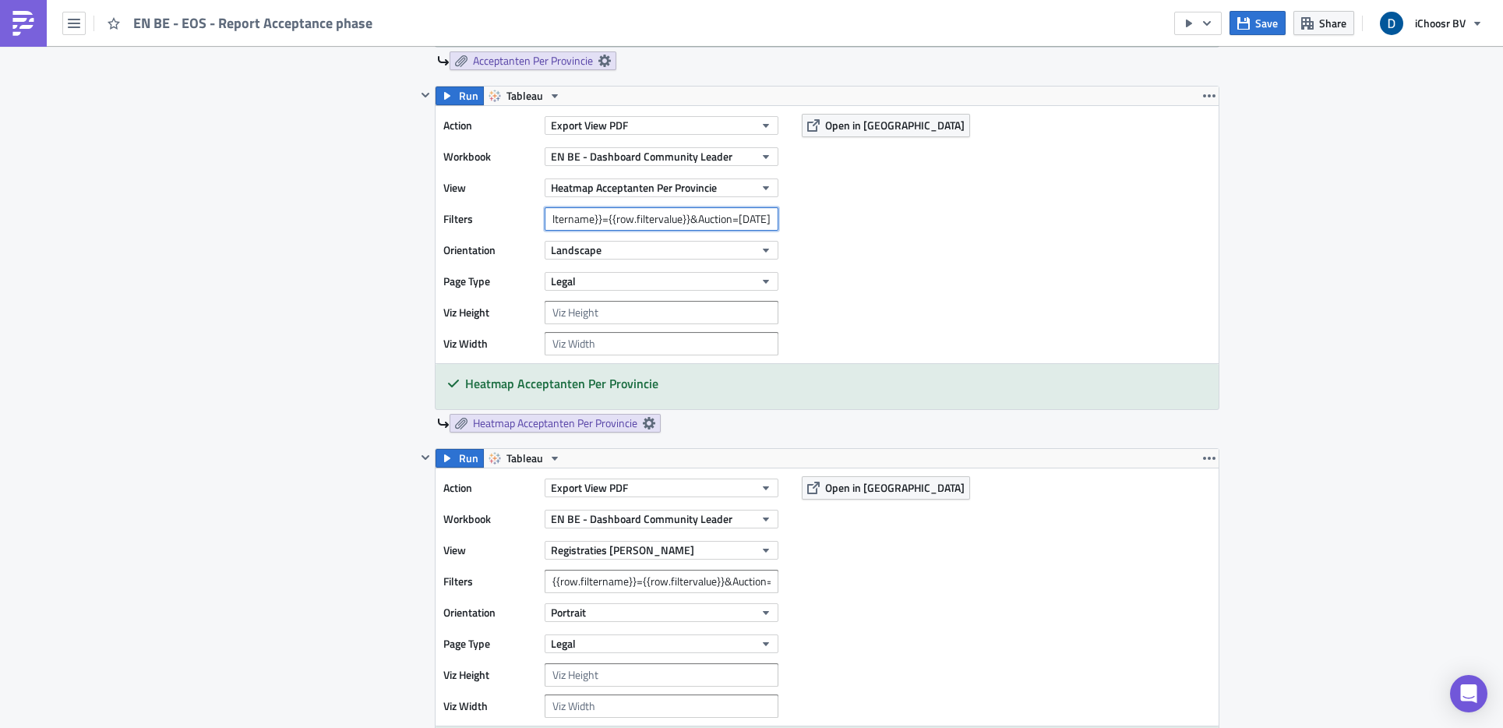
scroll to position [2624, 0]
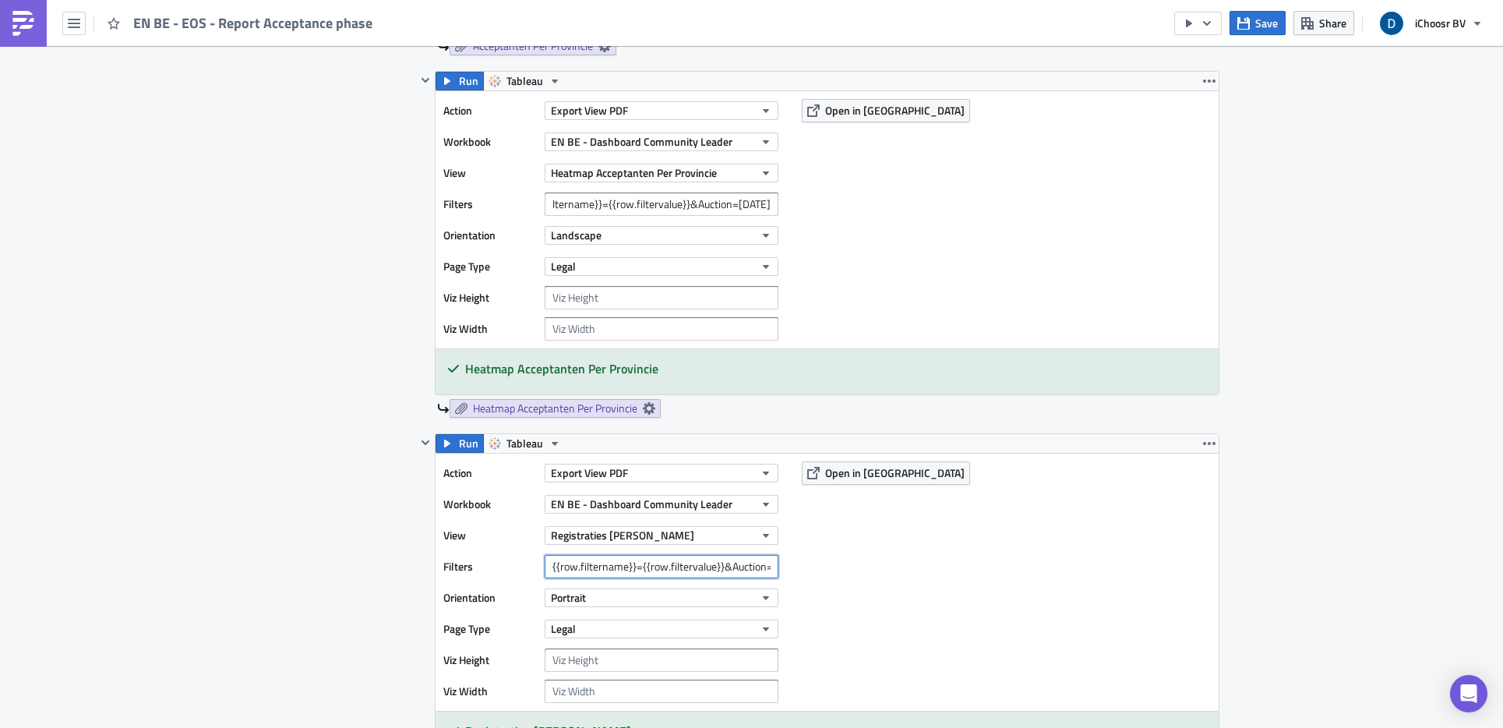
click at [688, 564] on input "{{row.filtername}}={{row.filtervalue}}&Auction=[DATE]" at bounding box center [662, 566] width 234 height 23
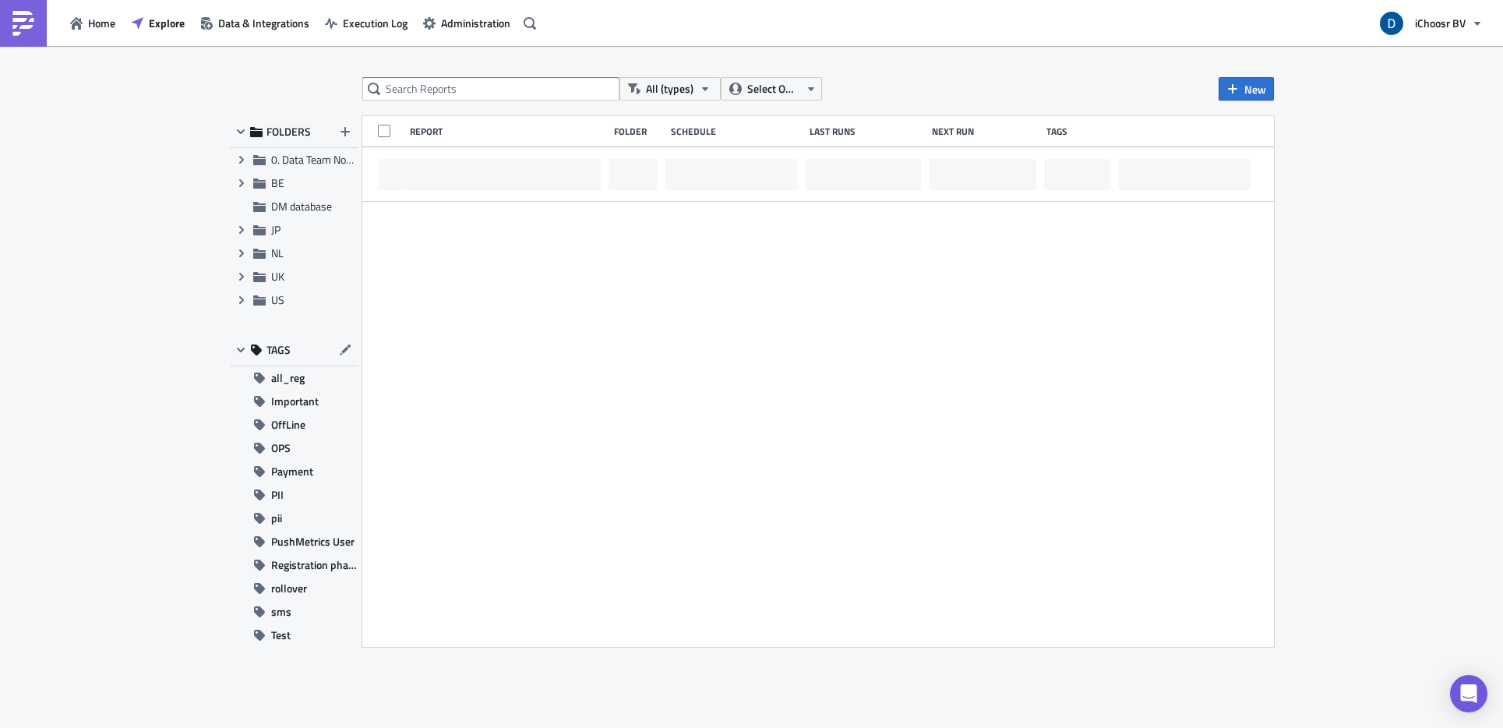
click at [513, 74] on div "All (types) Select Owner New FOLDERS Expand group 0. Data Team Notebooks & Repo…" at bounding box center [751, 388] width 1503 height 684
click at [506, 84] on input "text" at bounding box center [490, 88] width 257 height 23
type input "EN BE"
click at [238, 181] on icon "Expand group" at bounding box center [241, 183] width 12 height 12
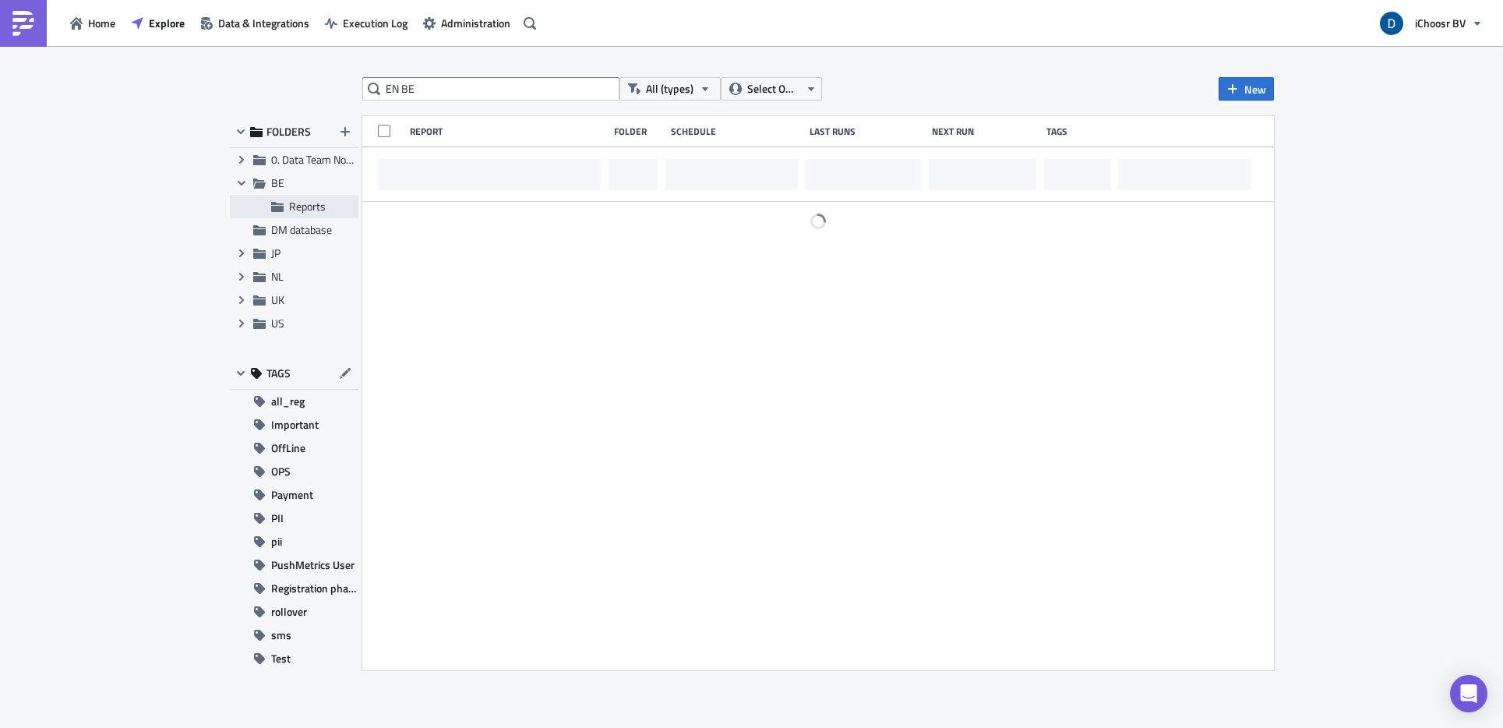
click at [301, 217] on div "Reports" at bounding box center [294, 206] width 129 height 23
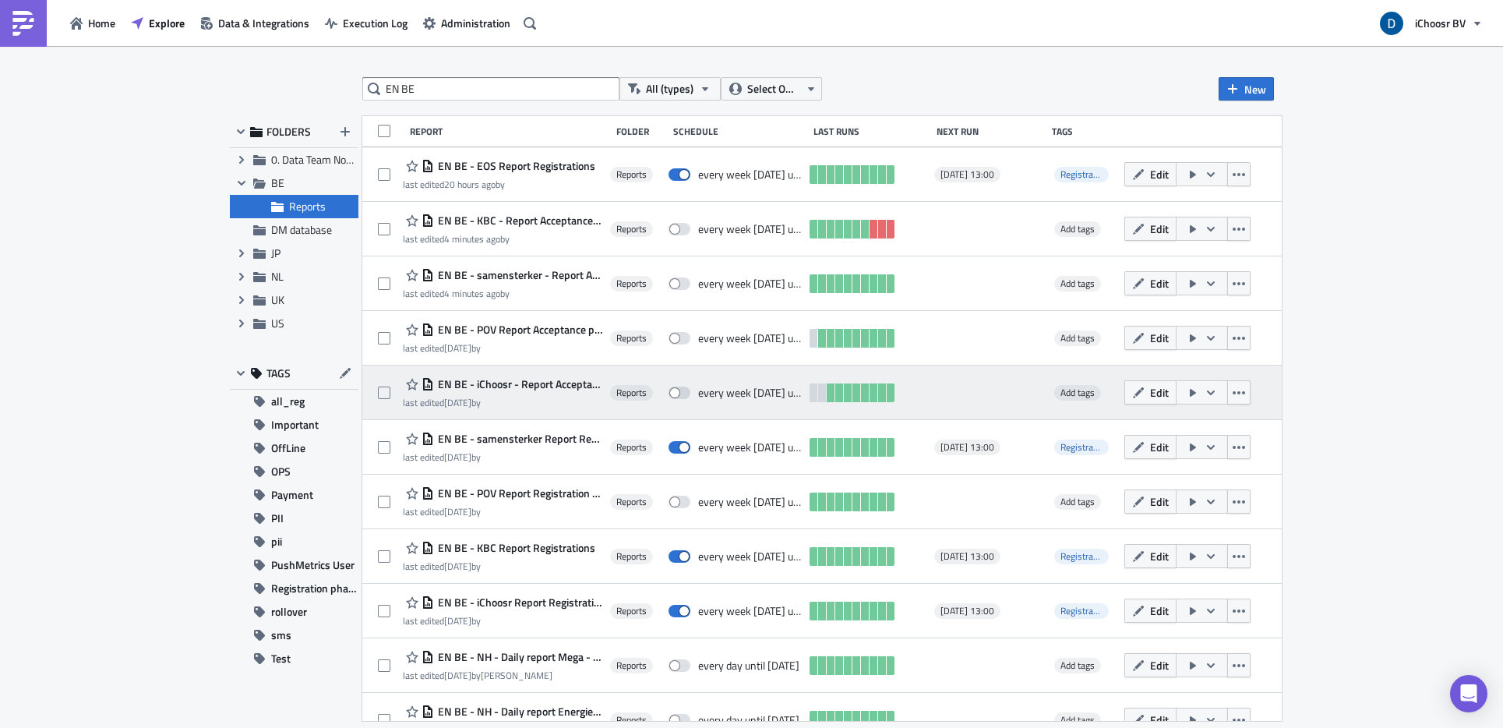
click at [559, 384] on span "EN BE - iChoosr - Report Acceptance phase" at bounding box center [518, 384] width 169 height 14
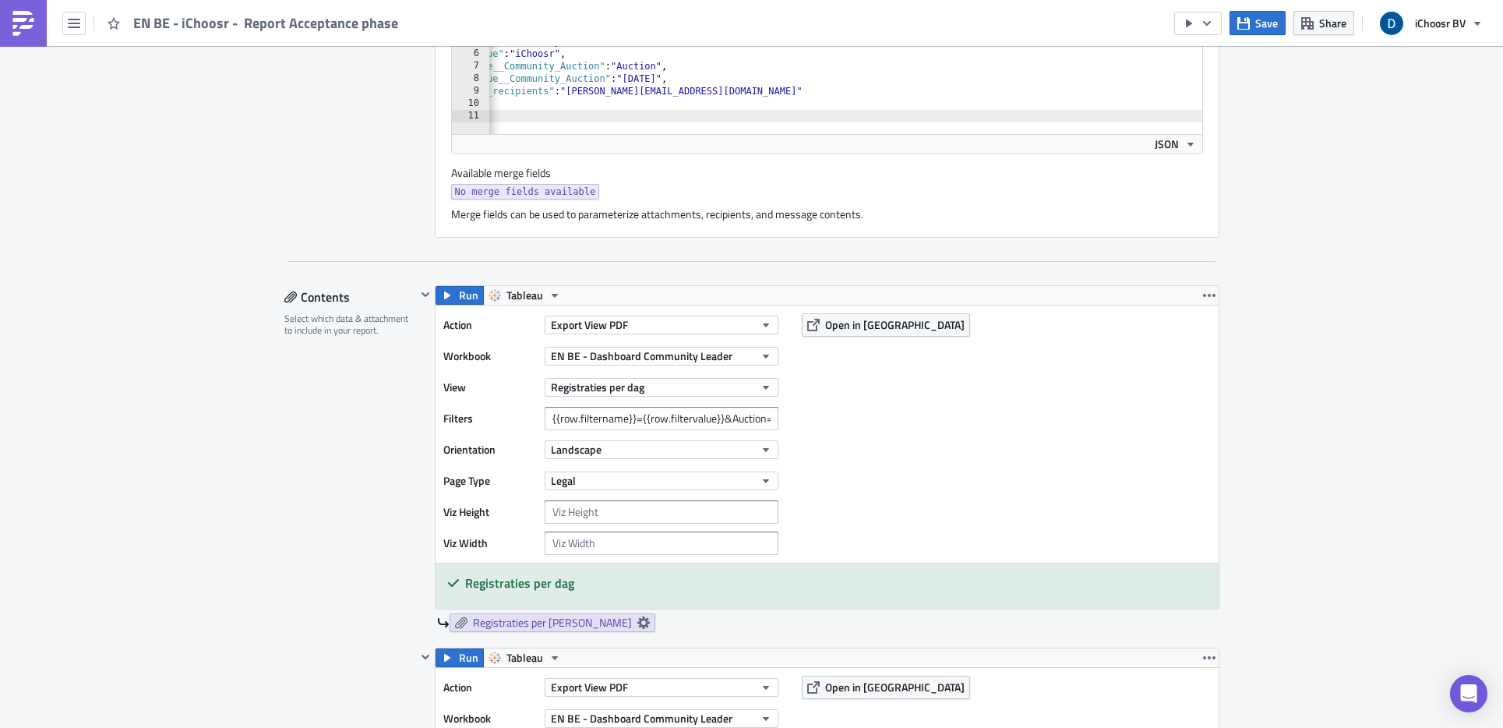
scroll to position [769, 0]
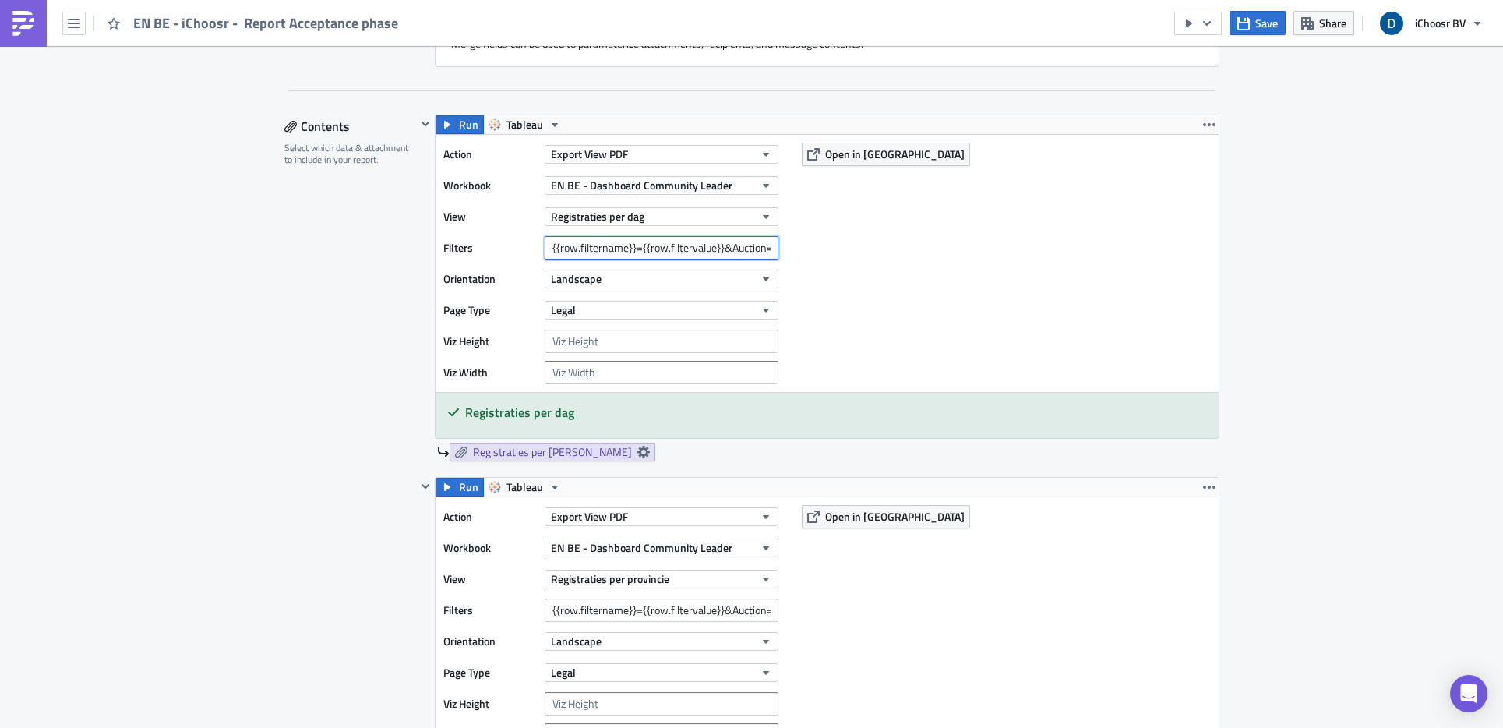
click at [749, 248] on input "{{row.filtername}}={{row.filtervalue}}&Auction=May 2024,May 2025" at bounding box center [662, 247] width 234 height 23
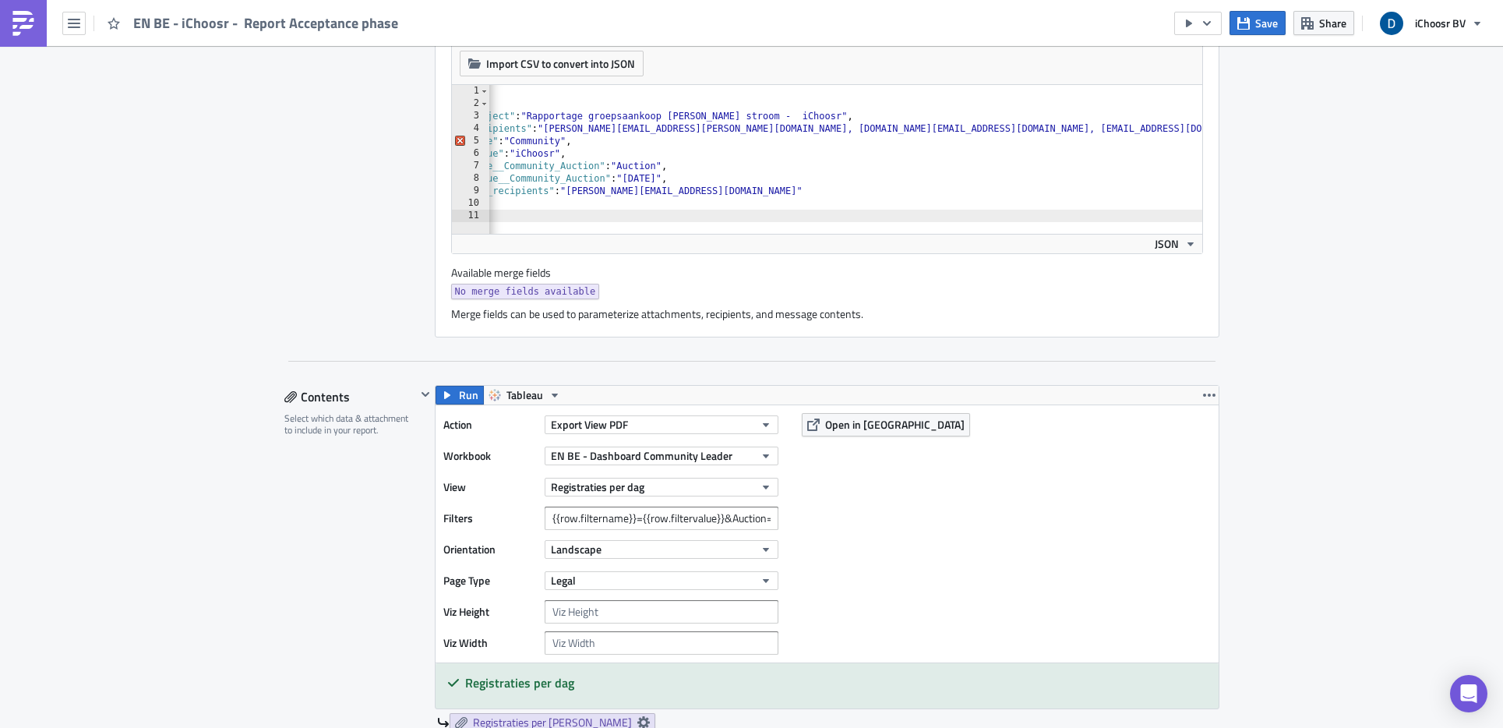
scroll to position [661, 0]
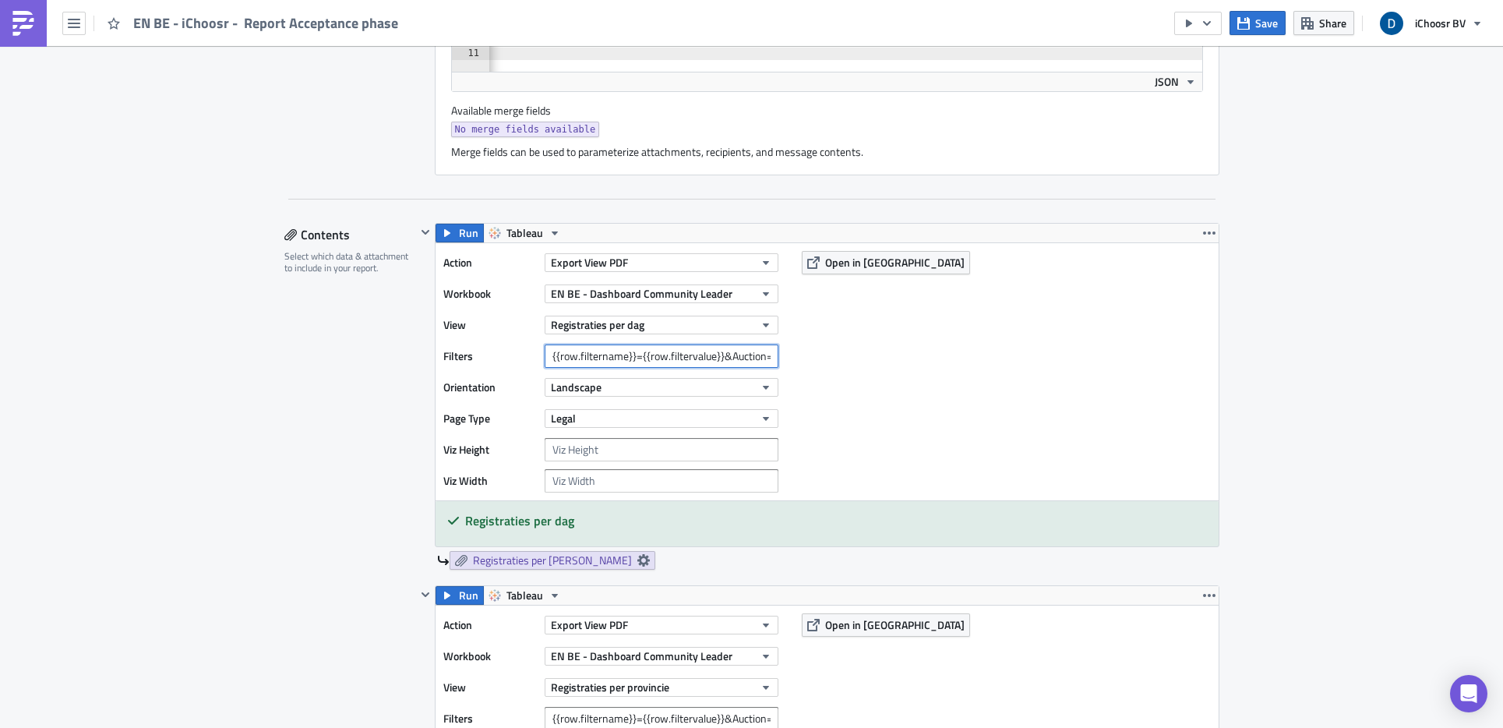
click at [678, 349] on input "{{row.filtername}}={{row.filtervalue}}&Auction=May 2024,May 2025" at bounding box center [662, 355] width 234 height 23
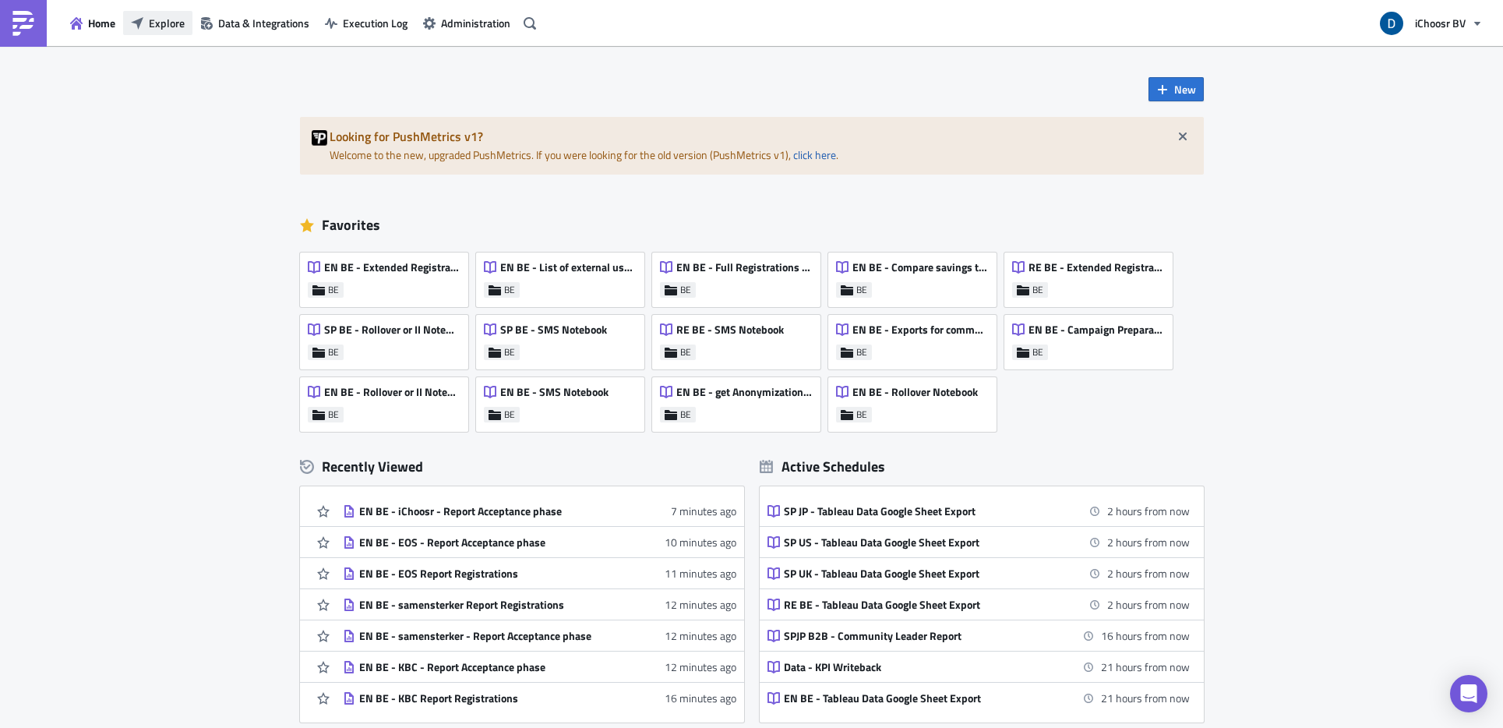
click at [163, 26] on span "Explore" at bounding box center [167, 23] width 36 height 16
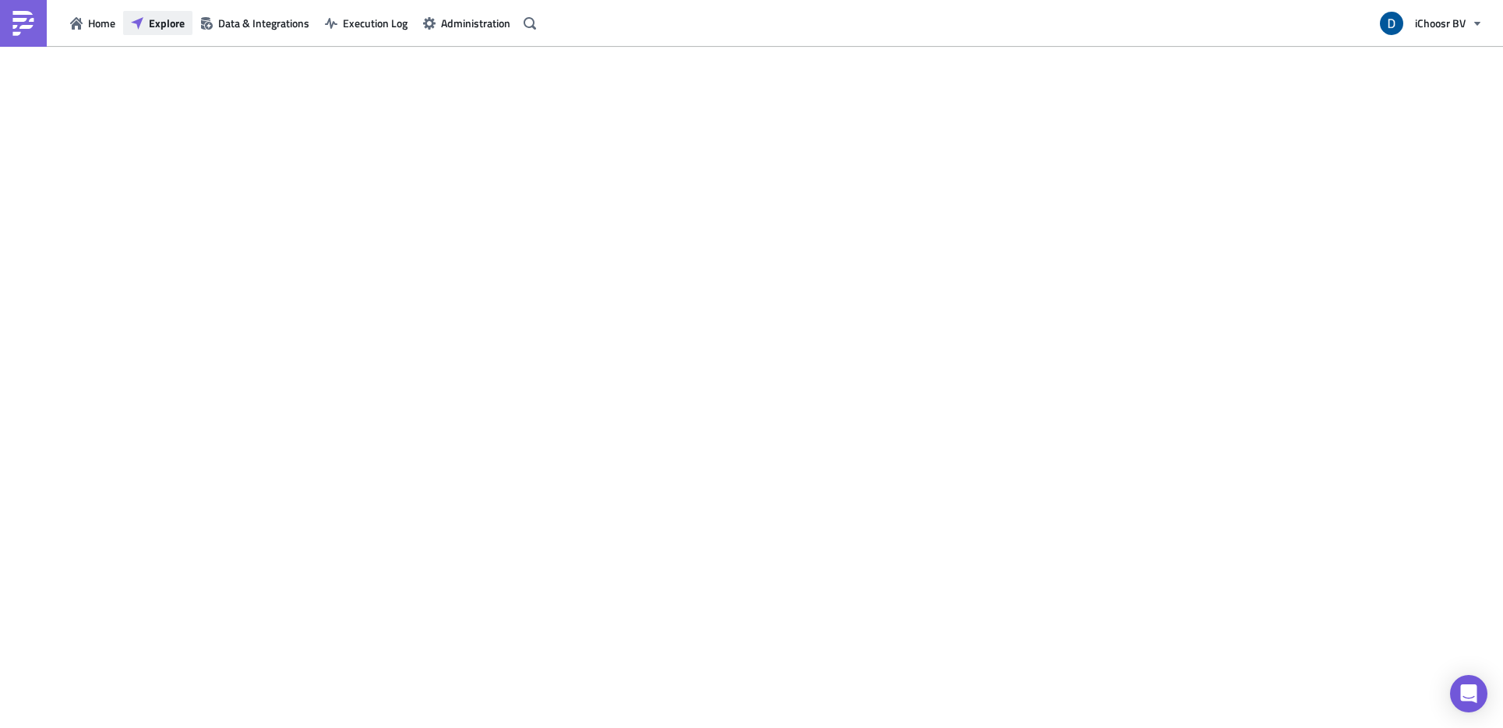
click at [166, 25] on span "Explore" at bounding box center [167, 23] width 36 height 16
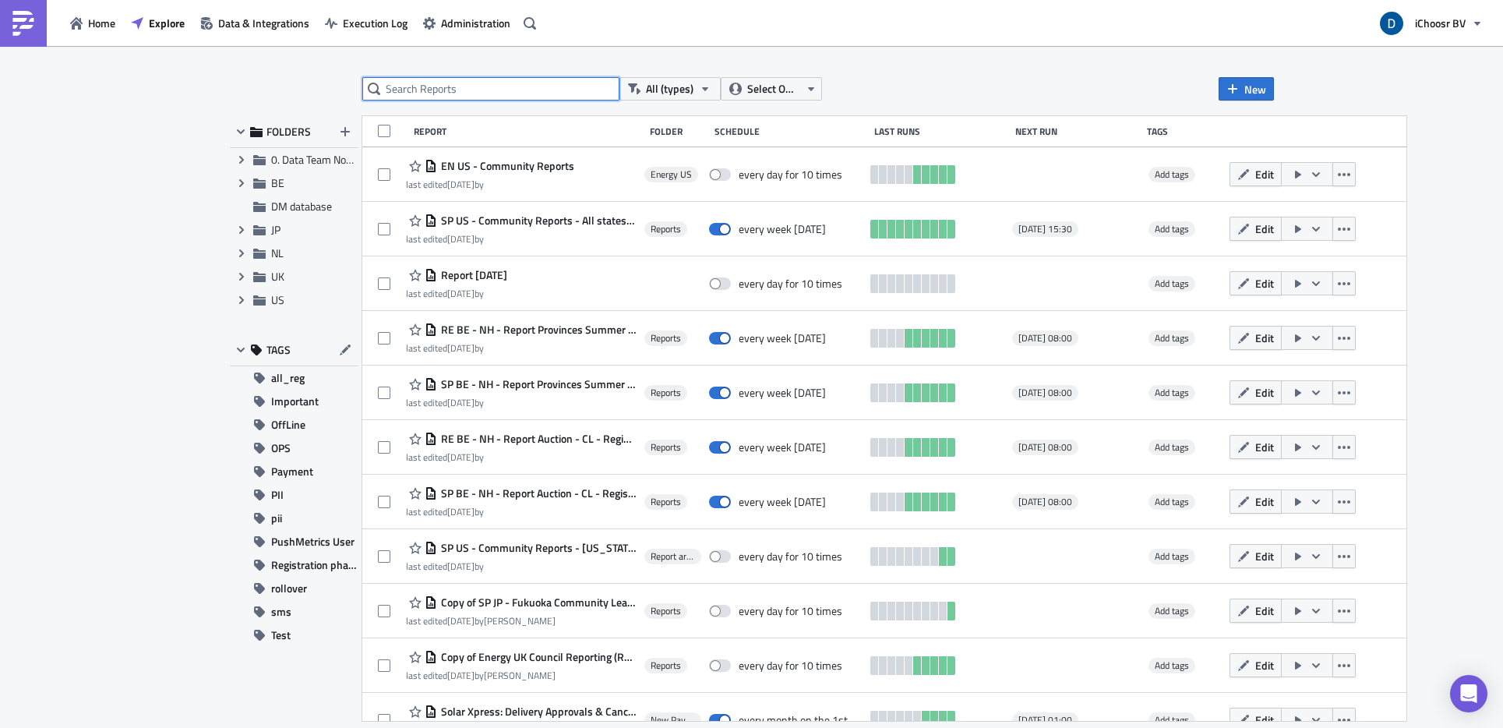
click at [536, 84] on input "text" at bounding box center [490, 88] width 257 height 23
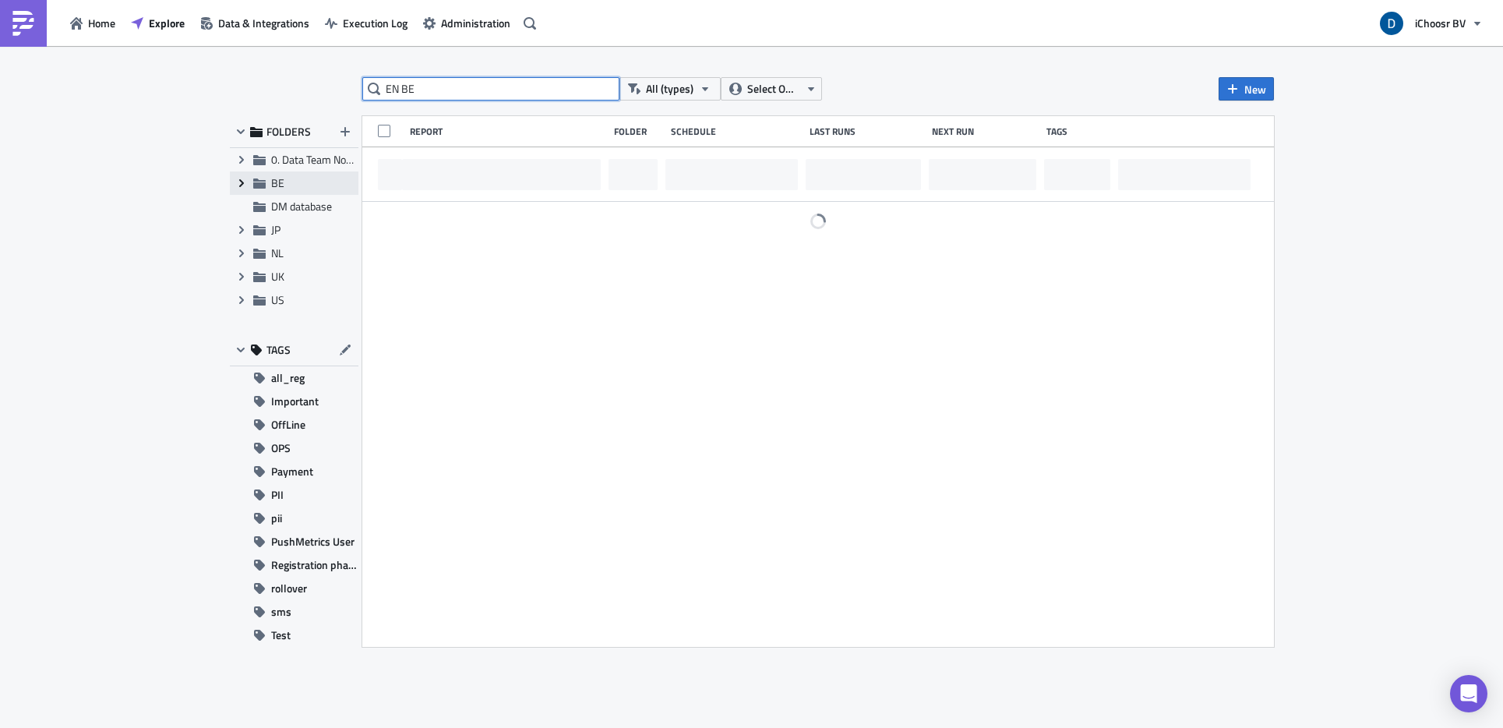
type input "EN BE"
click at [243, 182] on icon "Expand group" at bounding box center [241, 183] width 12 height 12
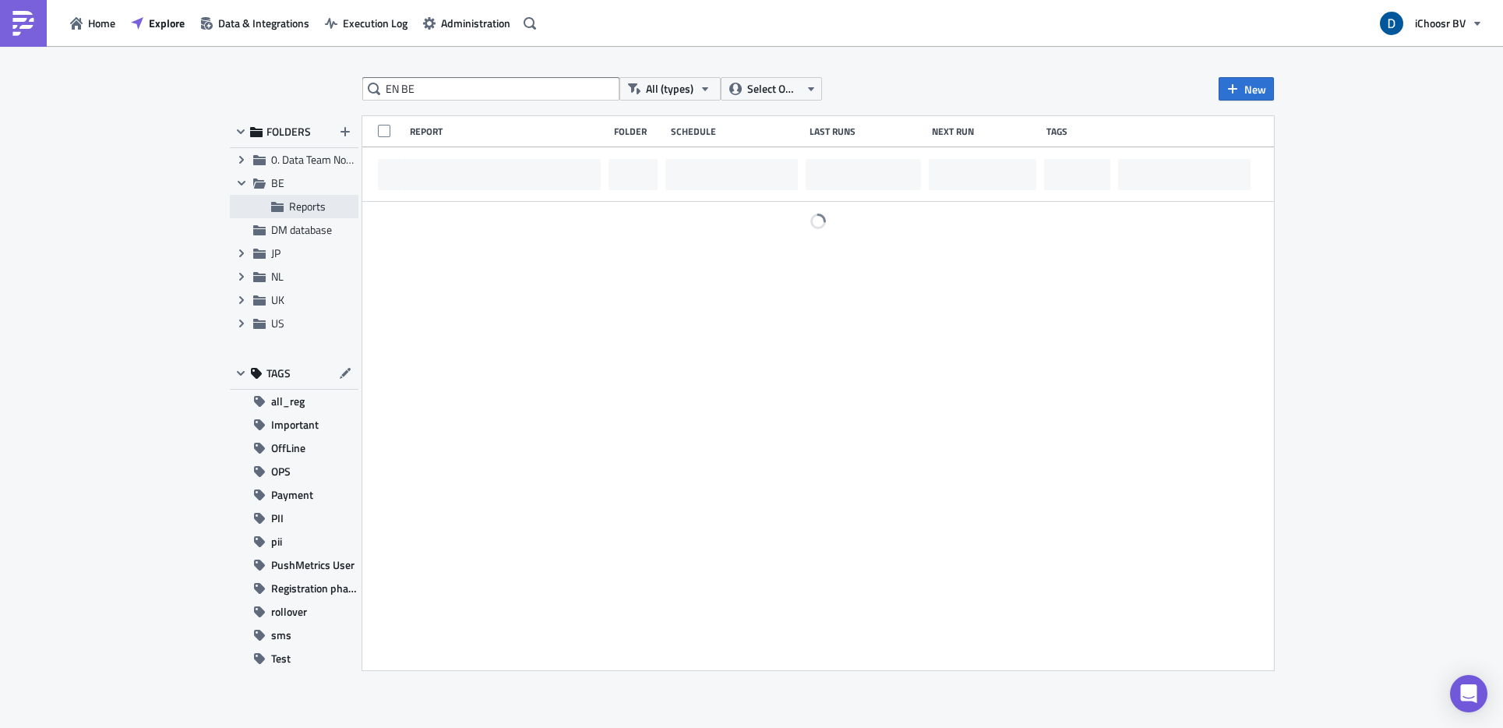
click at [308, 213] on span "Reports" at bounding box center [307, 206] width 37 height 16
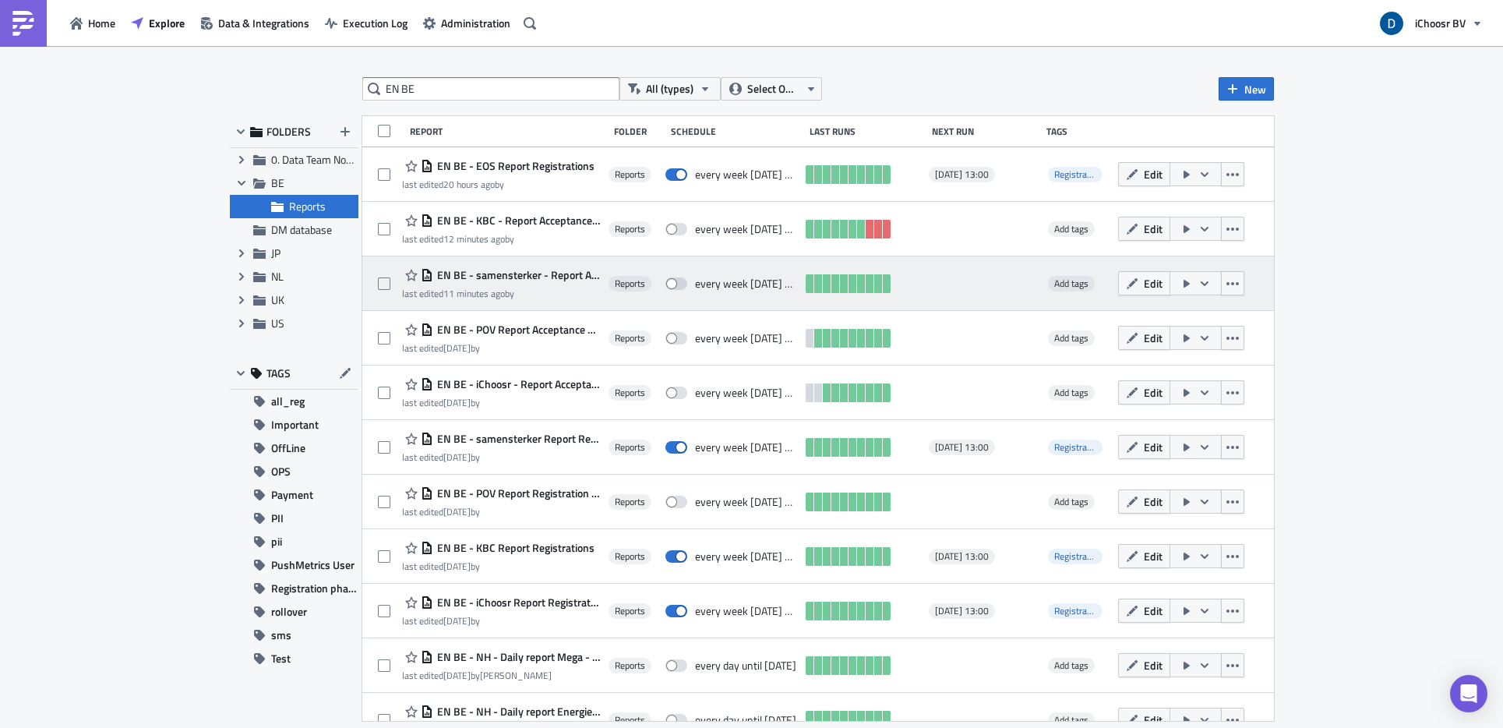
click at [600, 271] on span "EN BE - samensterker - Report Acceptance phase" at bounding box center [516, 275] width 167 height 14
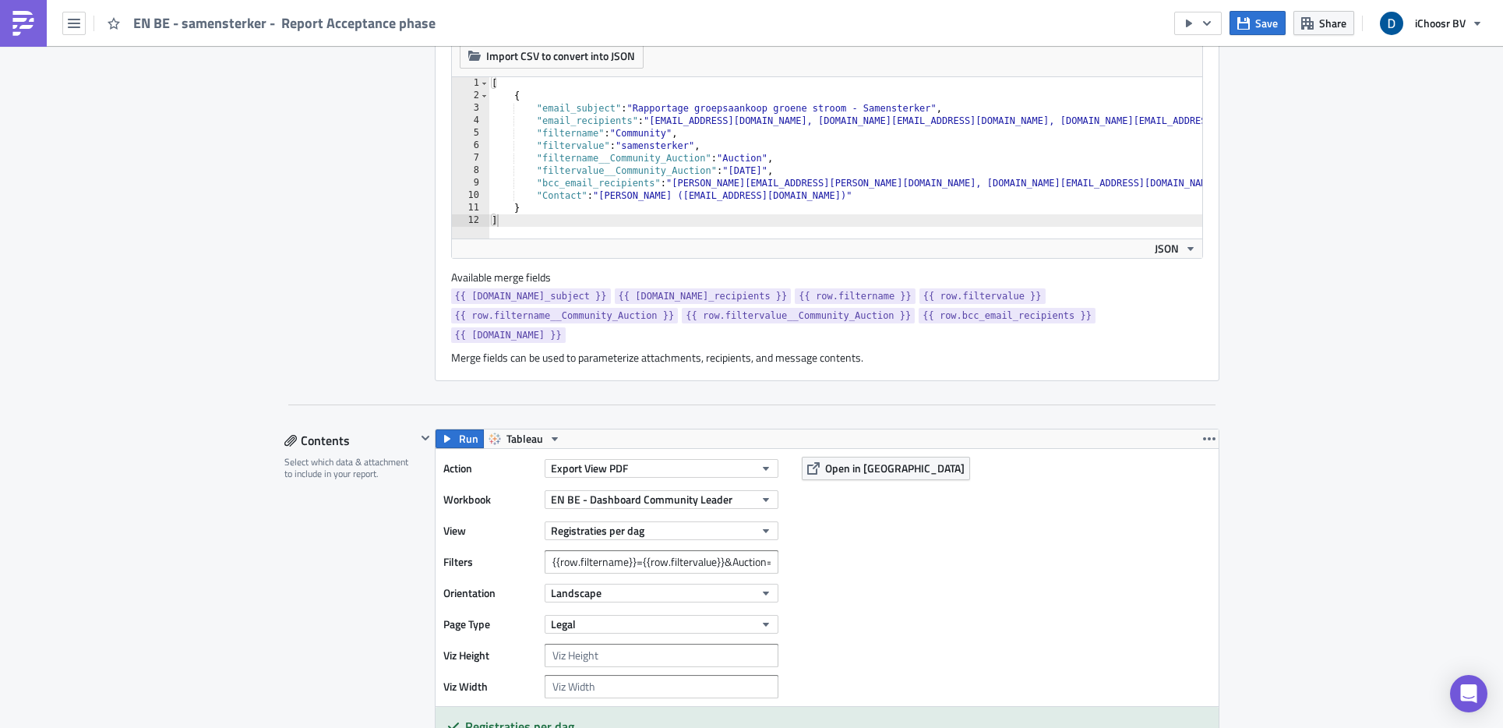
scroll to position [506, 0]
click at [662, 559] on input "{{row.filtername}}={{row.filtervalue}}&Auction=[DATE],[DATE]" at bounding box center [662, 562] width 234 height 23
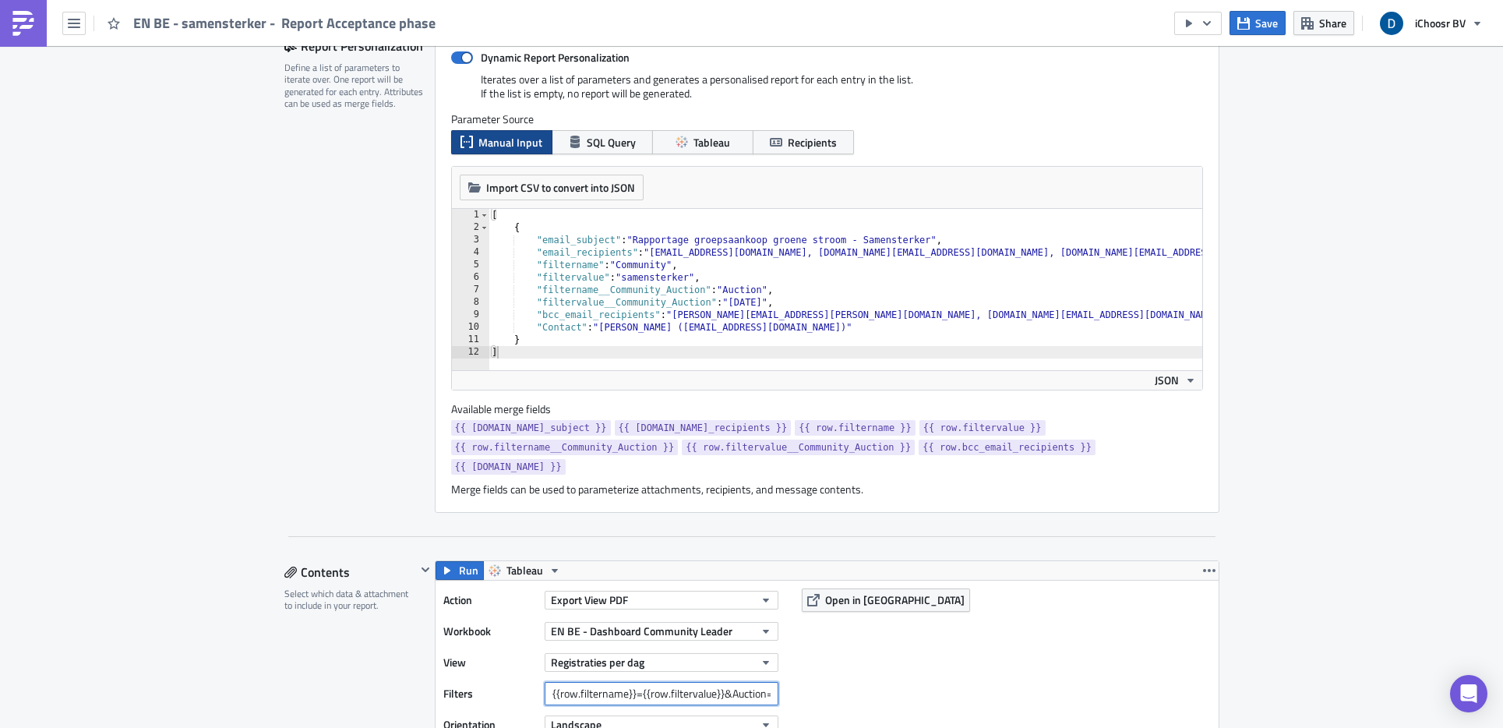
scroll to position [375, 0]
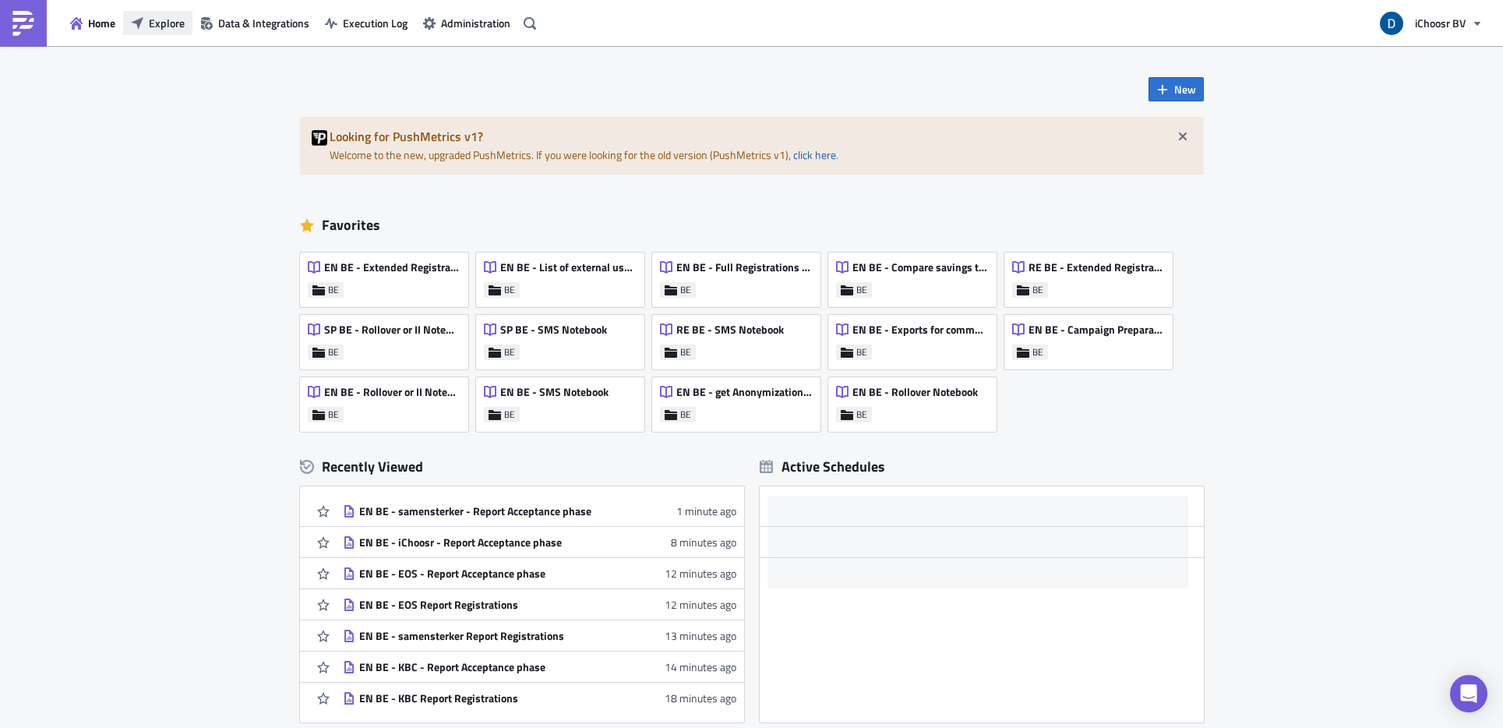
click at [180, 21] on span "Explore" at bounding box center [167, 23] width 36 height 16
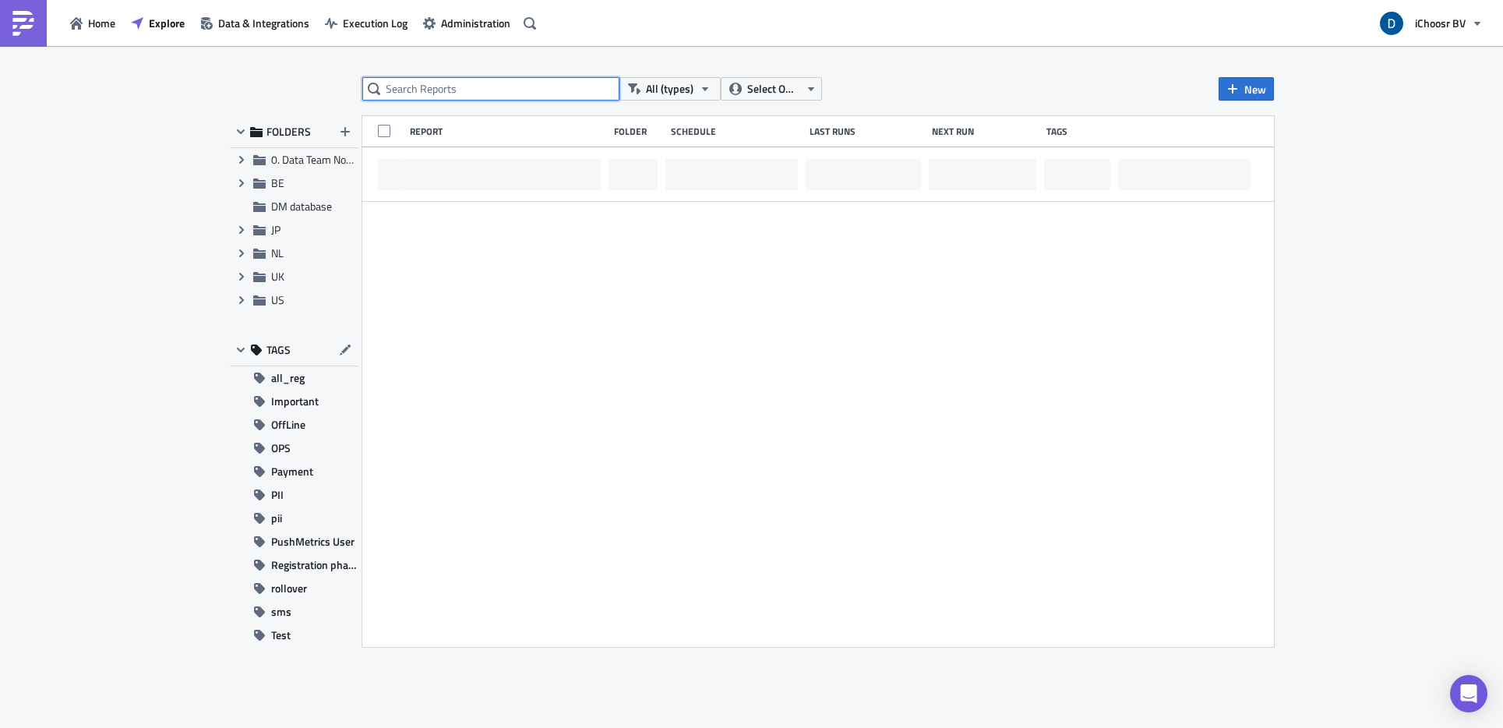
click at [476, 93] on input "text" at bounding box center [490, 88] width 257 height 23
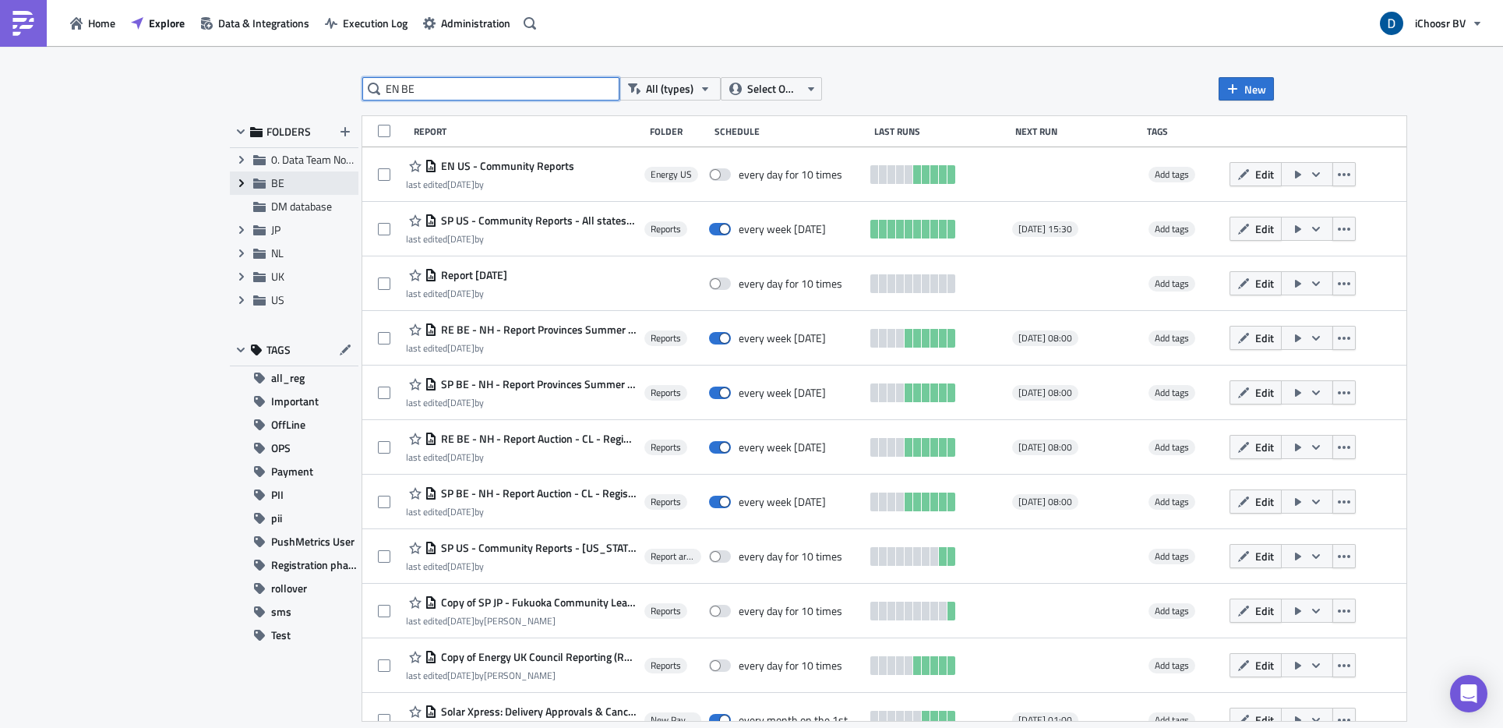
type input "EN BE"
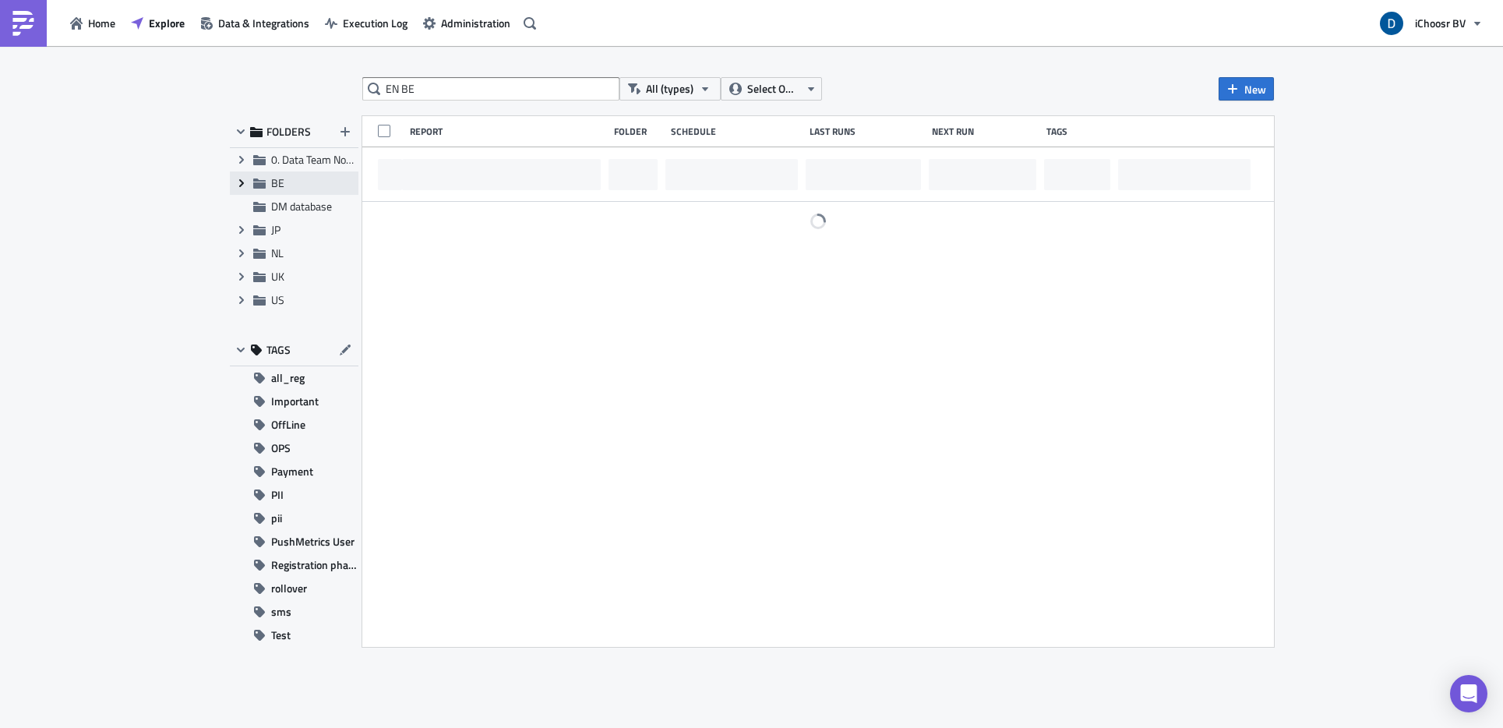
click at [242, 187] on icon "Expand group" at bounding box center [241, 183] width 12 height 12
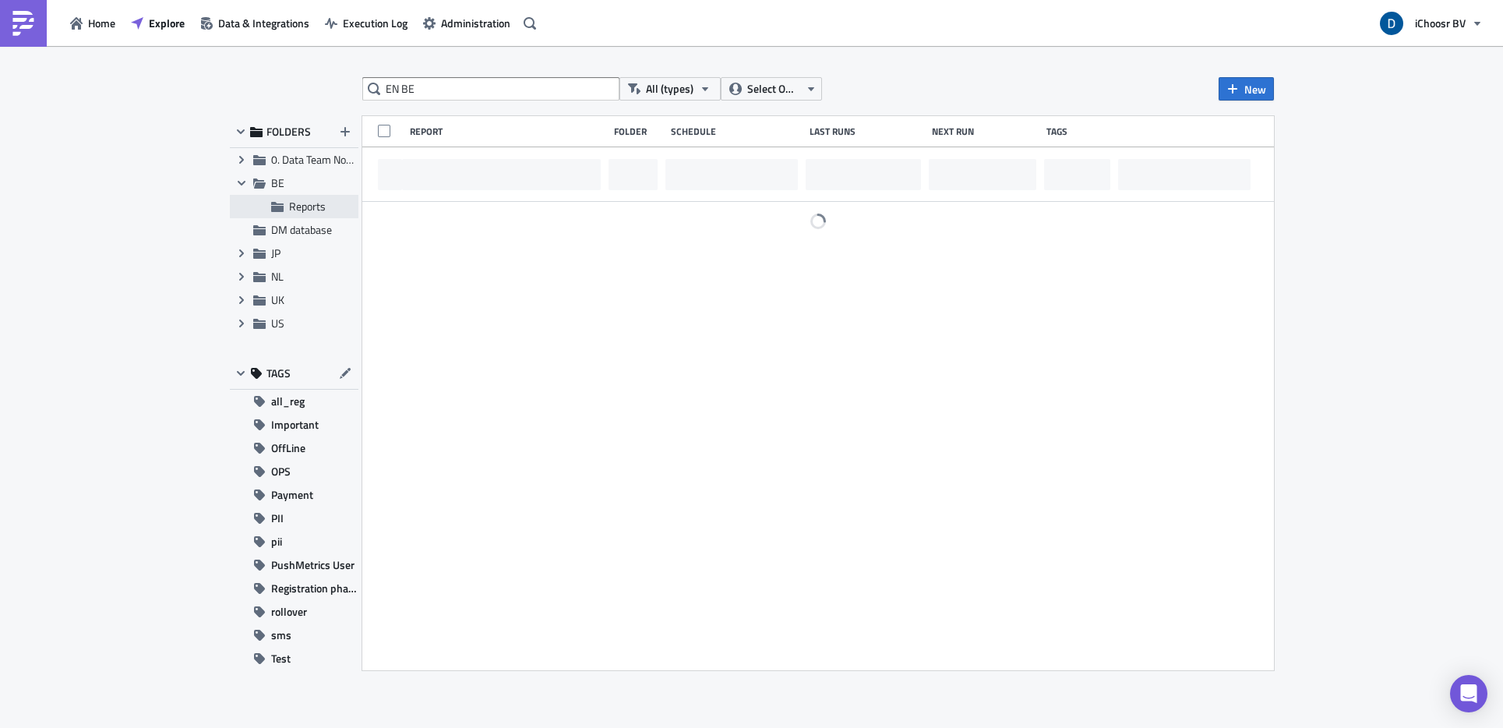
click at [331, 207] on span "Reports" at bounding box center [321, 206] width 65 height 14
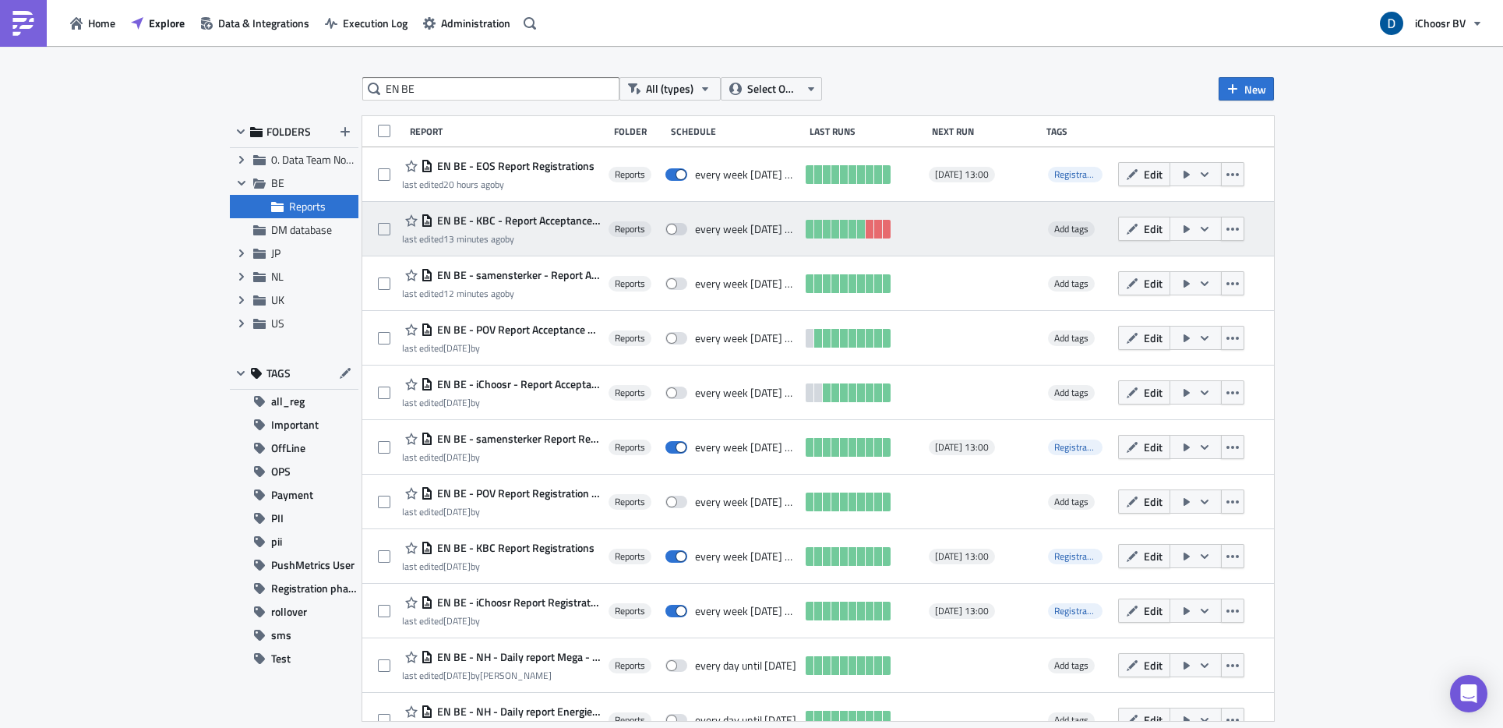
click at [573, 218] on span "EN BE - KBC - Report Acceptance phase" at bounding box center [516, 220] width 167 height 14
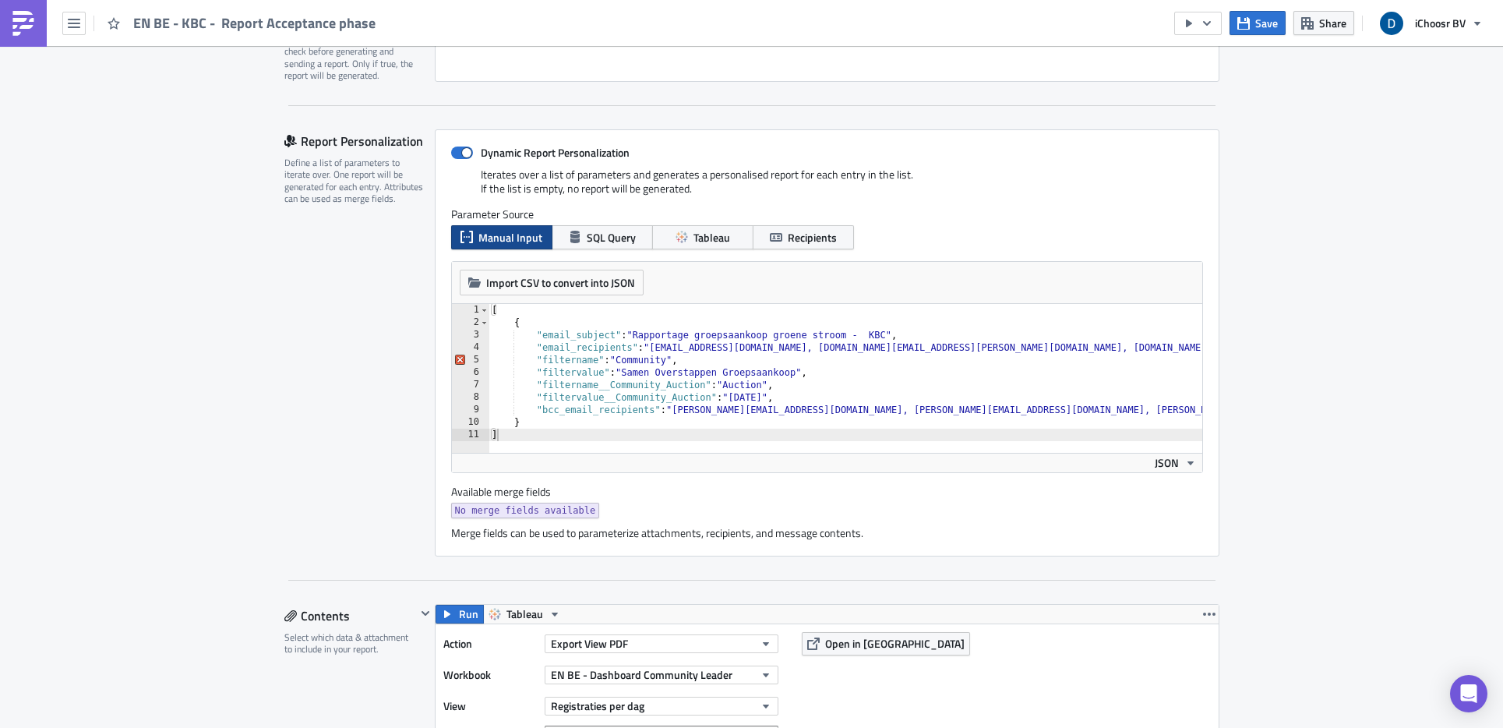
scroll to position [341, 0]
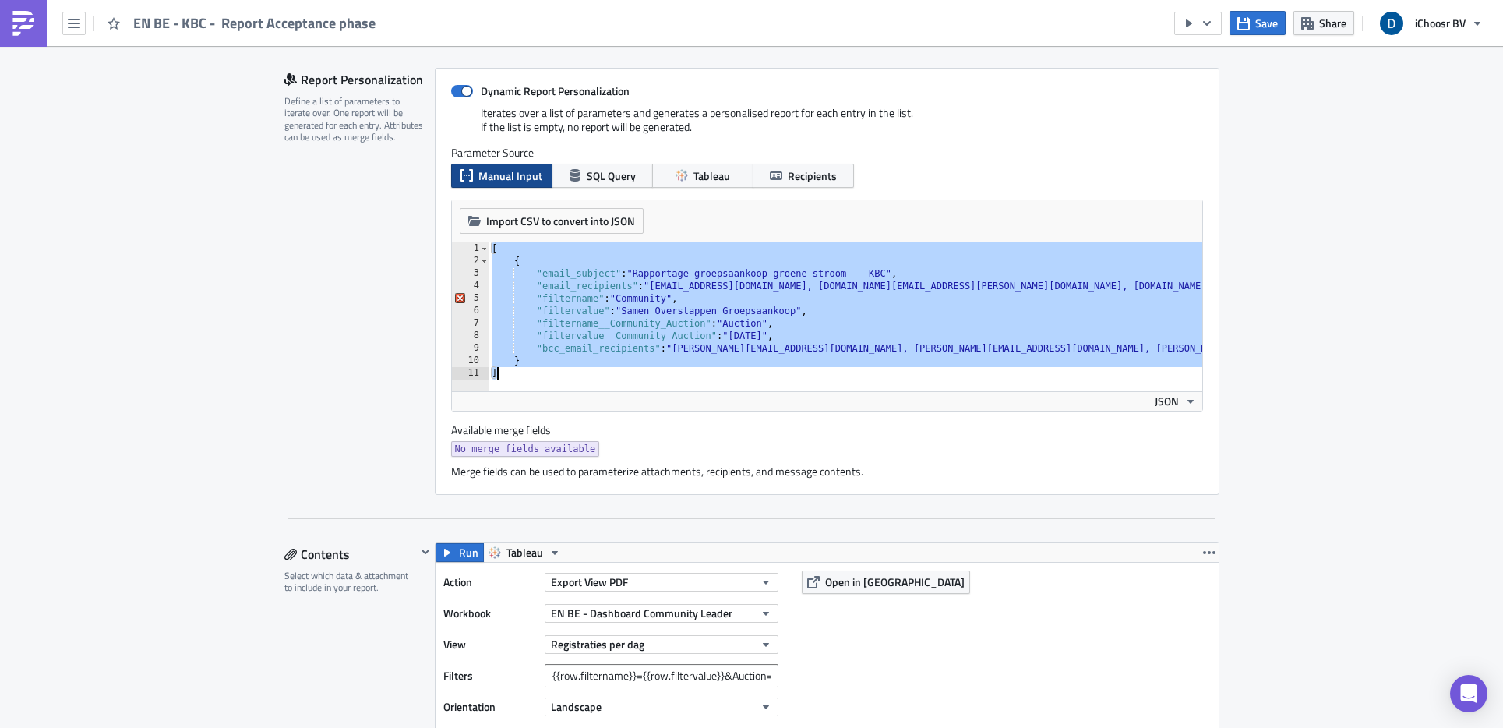
drag, startPoint x: 485, startPoint y: 248, endPoint x: 528, endPoint y: 397, distance: 155.6
click at [528, 397] on div "Import CSV to convert into JSON Choose CSV file... (max 10MB) [ 1 2 3 4 5 6 7 8…" at bounding box center [827, 305] width 750 height 210
paste textarea
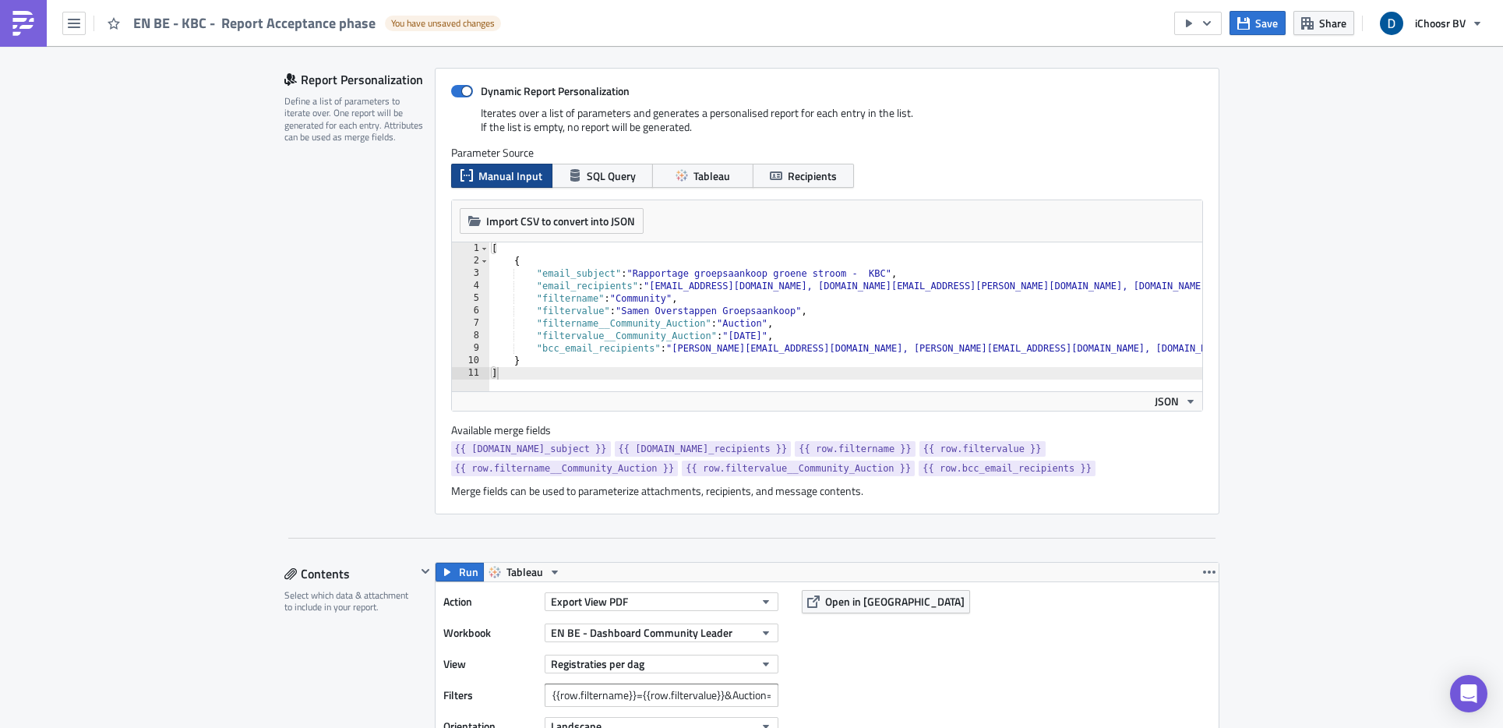
drag, startPoint x: 1350, startPoint y: 316, endPoint x: 1056, endPoint y: 303, distance: 294.0
click at [865, 327] on div "[ { "email_subject" : "Rapportage groepsaankoop [PERSON_NAME] stroom - KBC" , "…" at bounding box center [883, 323] width 791 height 162
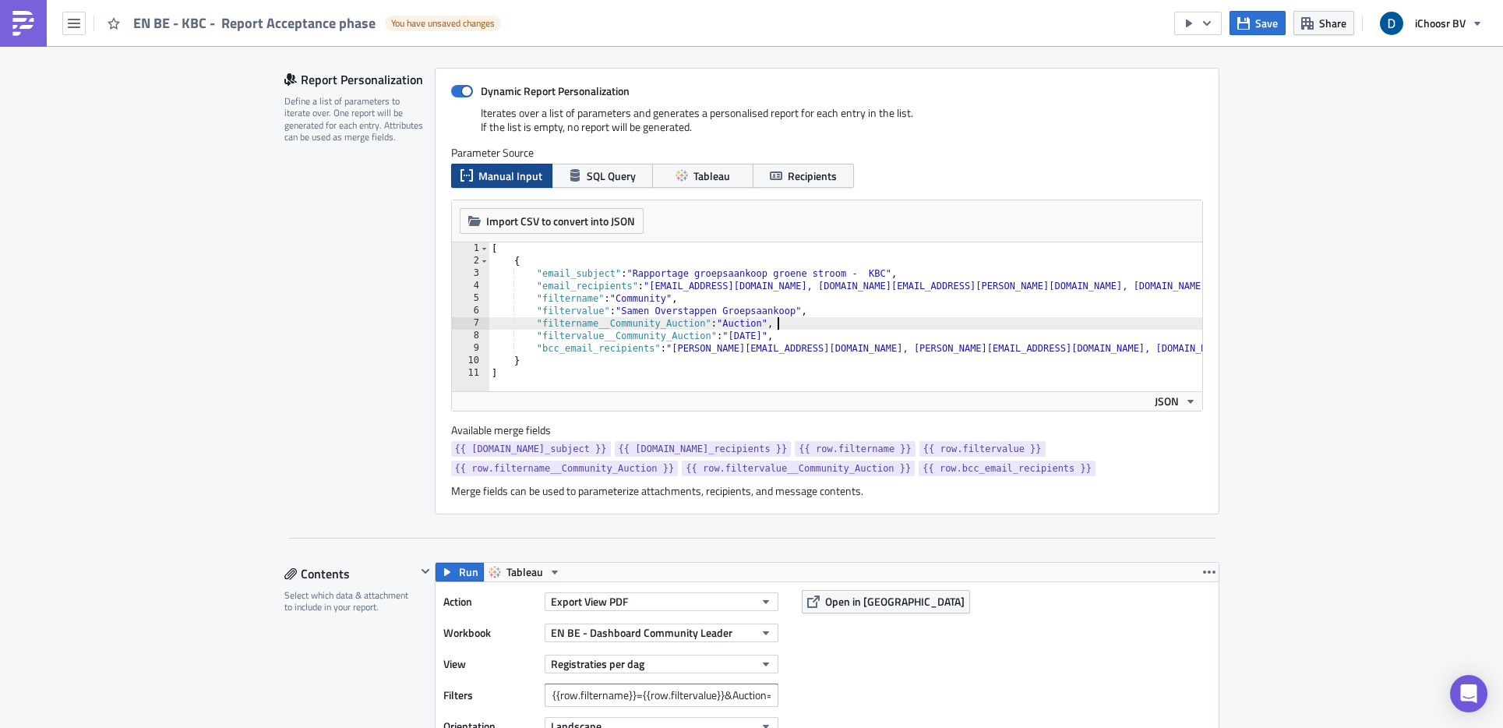
type textarea "} ]"
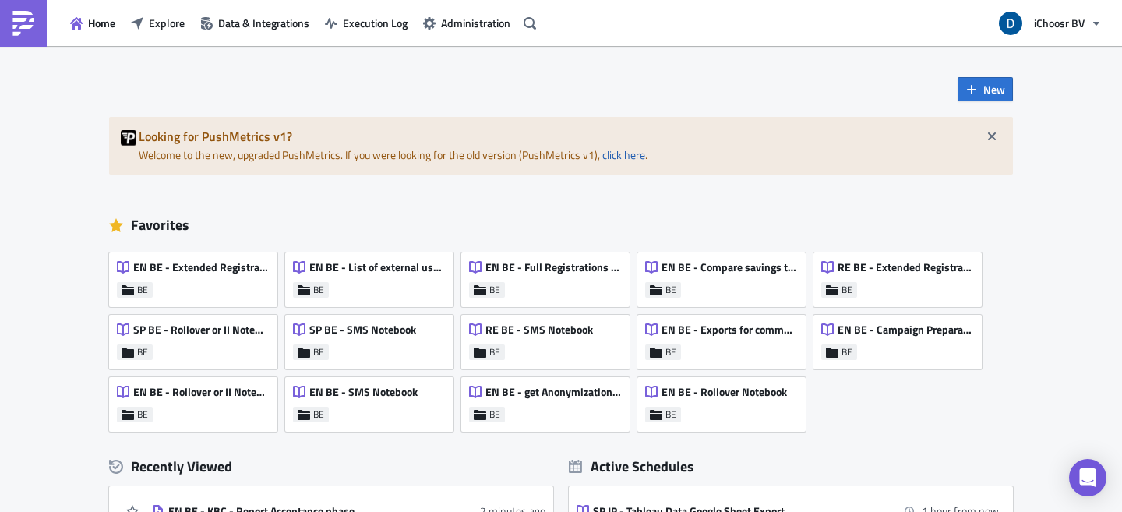
click at [144, 76] on div "New Looking for PushMetrics v1? Welcome to the new, upgraded PushMetrics. If yo…" at bounding box center [560, 384] width 935 height 676
click at [172, 19] on span "Explore" at bounding box center [167, 23] width 36 height 16
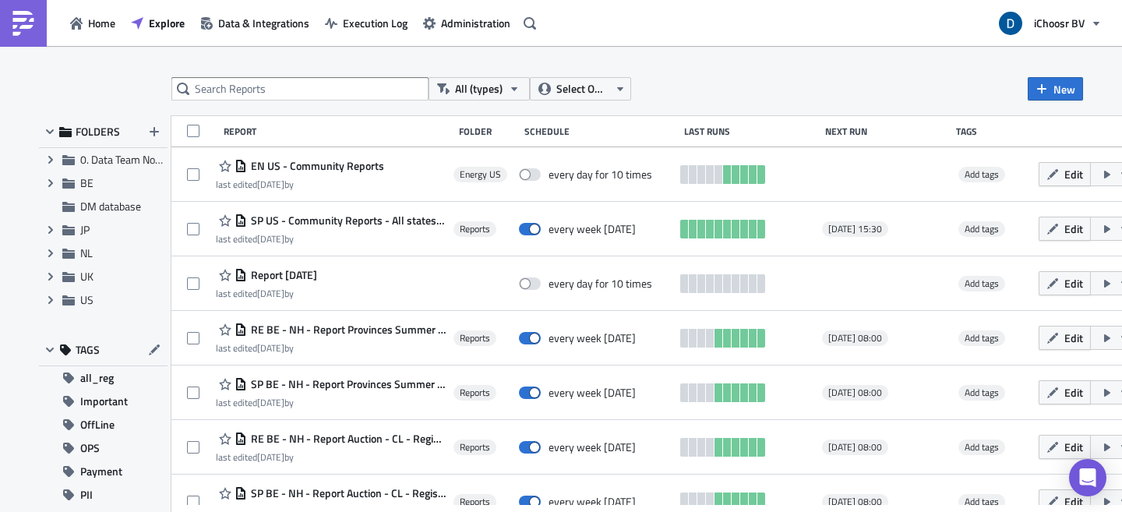
click at [31, 183] on div "All (types) Select Owner New FOLDERS Expand group 0. Data Team Notebooks & Repo…" at bounding box center [560, 280] width 1059 height 406
click at [50, 184] on icon "Expand group" at bounding box center [50, 183] width 12 height 12
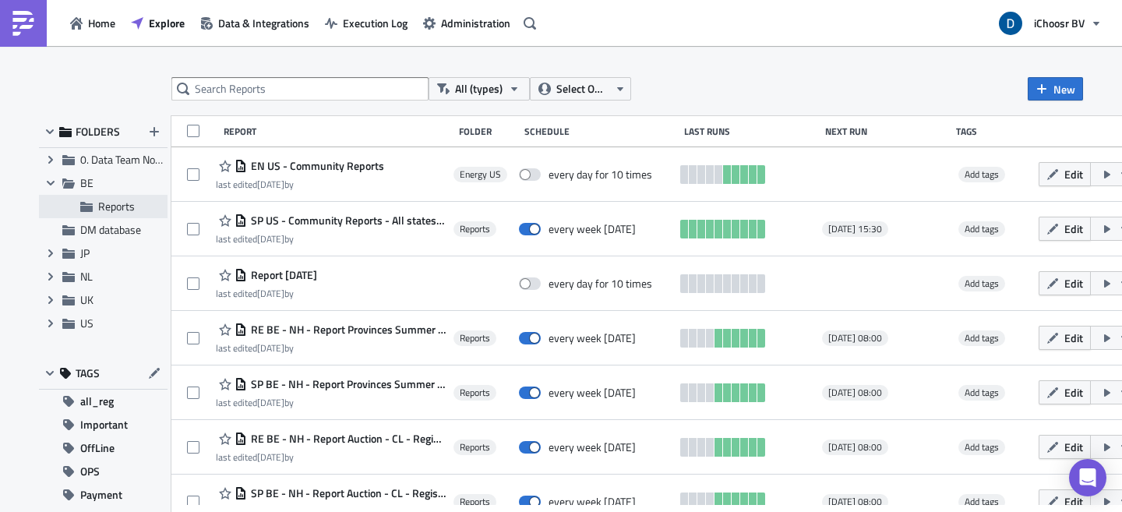
click at [122, 211] on span "Reports" at bounding box center [116, 206] width 37 height 16
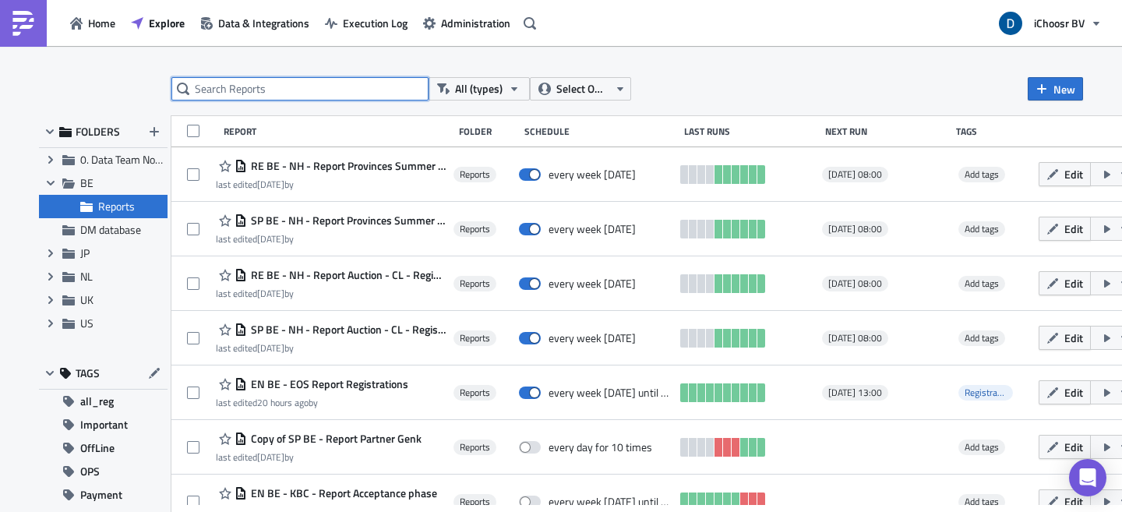
click at [231, 90] on input "text" at bounding box center [299, 88] width 257 height 23
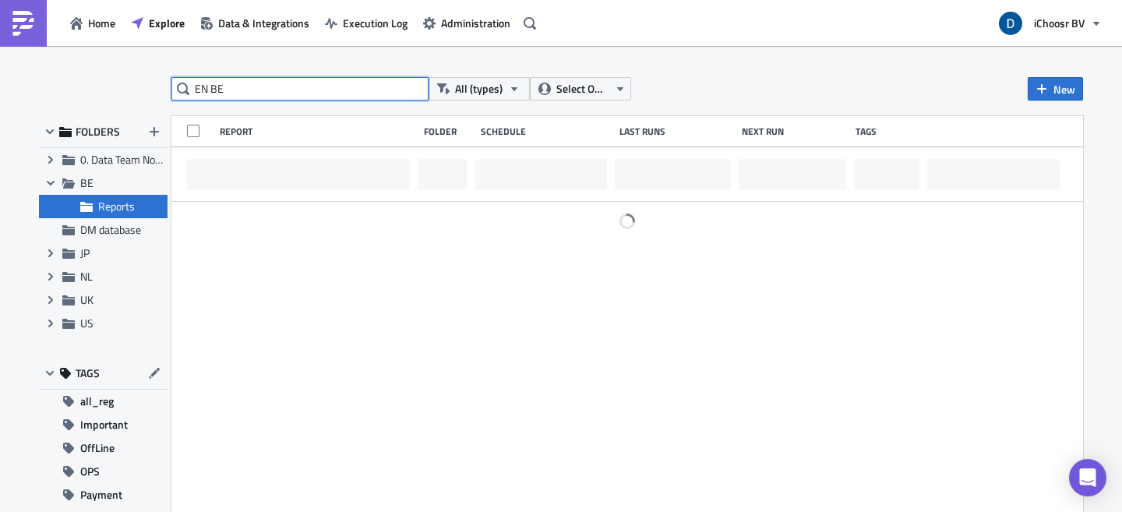
type input "EN BE"
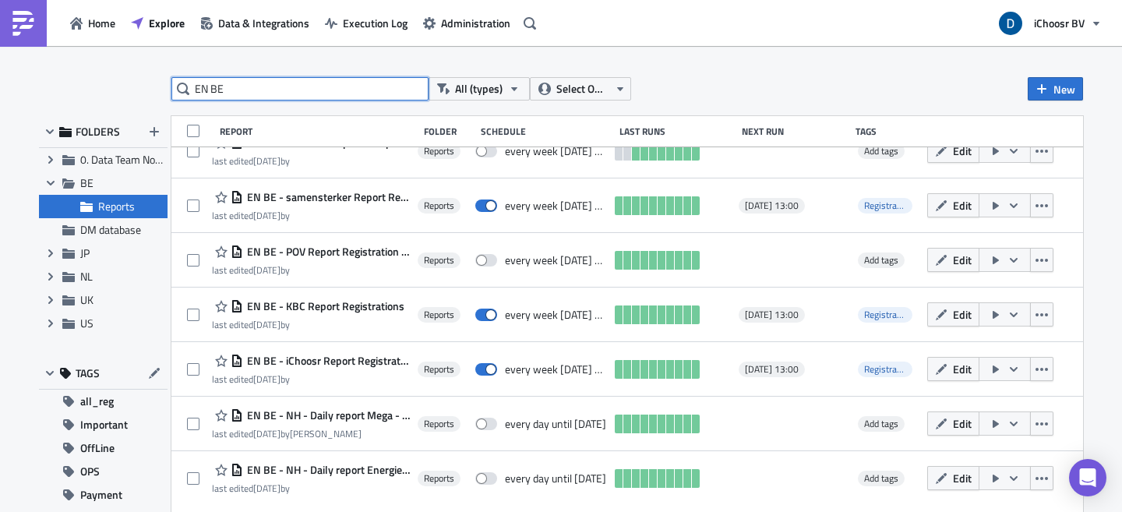
scroll to position [287, 0]
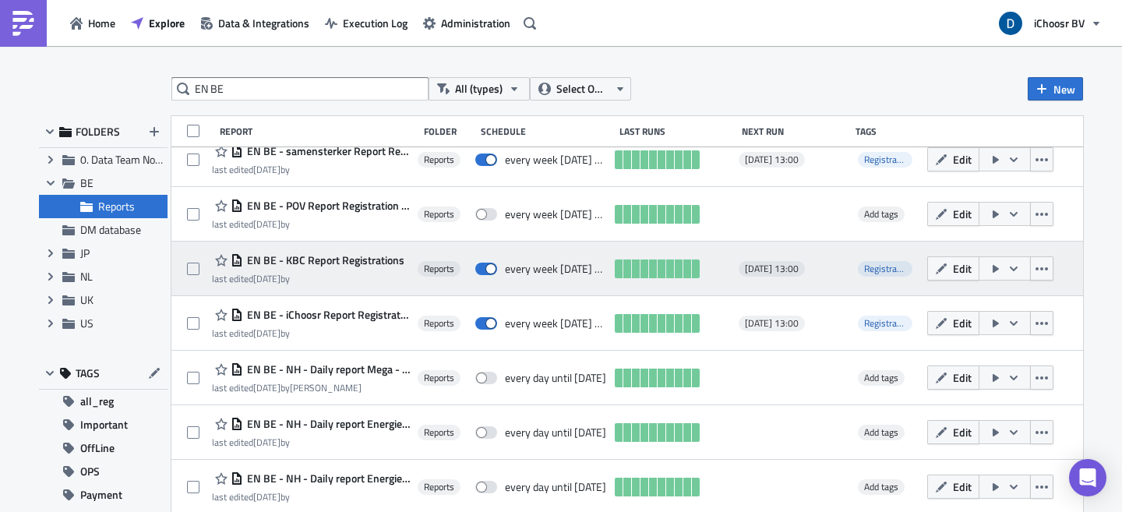
click at [373, 263] on span "EN BE - KBC Report Registrations" at bounding box center [323, 260] width 161 height 14
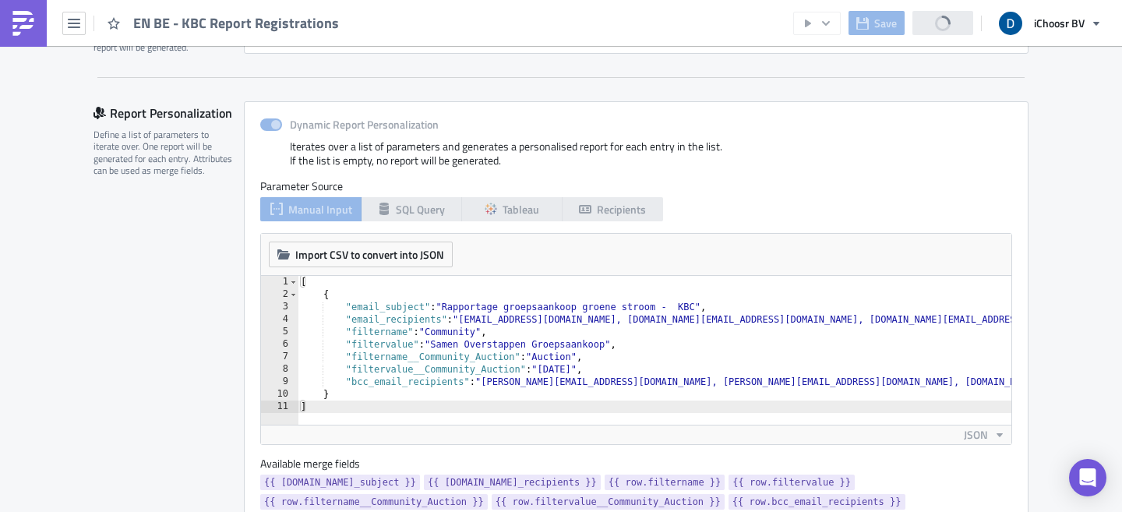
scroll to position [453, 0]
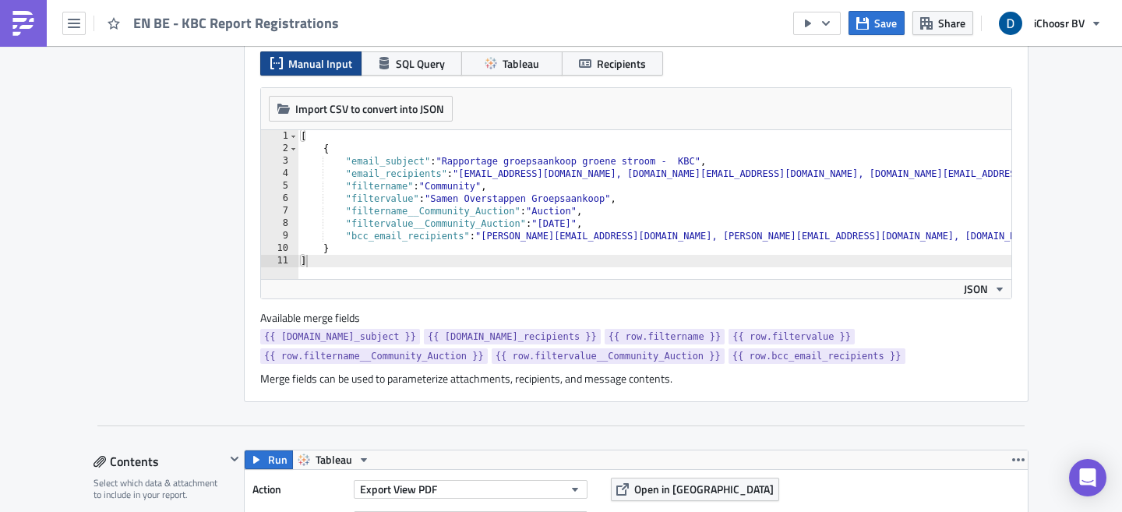
click at [164, 237] on div "Report Personalization Define a list of parameters to iterate over. One report …" at bounding box center [168, 179] width 150 height 446
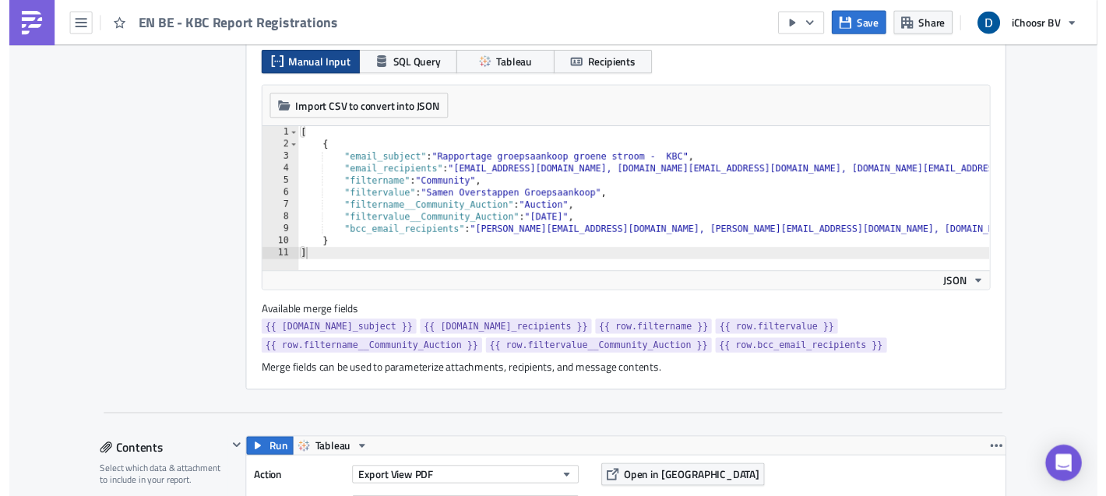
scroll to position [465, 0]
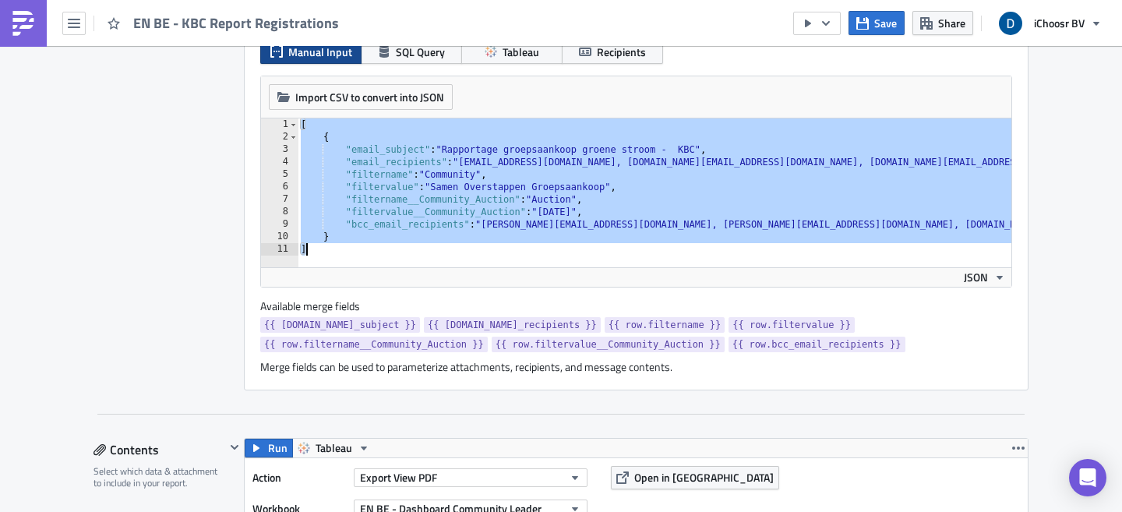
drag, startPoint x: 293, startPoint y: 125, endPoint x: 348, endPoint y: 285, distance: 169.0
click at [348, 285] on div "Import CSV to convert into JSON Choose CSV file... (max 10MB) [ 1 2 3 4 5 6 7 8…" at bounding box center [636, 181] width 750 height 210
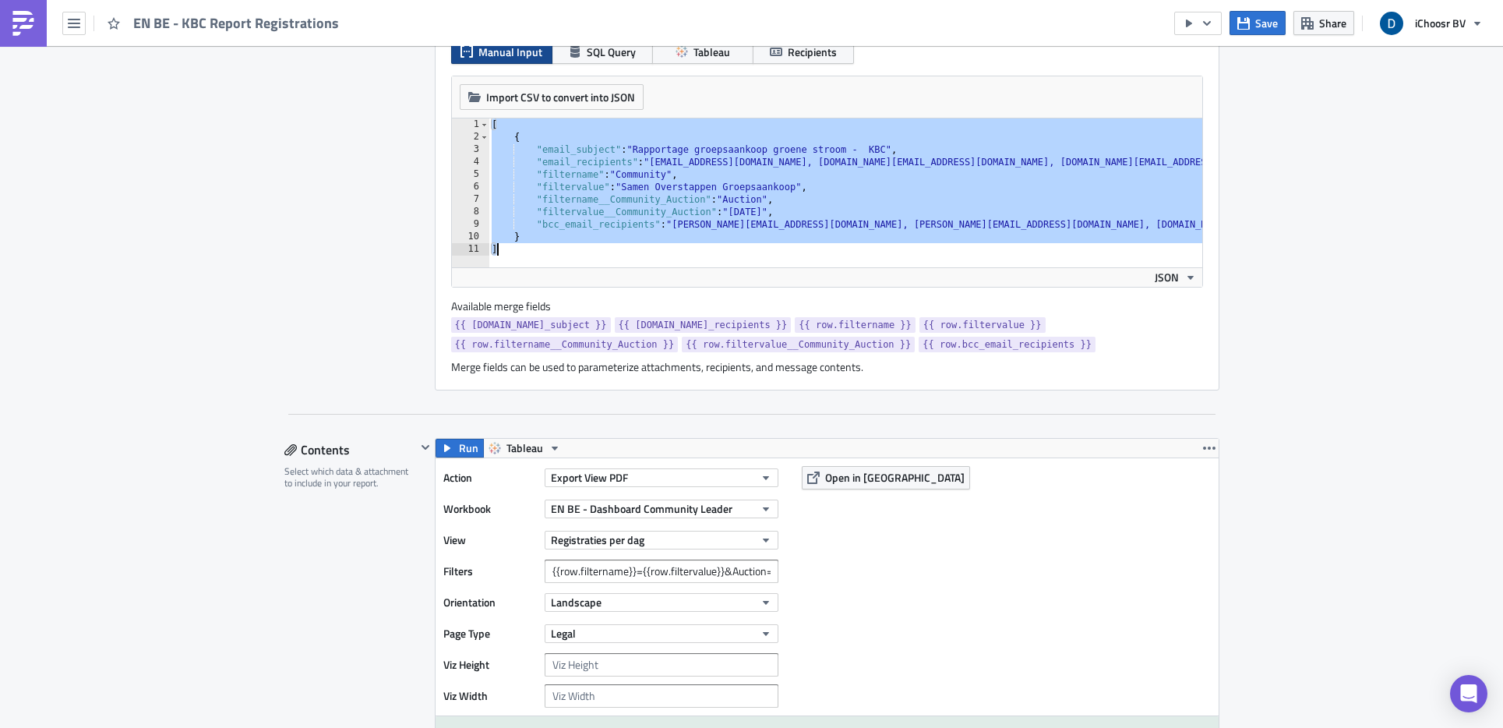
click at [747, 168] on div "[ { "email_subject" : "Rapportage groepsaankoop [PERSON_NAME] stroom - KBC" , "…" at bounding box center [883, 199] width 791 height 162
drag, startPoint x: 519, startPoint y: 249, endPoint x: 361, endPoint y: 98, distance: 218.2
click at [361, 98] on div "Report Personalization Define a list of parameters to iterate over. One report …" at bounding box center [751, 167] width 935 height 446
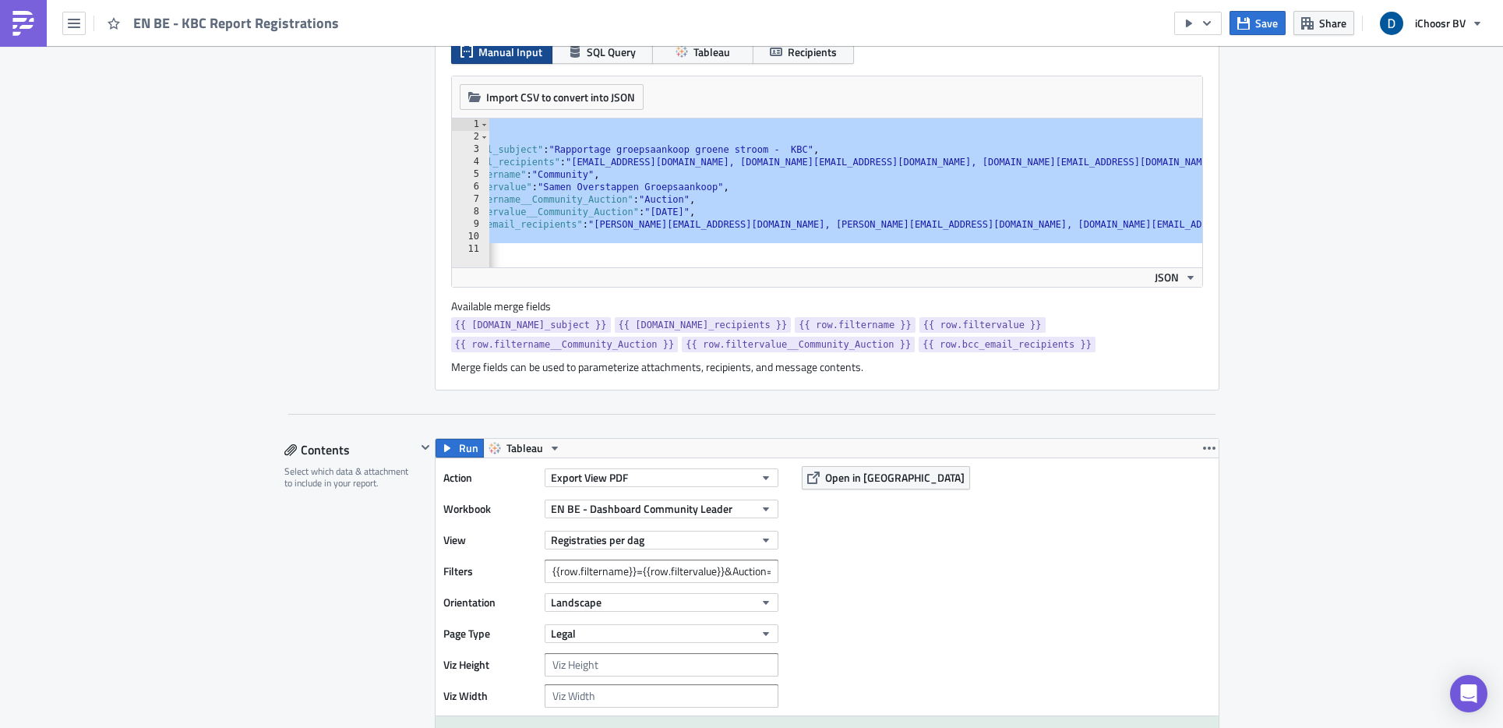
scroll to position [0, 78]
click at [626, 170] on div "[ { "email_subject" : "Rapportage groepsaankoop [PERSON_NAME] stroom - KBC" , "…" at bounding box center [806, 199] width 791 height 162
type textarea ""filtername": "Community","
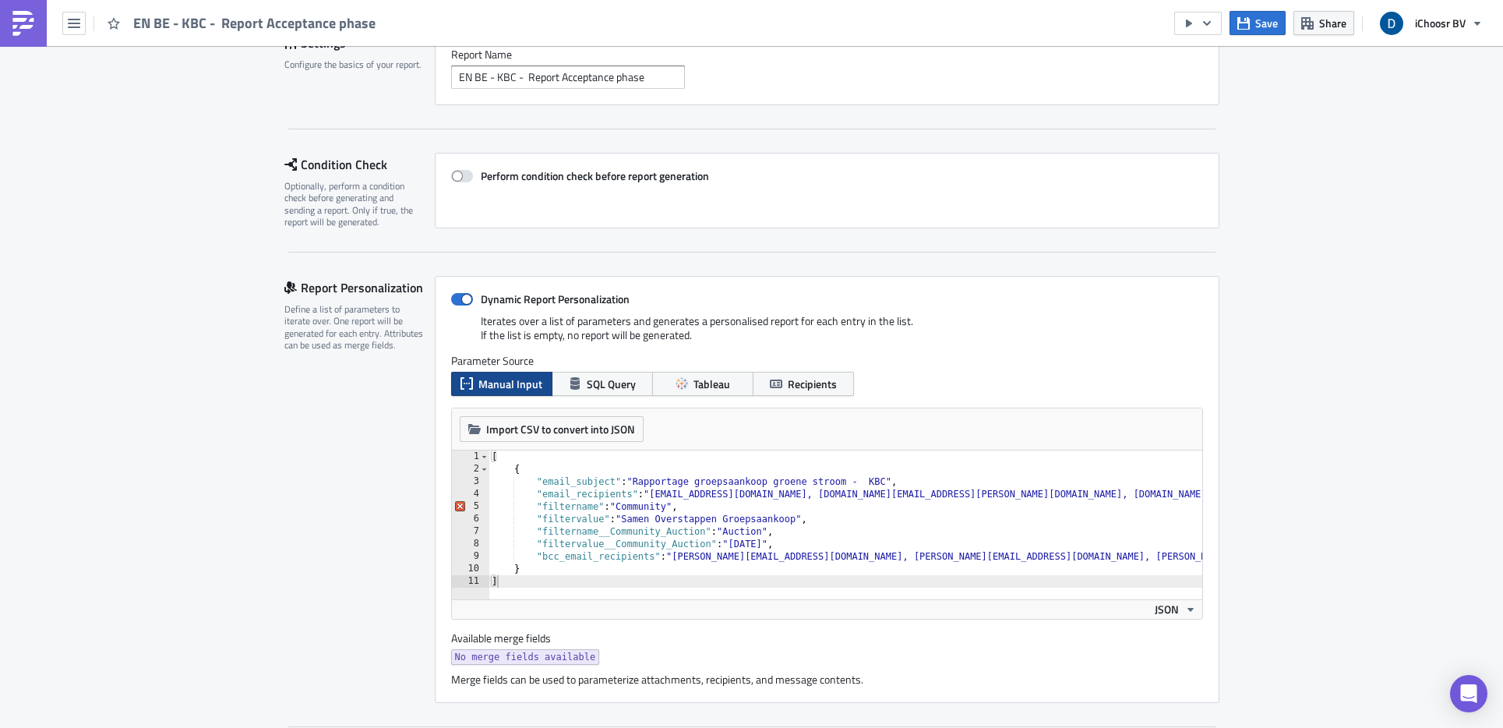
scroll to position [264, 0]
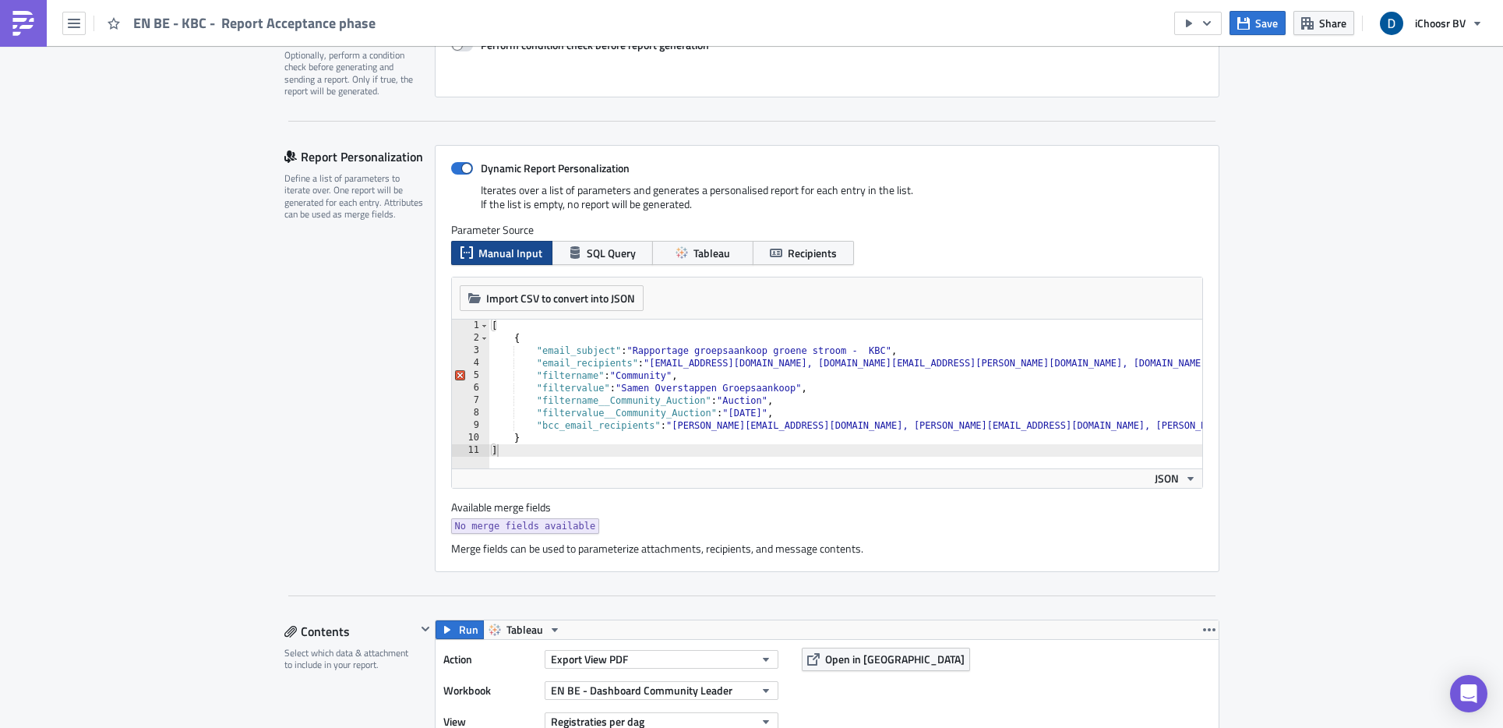
click at [545, 395] on div "[ { "email_subject" : "Rapportage groepsaankoop [PERSON_NAME] stroom - KBC" , "…" at bounding box center [943, 400] width 910 height 162
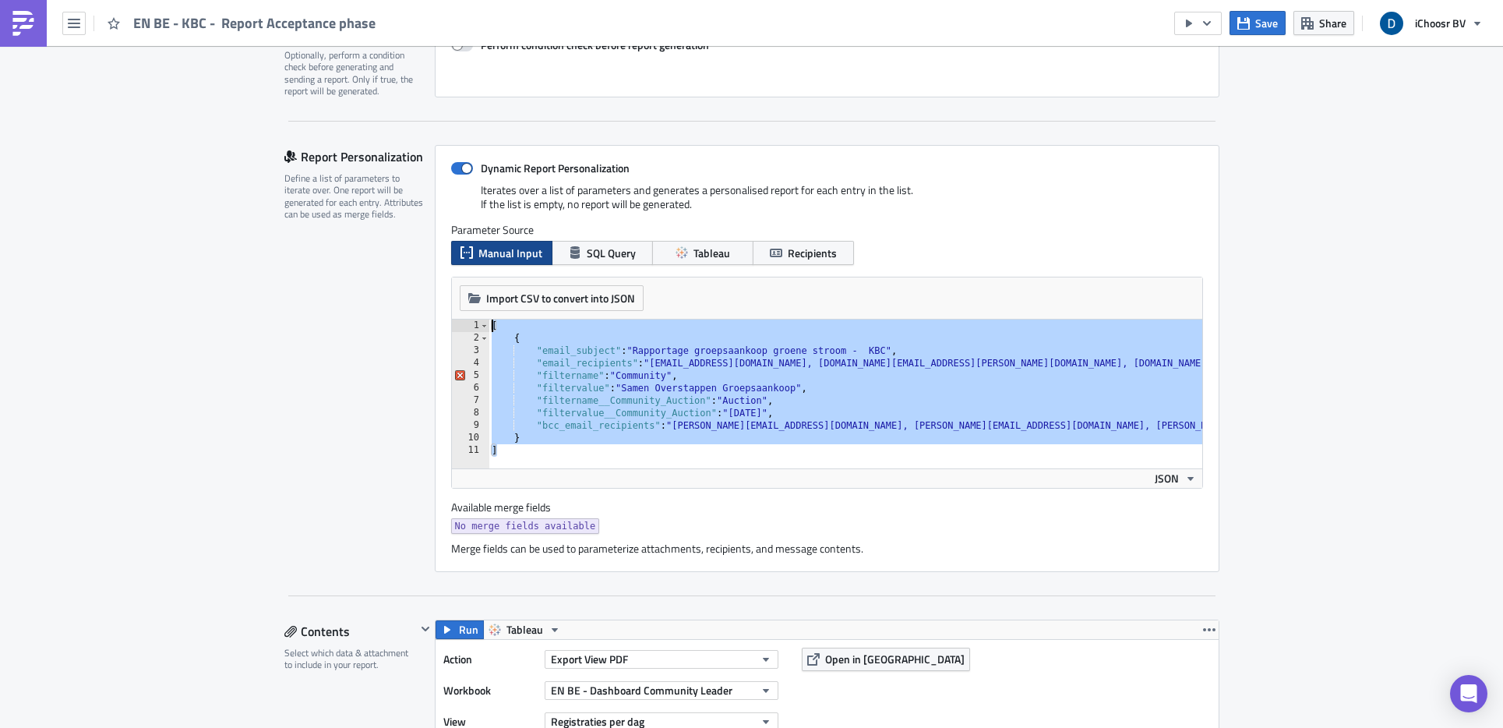
drag, startPoint x: 510, startPoint y: 450, endPoint x: 402, endPoint y: 299, distance: 185.9
click at [402, 299] on div "Report Personalization Define a list of parameters to iterate over. One report …" at bounding box center [751, 358] width 935 height 427
paste textarea "]"
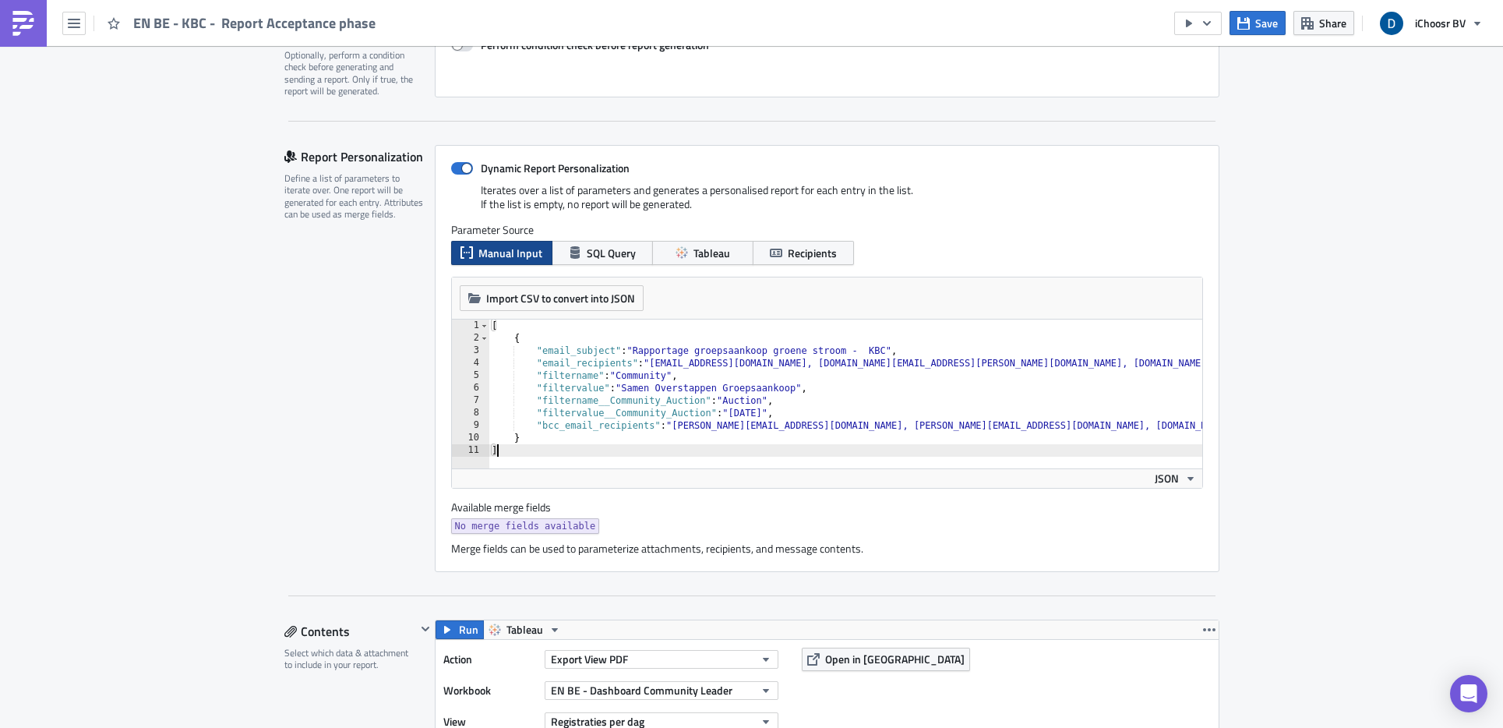
click at [332, 365] on div "Report Personalization Define a list of parameters to iterate over. One report …" at bounding box center [359, 358] width 150 height 427
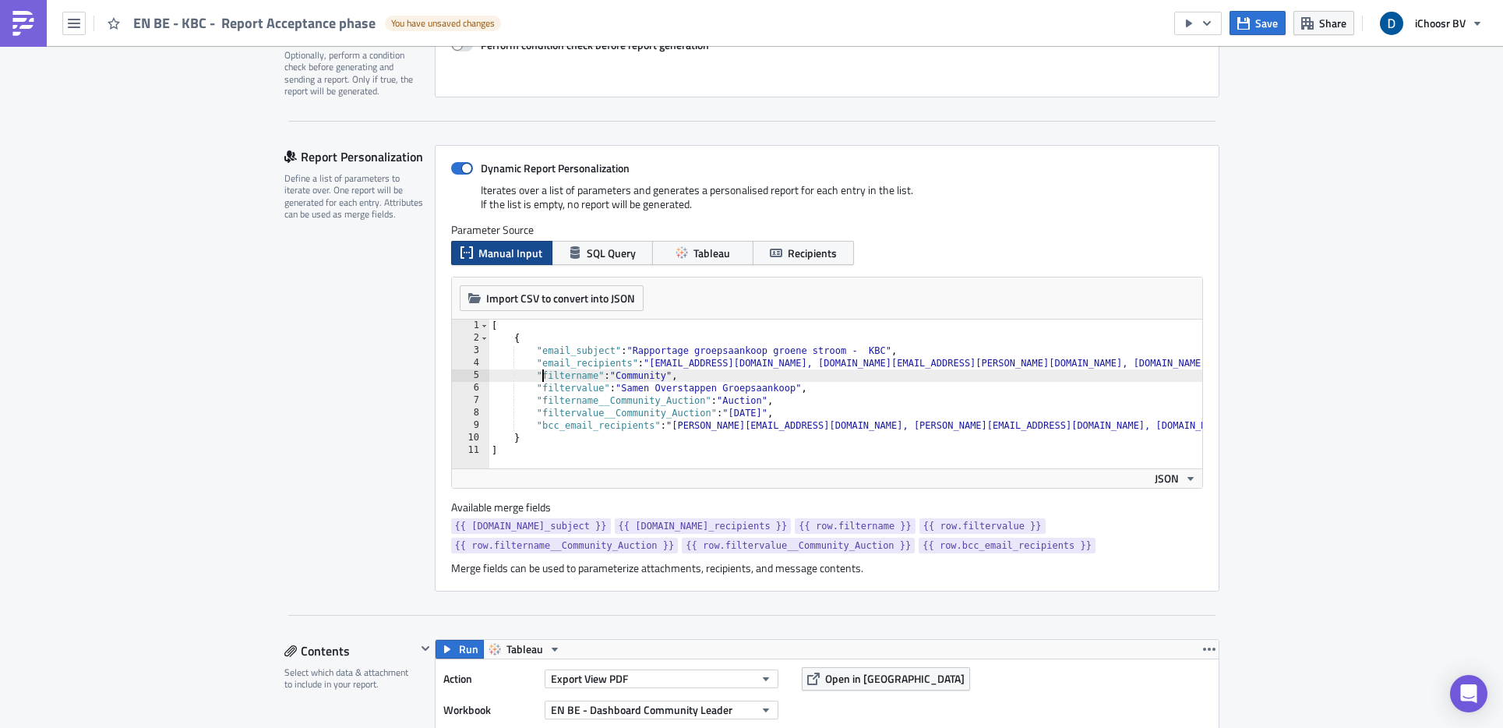
click at [534, 375] on div "[ { "email_subject" : "Rapportage groepsaankoop [PERSON_NAME] stroom - KBC" , "…" at bounding box center [883, 400] width 791 height 162
click at [302, 522] on div "Report Personalization Define a list of parameters to iterate over. One report …" at bounding box center [359, 368] width 150 height 446
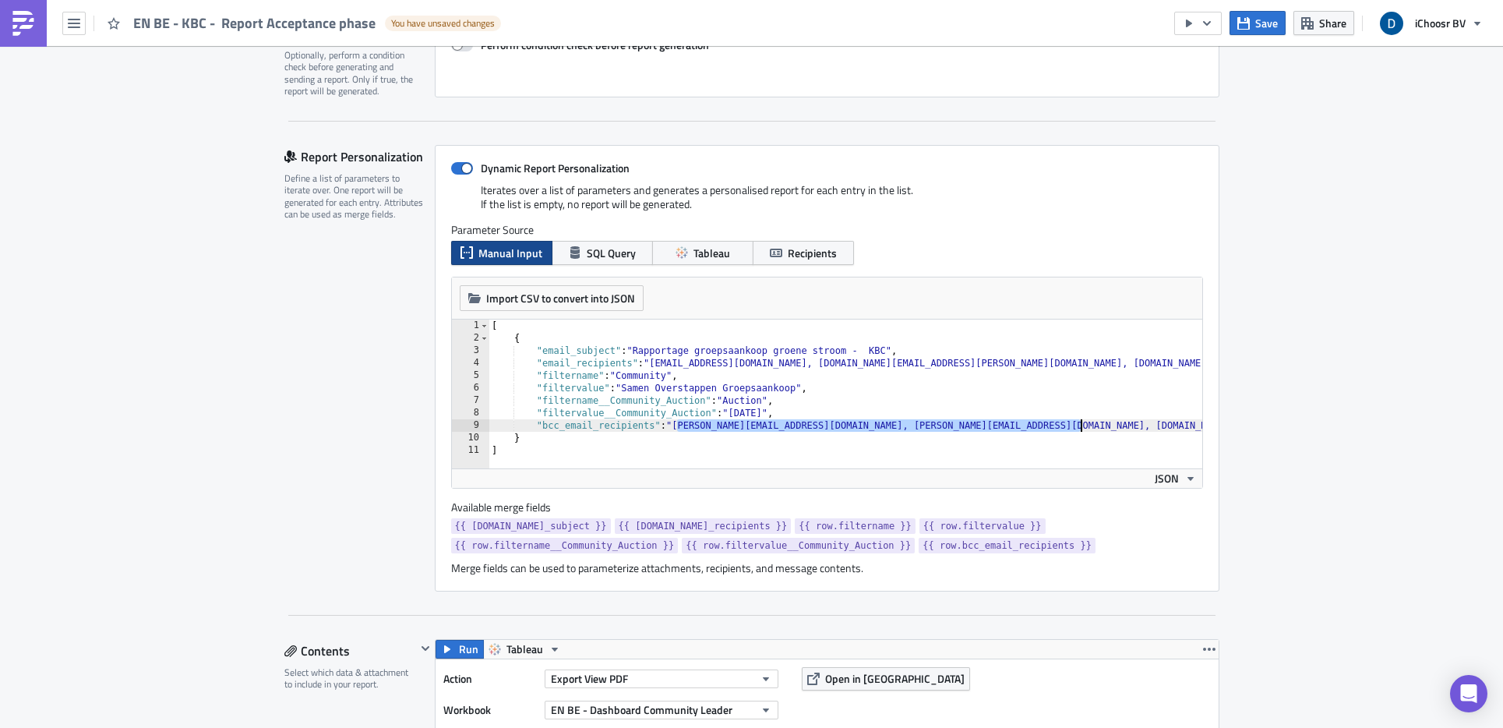
scroll to position [0, 25]
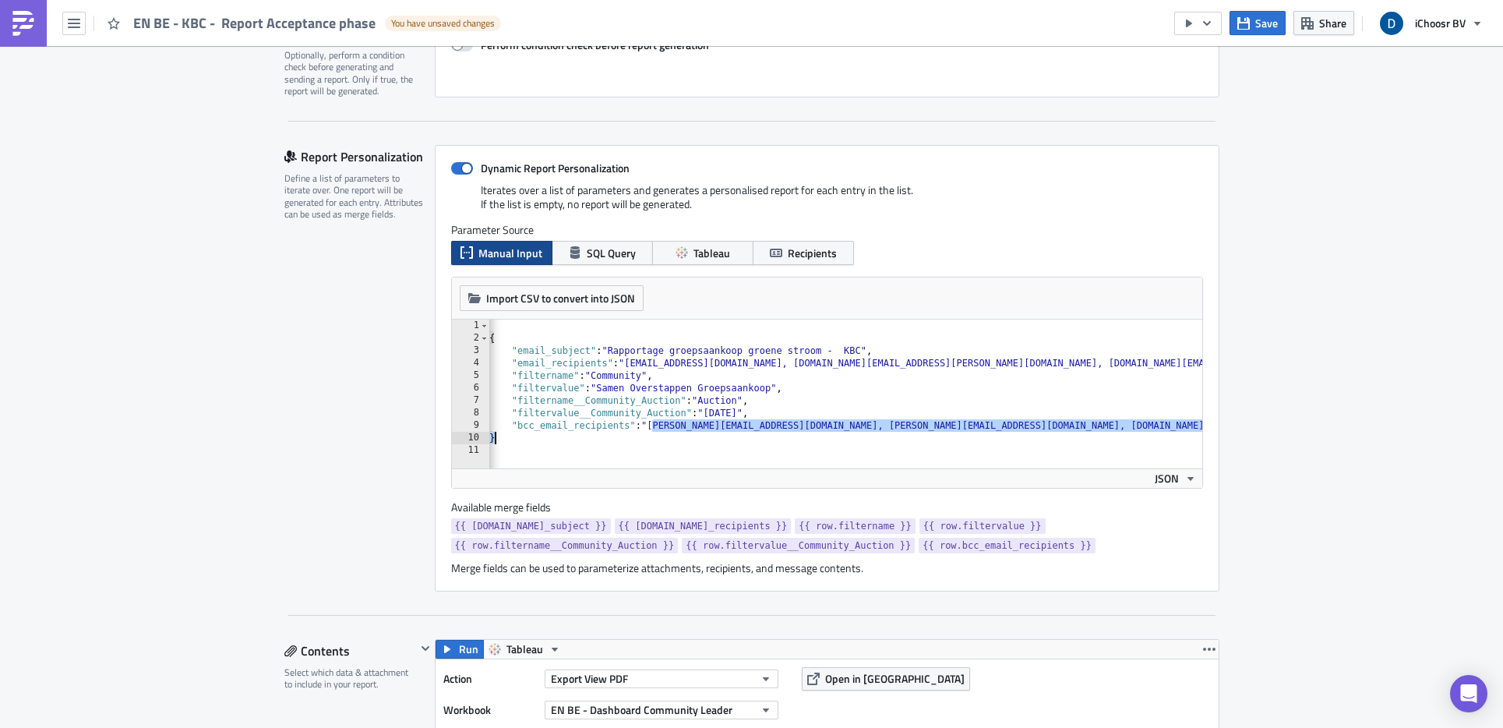
drag, startPoint x: 671, startPoint y: 426, endPoint x: 1275, endPoint y: 432, distance: 604.6
click at [295, 439] on div "Report Personalization Define a list of parameters to iterate over. One report …" at bounding box center [359, 368] width 150 height 446
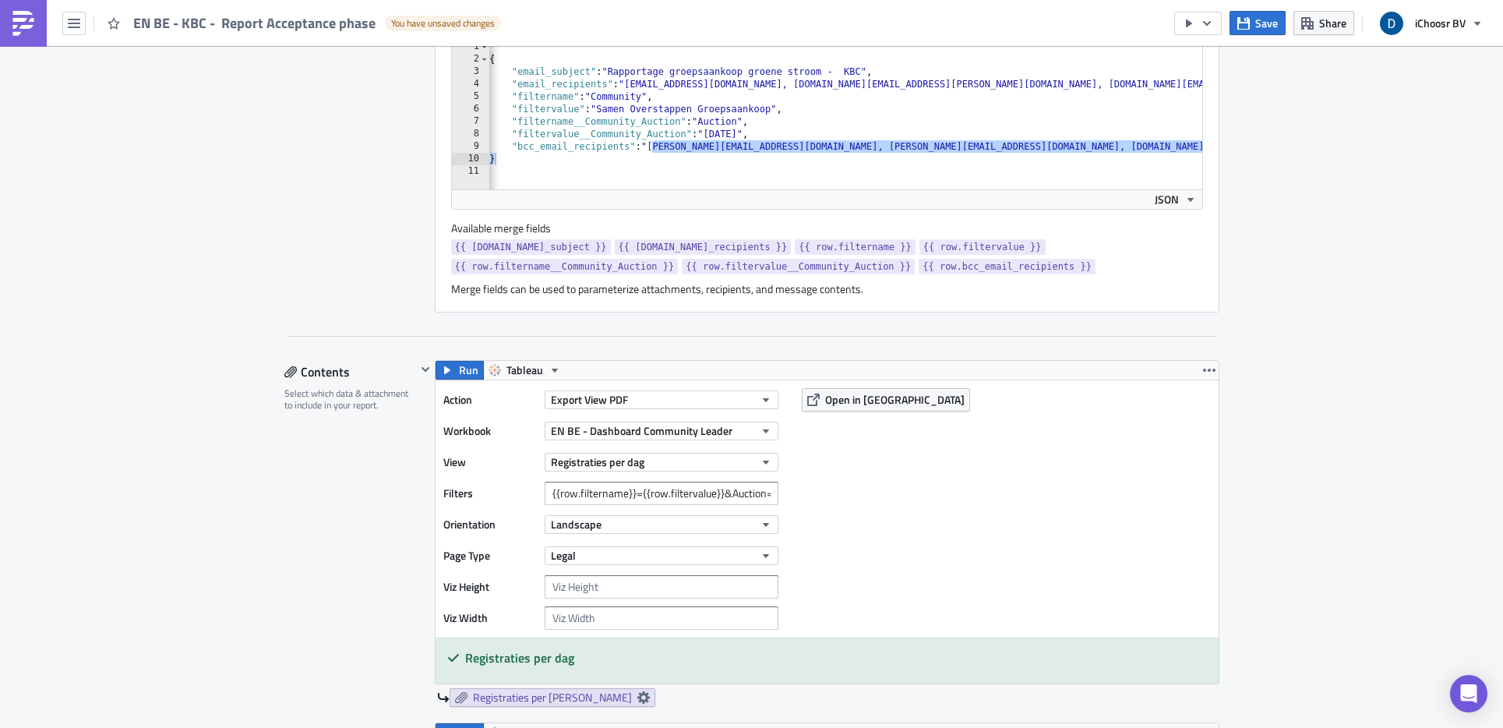
scroll to position [545, 0]
click at [704, 485] on input "{{row.filtername}}={{row.filtervalue}}&Auction=[DATE],[DATE]" at bounding box center [662, 491] width 234 height 23
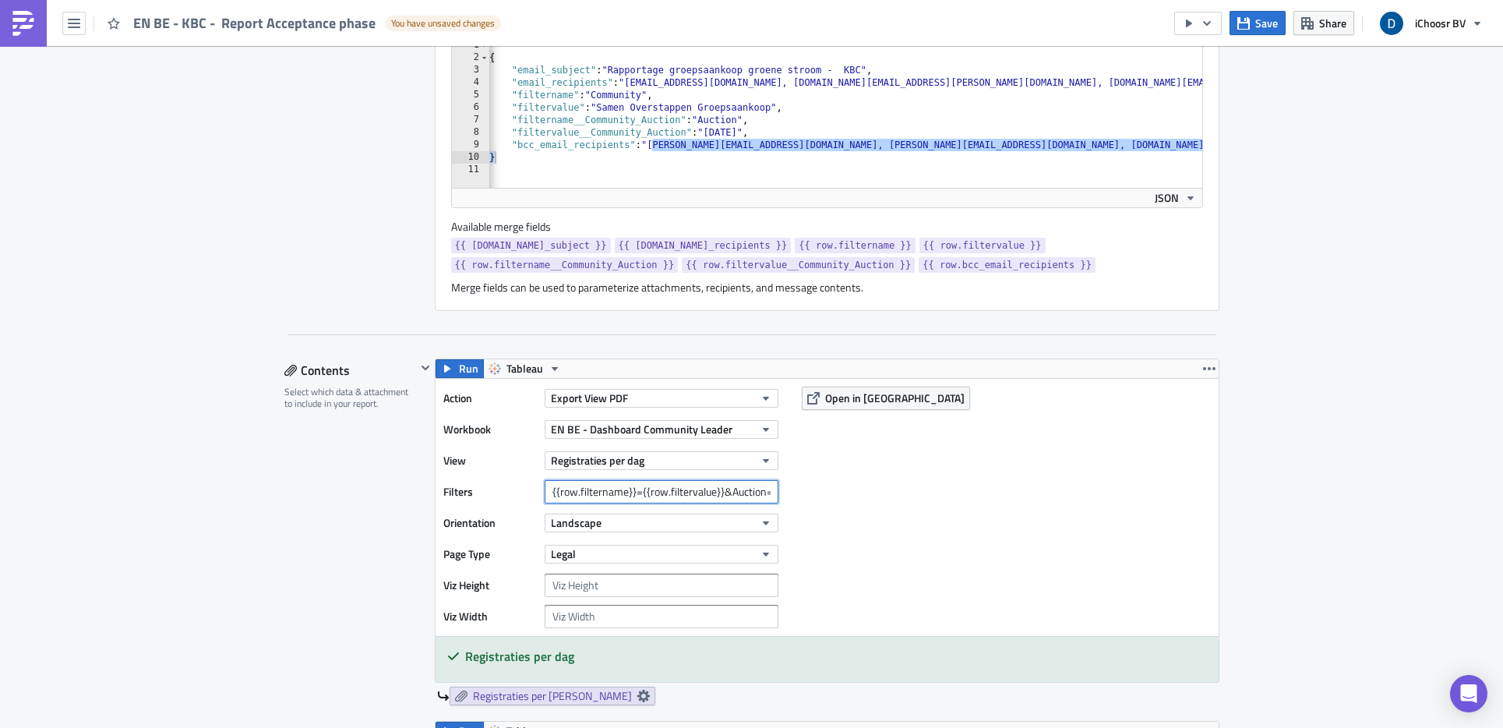
click at [704, 485] on input "{{row.filtername}}={{row.filtervalue}}&Auction=[DATE],[DATE]" at bounding box center [662, 491] width 234 height 23
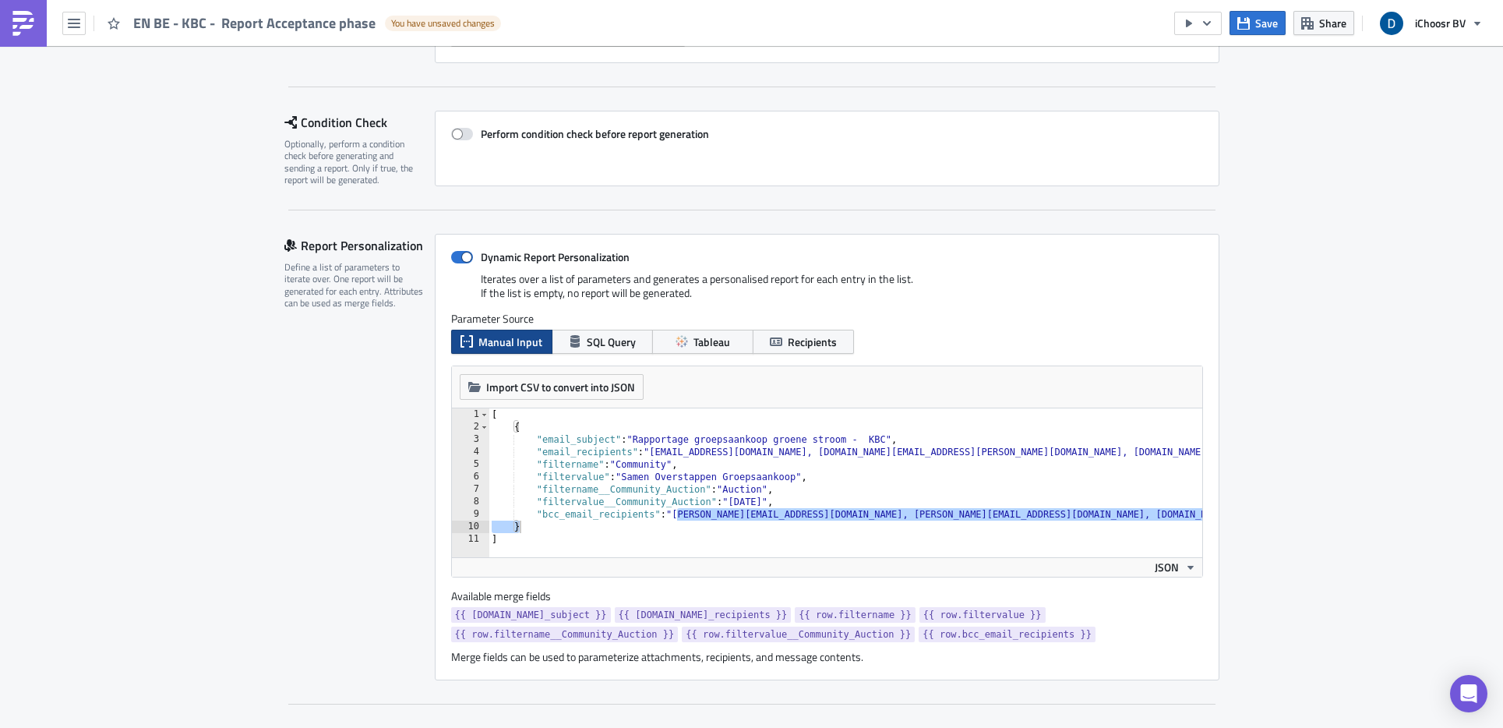
scroll to position [0, 0]
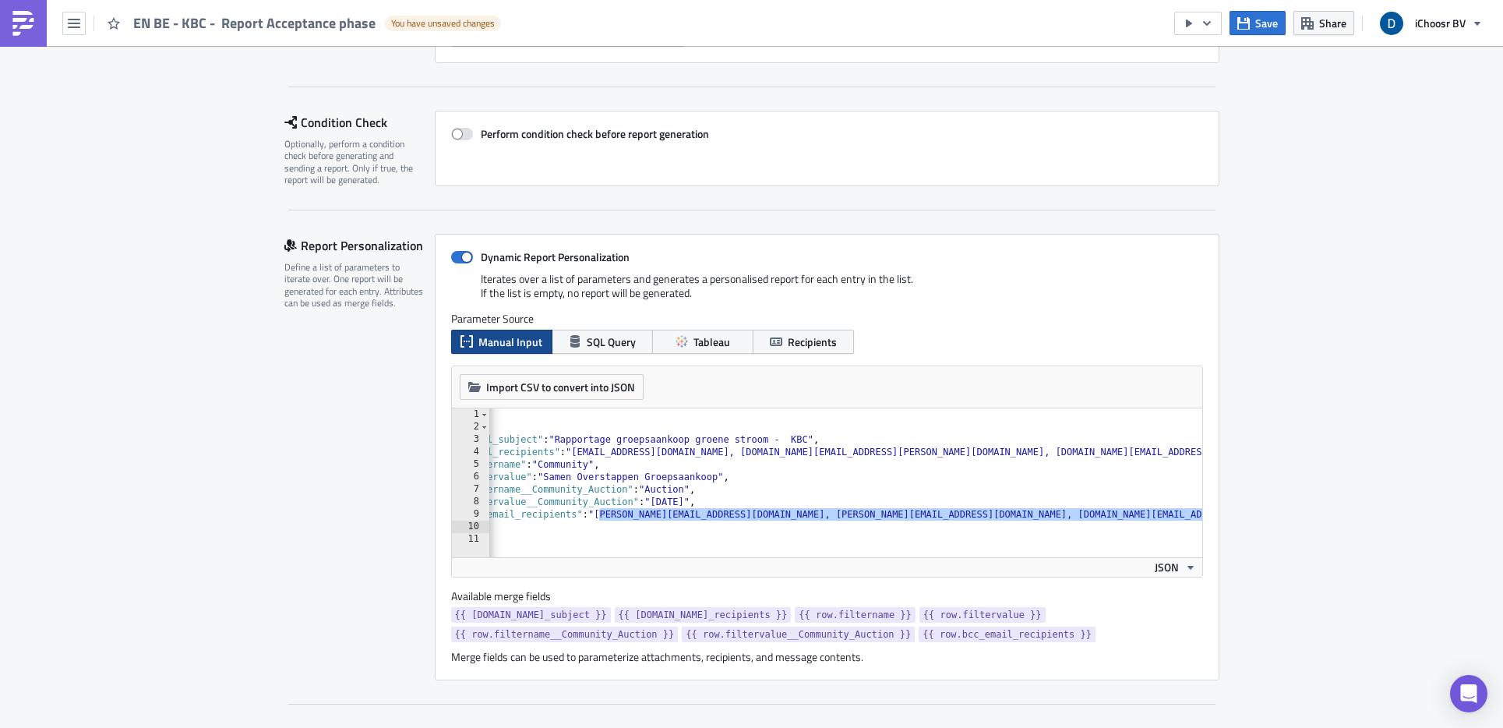
scroll to position [0, 78]
type textarea ""filtername__Community_Auction": "Auction","
click at [961, 484] on div "[ { "email_subject" : "Rapportage groepsaankoop [PERSON_NAME] stroom - KBC" , "…" at bounding box center [806, 489] width 791 height 162
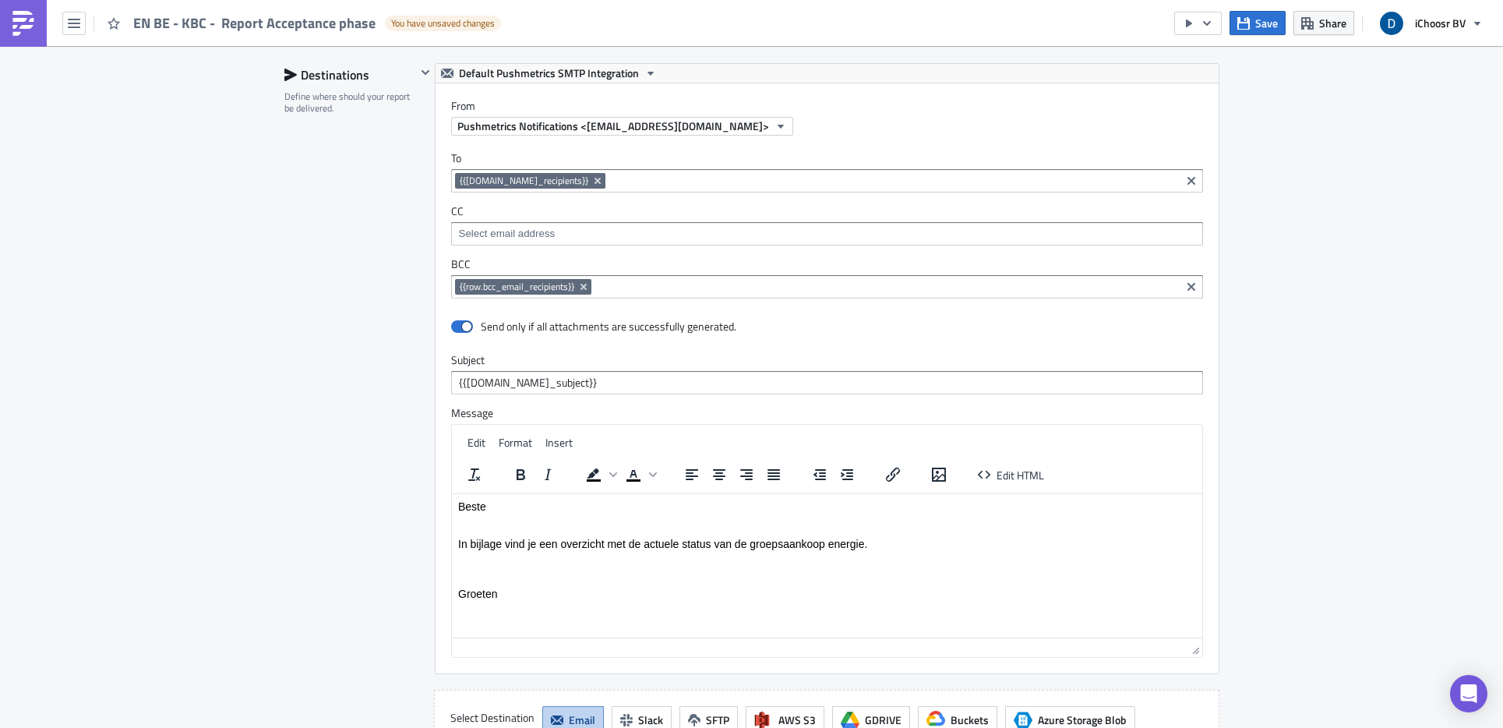
scroll to position [3922, 0]
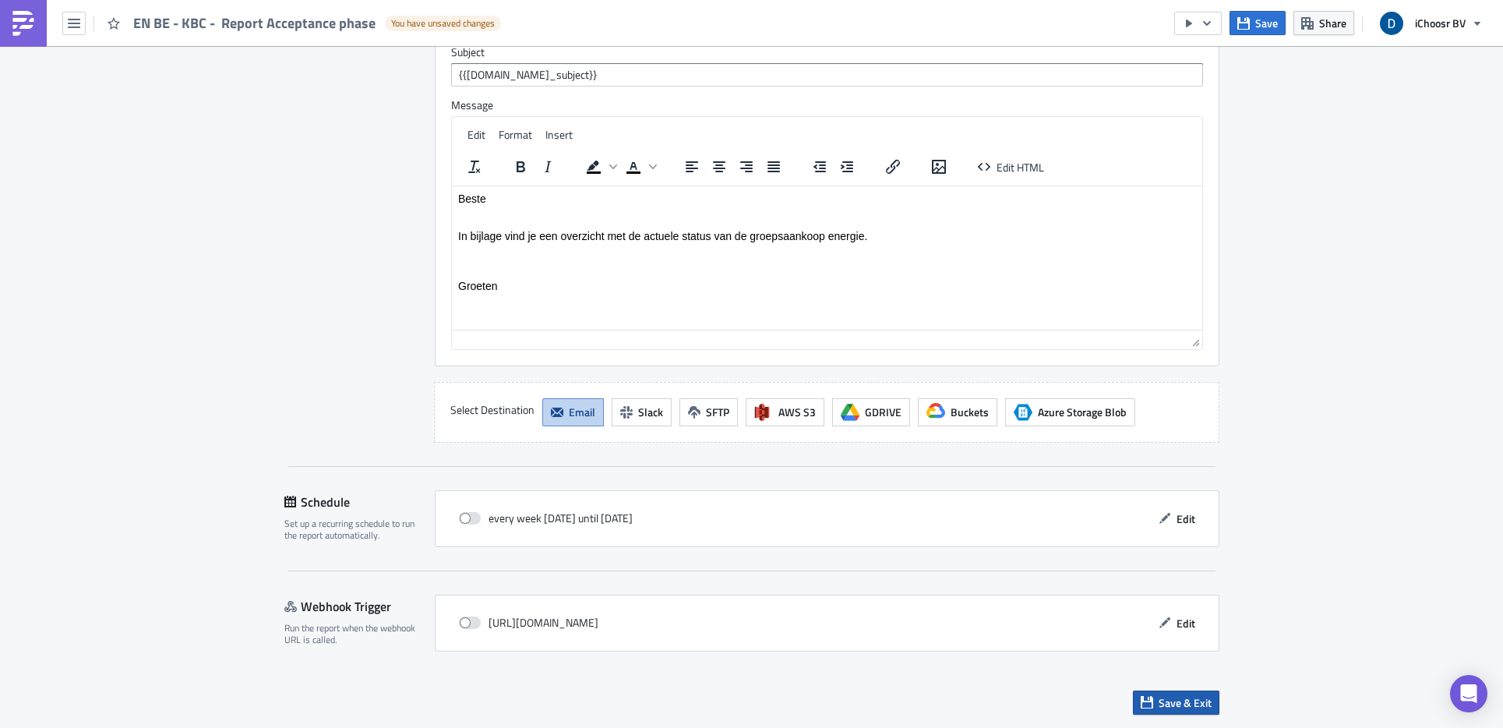
click at [1193, 706] on span "Save & Exit" at bounding box center [1184, 702] width 53 height 16
